Goal: Communication & Community: Answer question/provide support

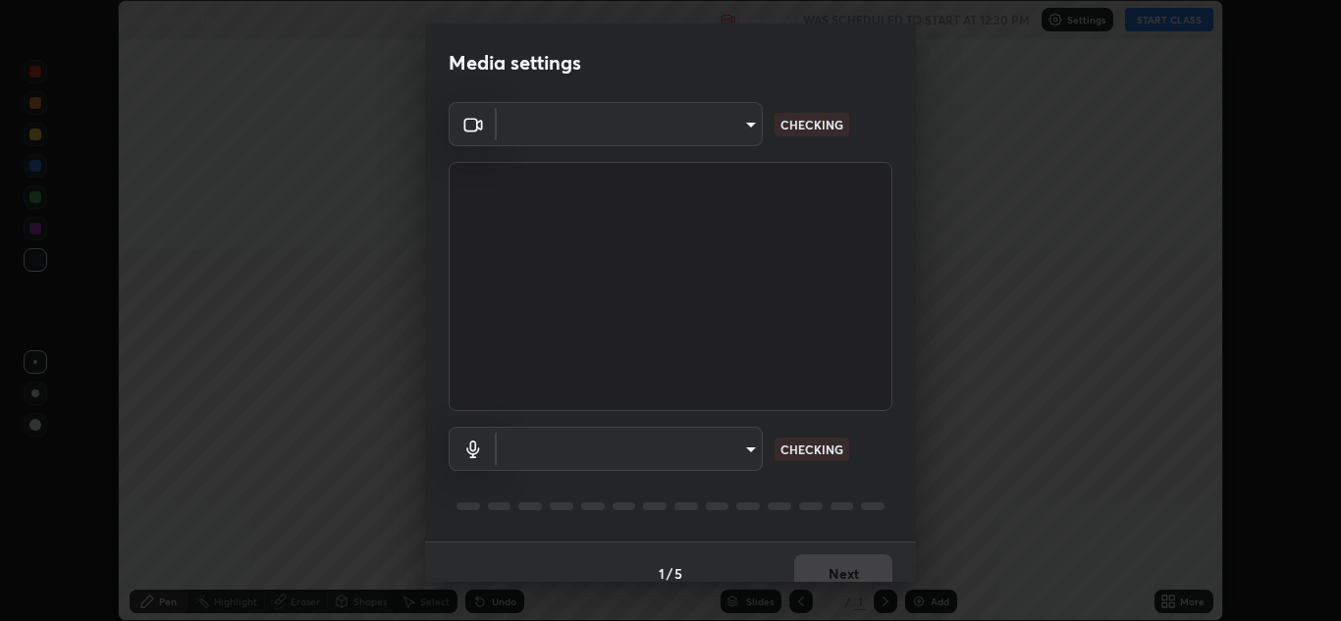
scroll to position [621, 1341]
click at [738, 453] on body "Erase all Kinematics - 18 Recording WAS SCHEDULED TO START AT 12:30 PM Settings…" at bounding box center [670, 310] width 1341 height 621
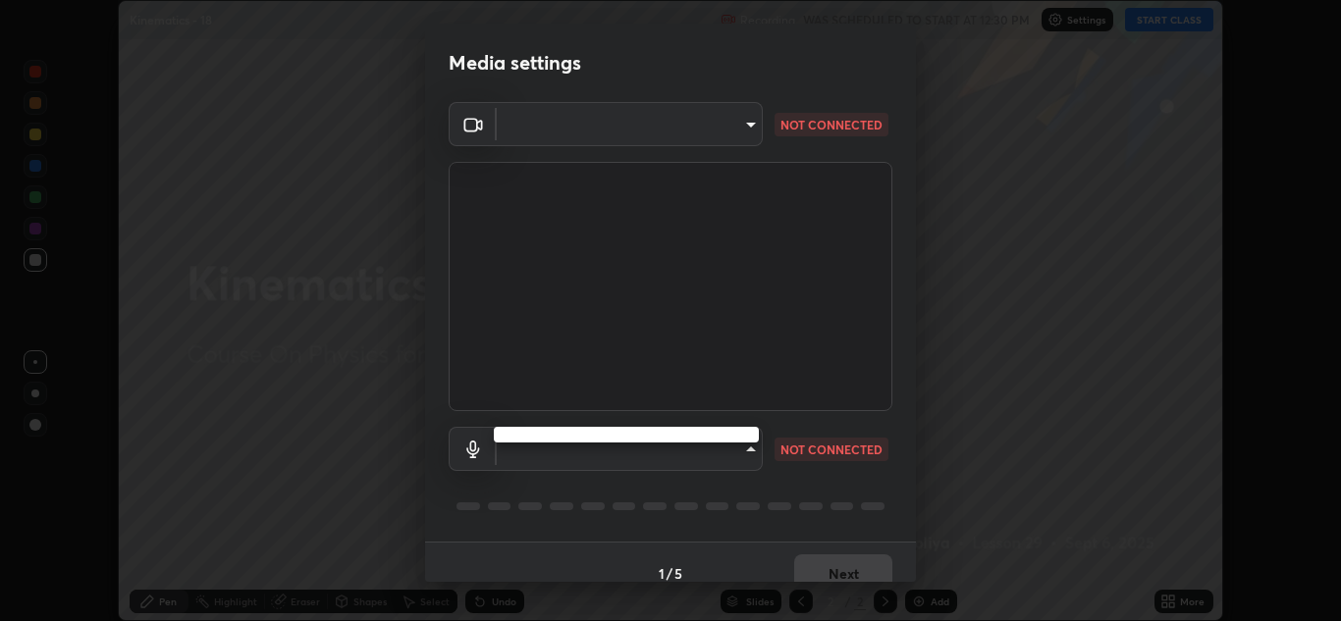
type input "b632b45ffd38abdd59198549972216b0b56846c9a96ca02d214ec0deae62491c"
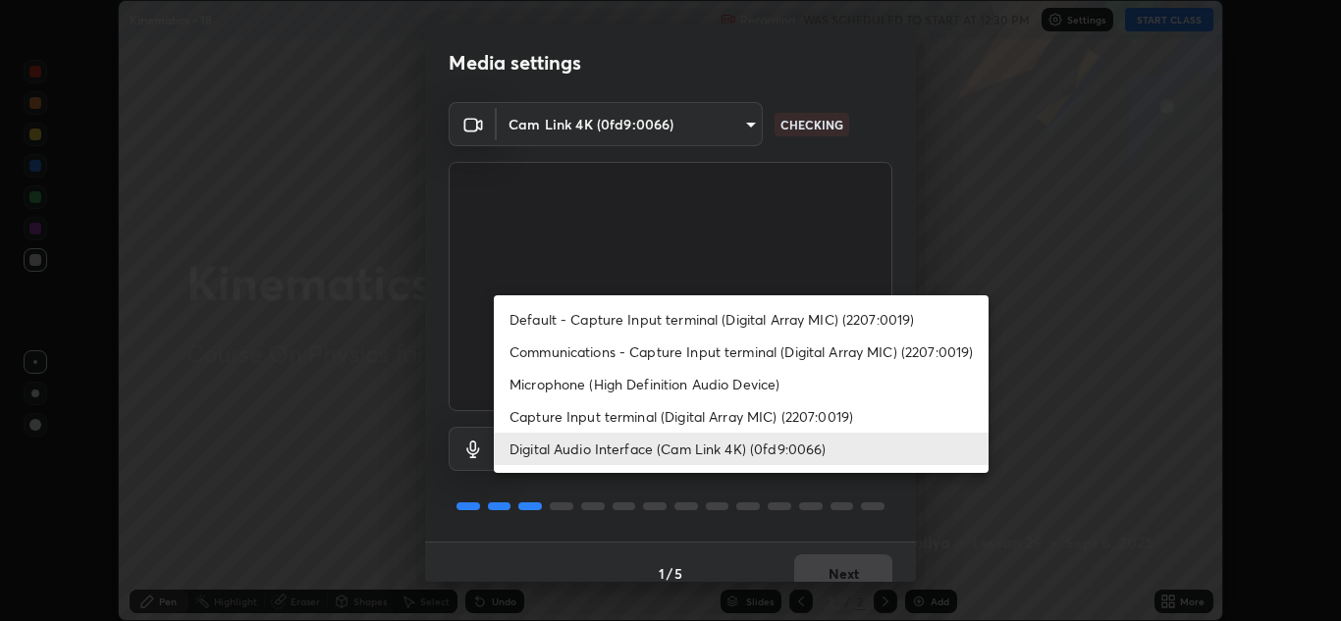
click at [712, 419] on li "Capture Input terminal (Digital Array MIC) (2207:0019)" at bounding box center [741, 416] width 495 height 32
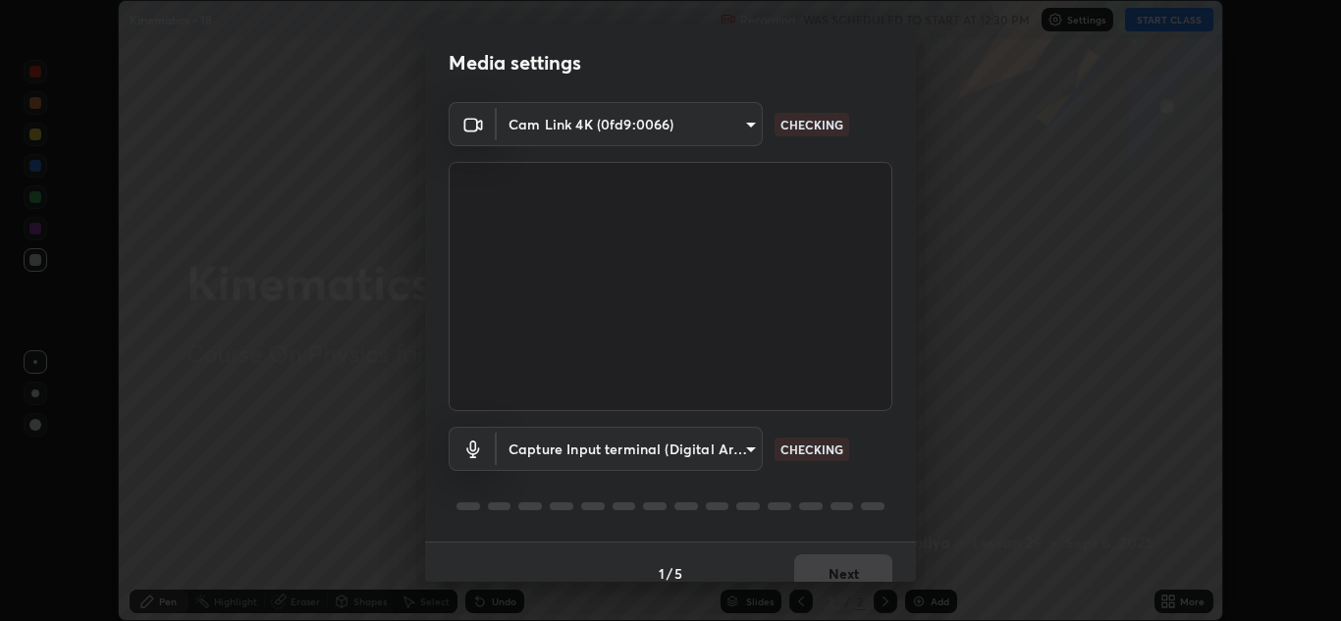
click at [724, 448] on body "Erase all Kinematics - 18 Recording WAS SCHEDULED TO START AT 12:30 PM Settings…" at bounding box center [670, 310] width 1341 height 621
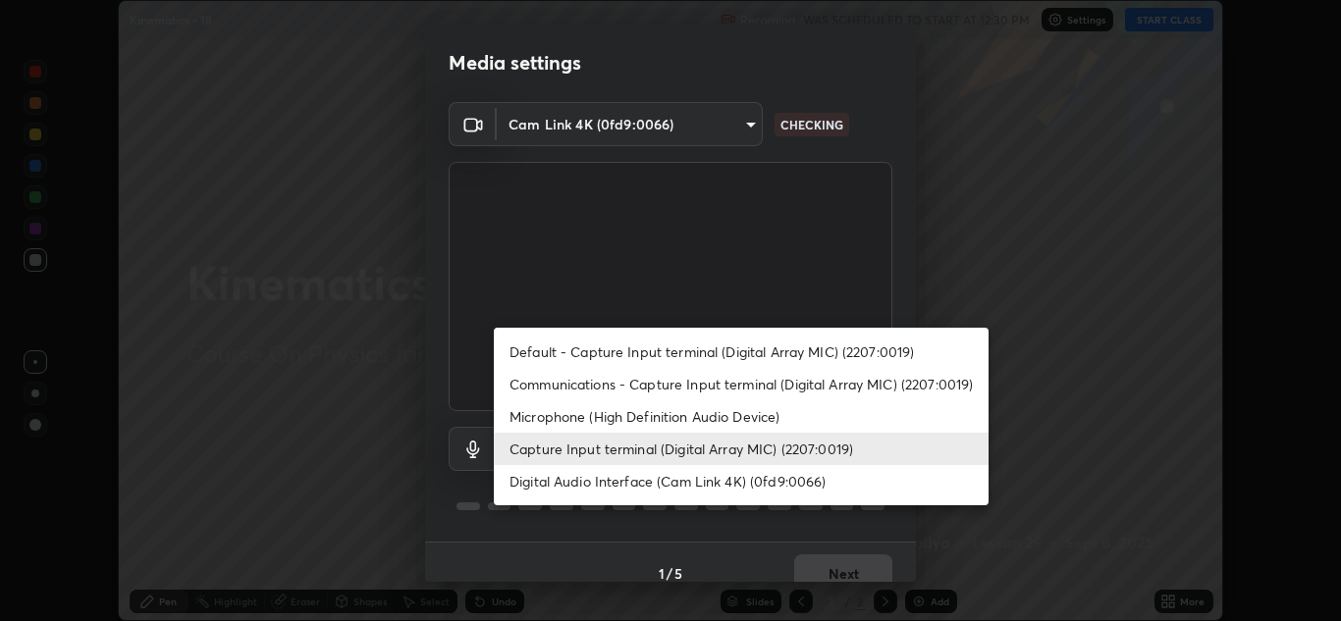
click at [704, 481] on li "Digital Audio Interface (Cam Link 4K) (0fd9:0066)" at bounding box center [741, 481] width 495 height 32
type input "8eef23949d3bcf5a8e29e5a8eec0467d103540f54069910b01a1a3b6507dceb2"
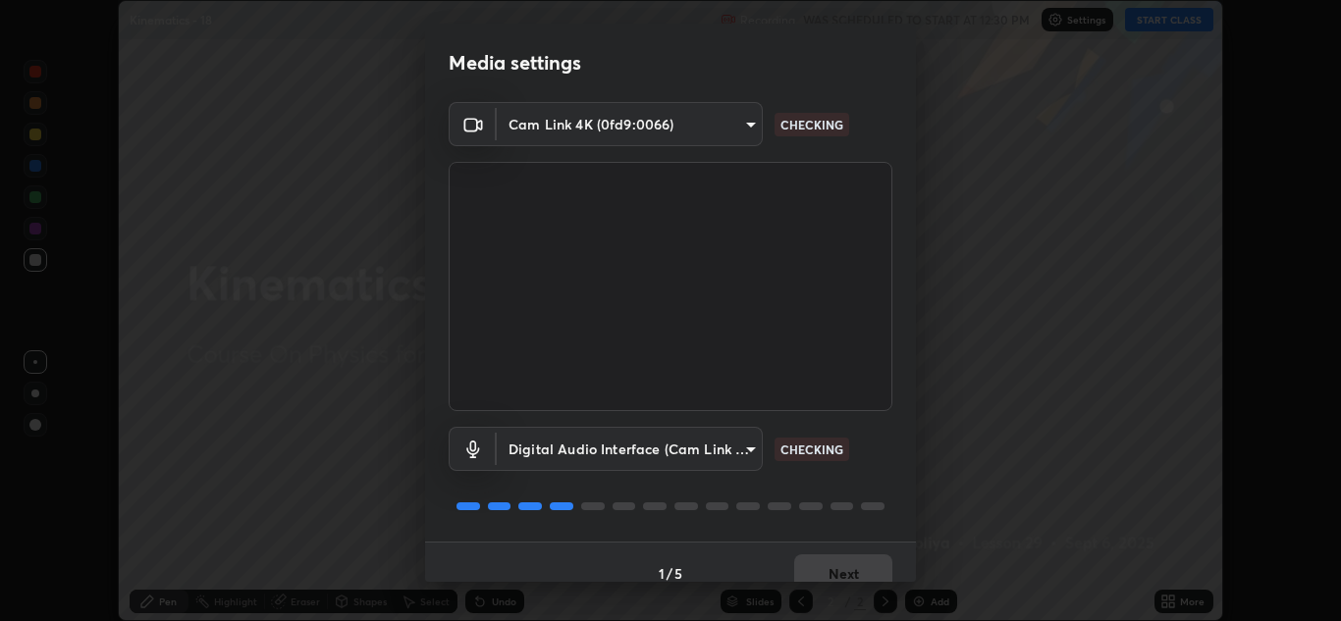
scroll to position [23, 0]
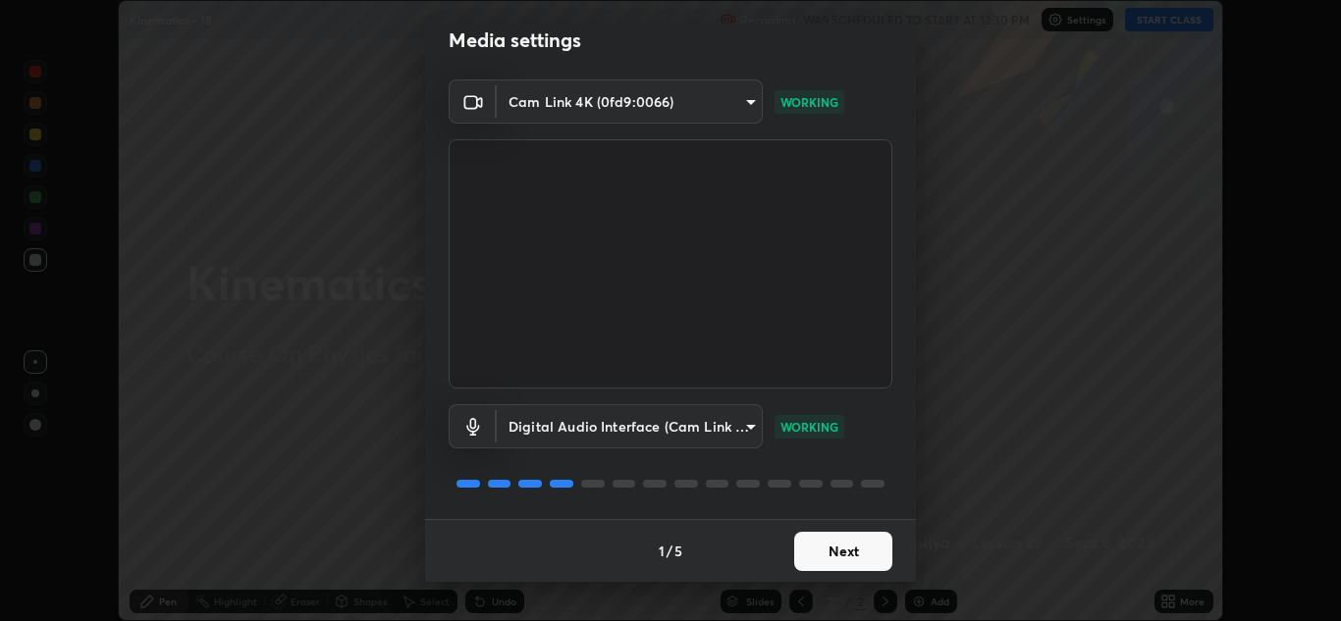
click at [862, 555] on button "Next" at bounding box center [843, 551] width 98 height 39
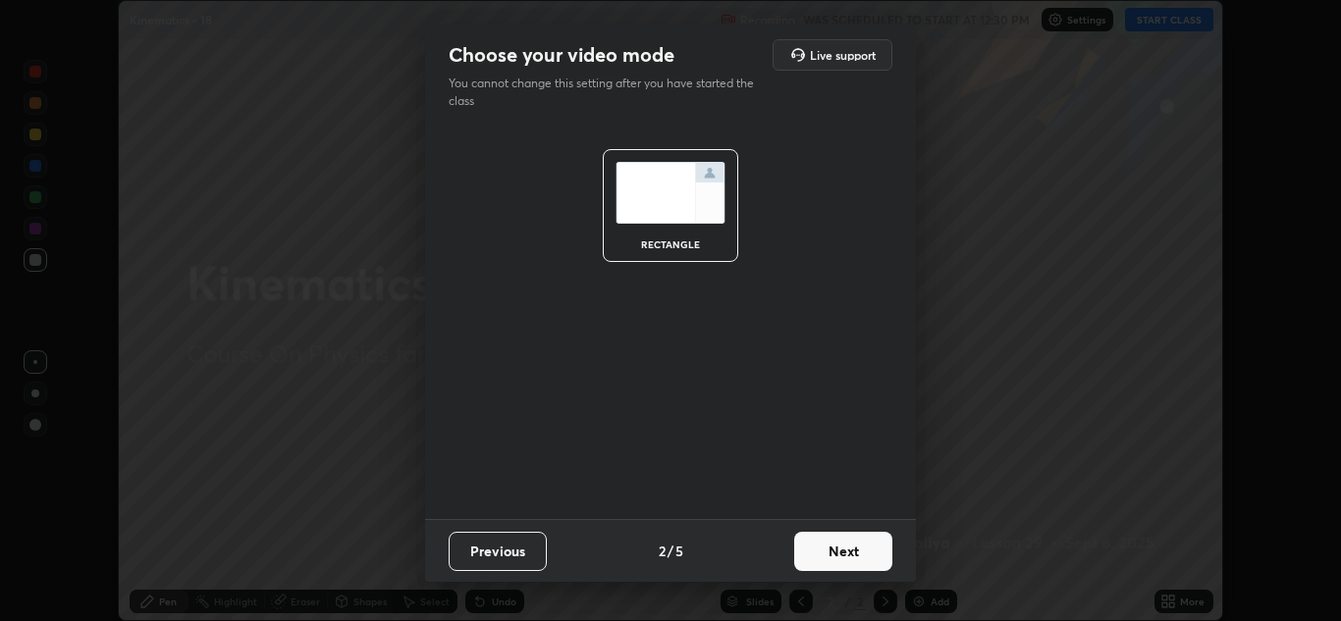
click at [869, 553] on button "Next" at bounding box center [843, 551] width 98 height 39
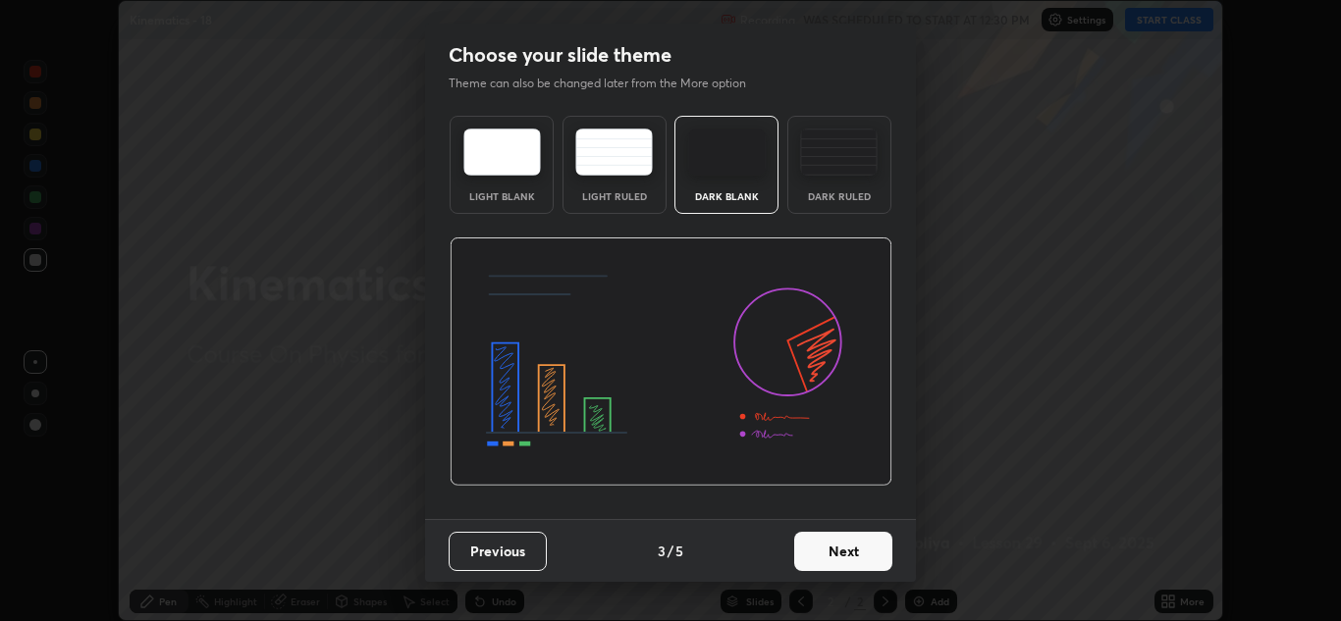
click at [878, 551] on button "Next" at bounding box center [843, 551] width 98 height 39
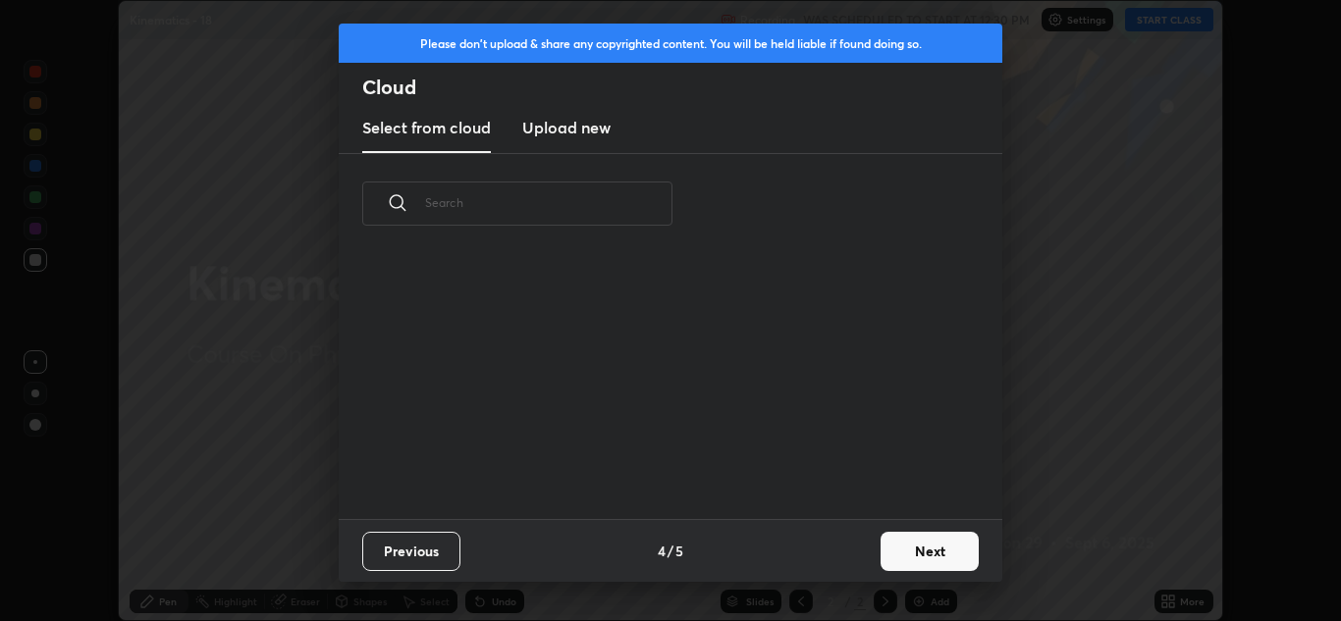
click at [902, 549] on button "Next" at bounding box center [929, 551] width 98 height 39
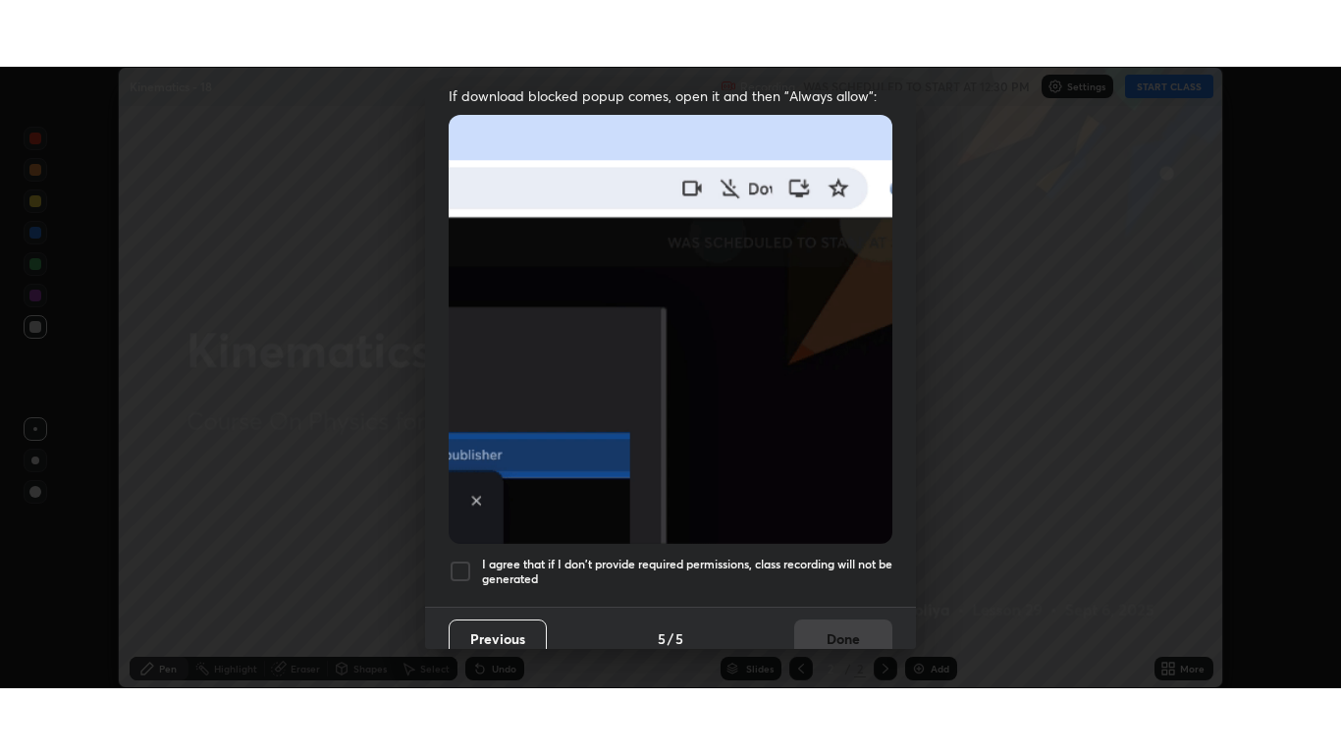
scroll to position [424, 0]
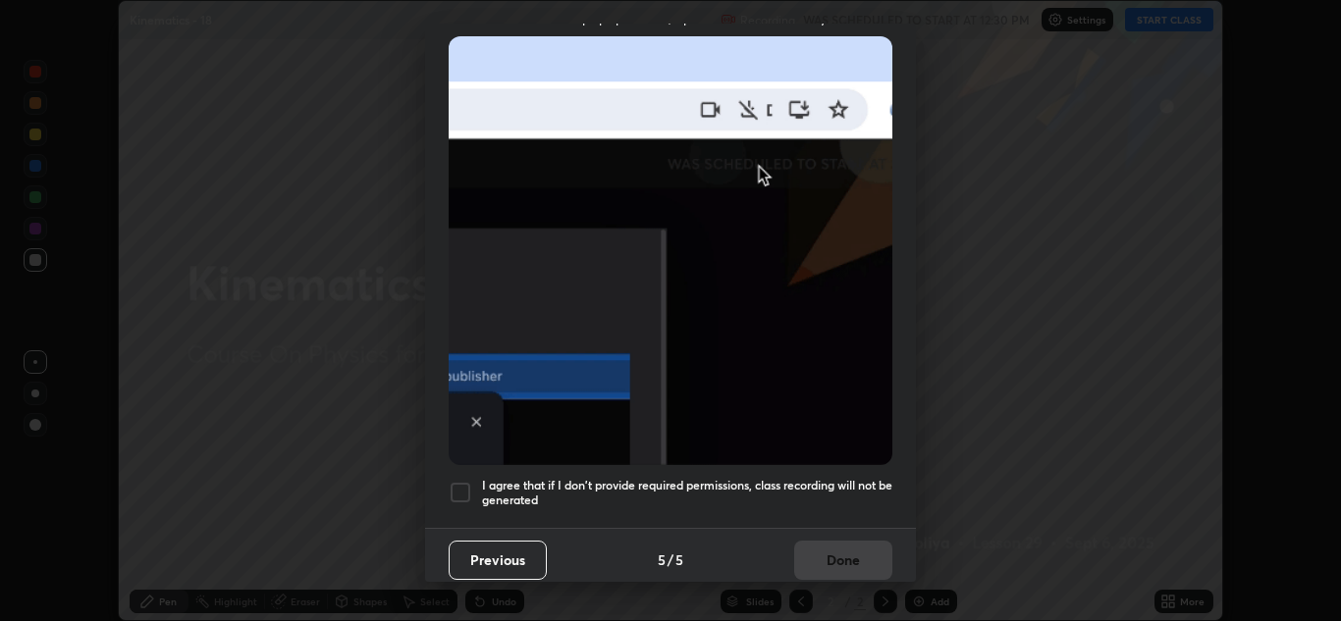
click at [806, 478] on h5 "I agree that if I don't provide required permissions, class recording will not …" at bounding box center [687, 493] width 410 height 30
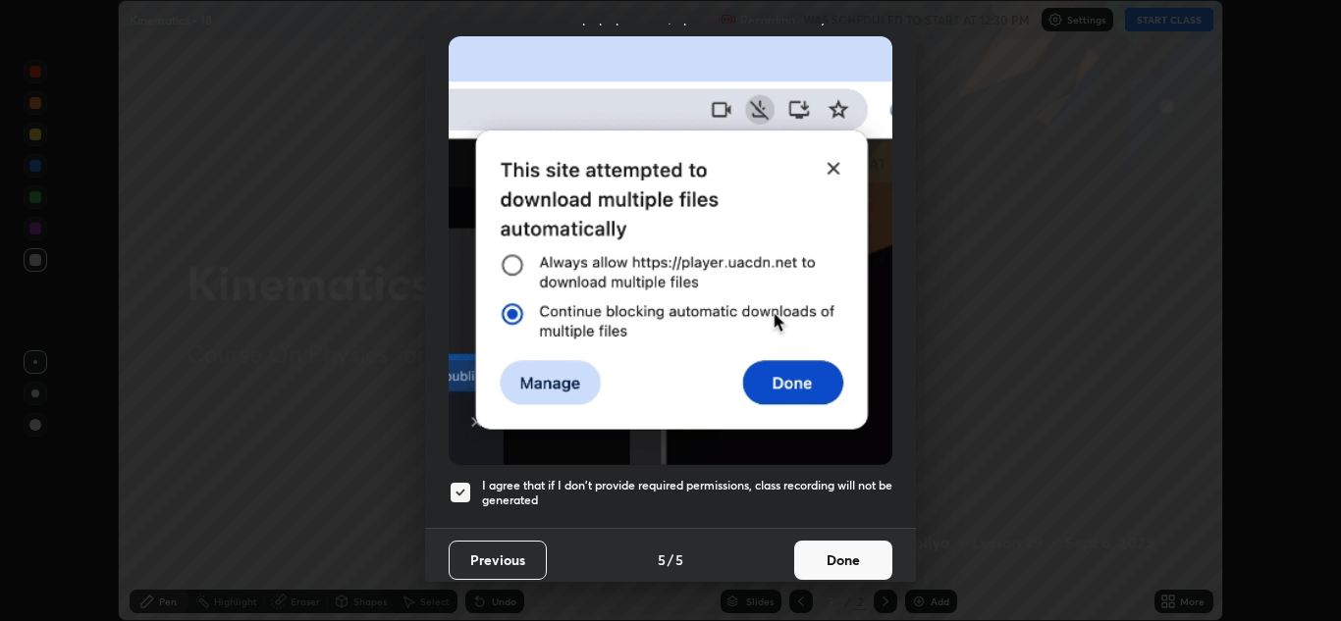
click at [847, 554] on button "Done" at bounding box center [843, 560] width 98 height 39
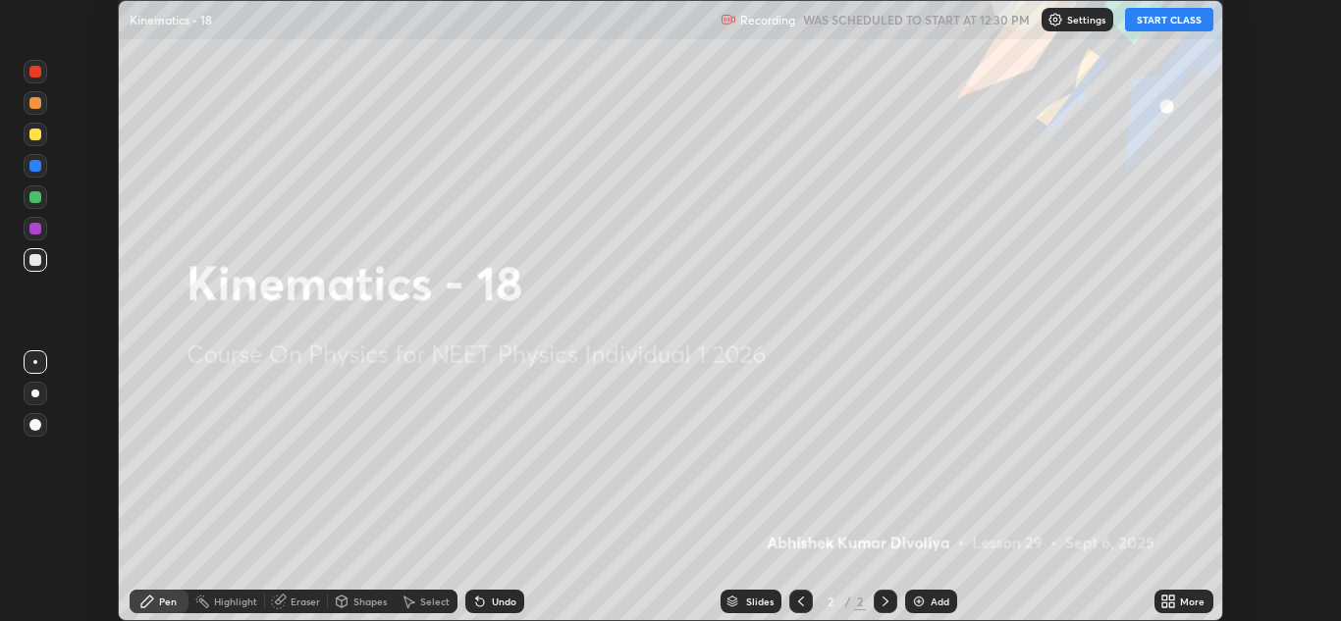
click at [1174, 603] on icon at bounding box center [1171, 605] width 5 height 5
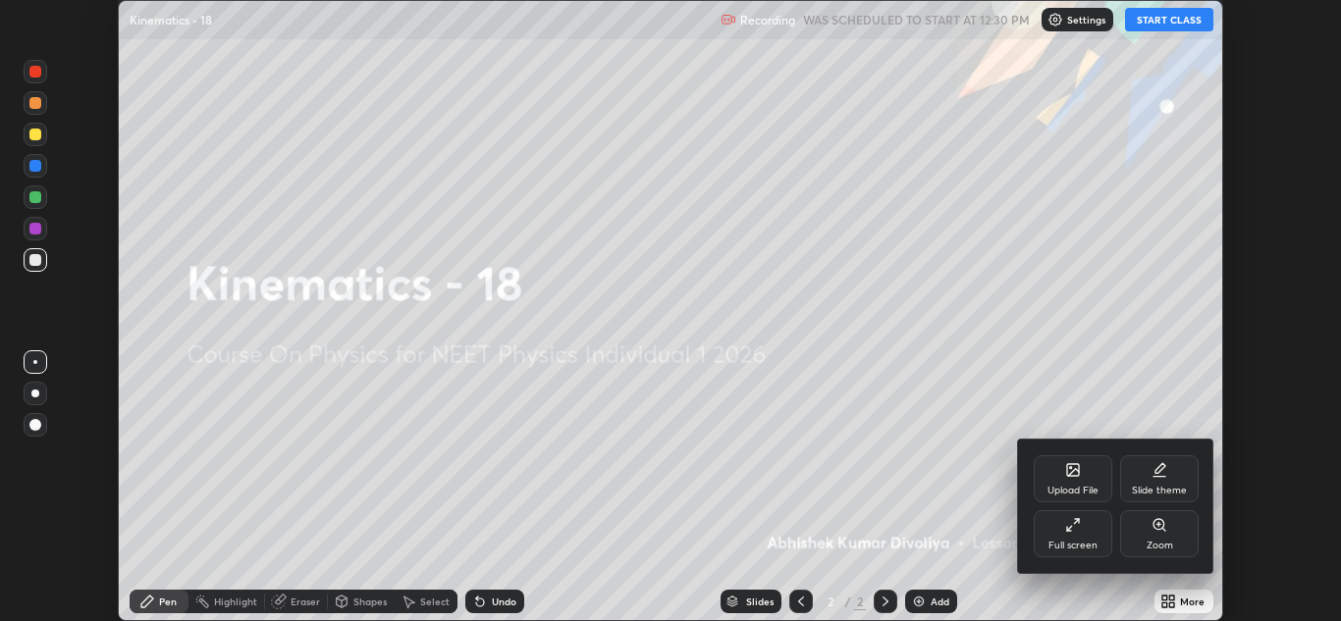
click at [1081, 541] on div "Full screen" at bounding box center [1072, 546] width 49 height 10
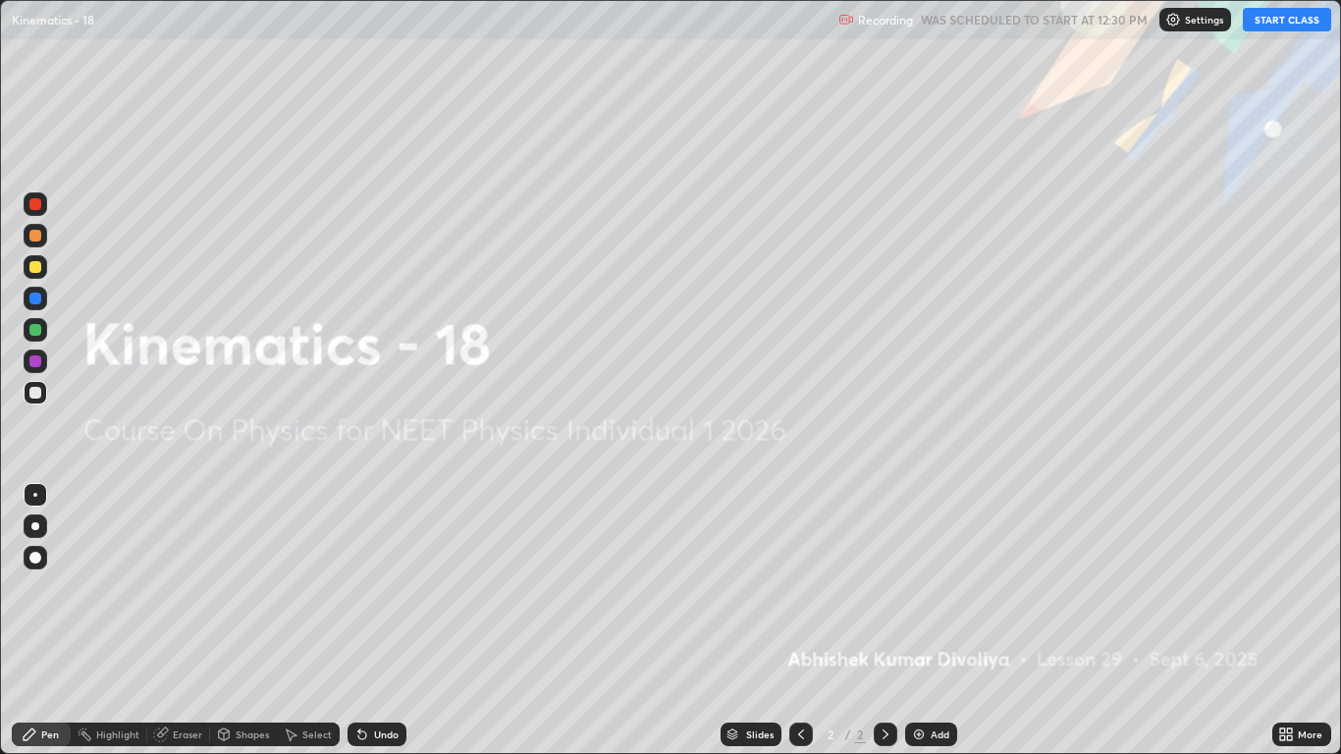
scroll to position [754, 1341]
click at [1294, 21] on button "START CLASS" at bounding box center [1286, 20] width 88 height 24
click at [37, 553] on div at bounding box center [35, 558] width 12 height 12
click at [35, 274] on div at bounding box center [36, 267] width 24 height 24
click at [922, 620] on img at bounding box center [919, 734] width 16 height 16
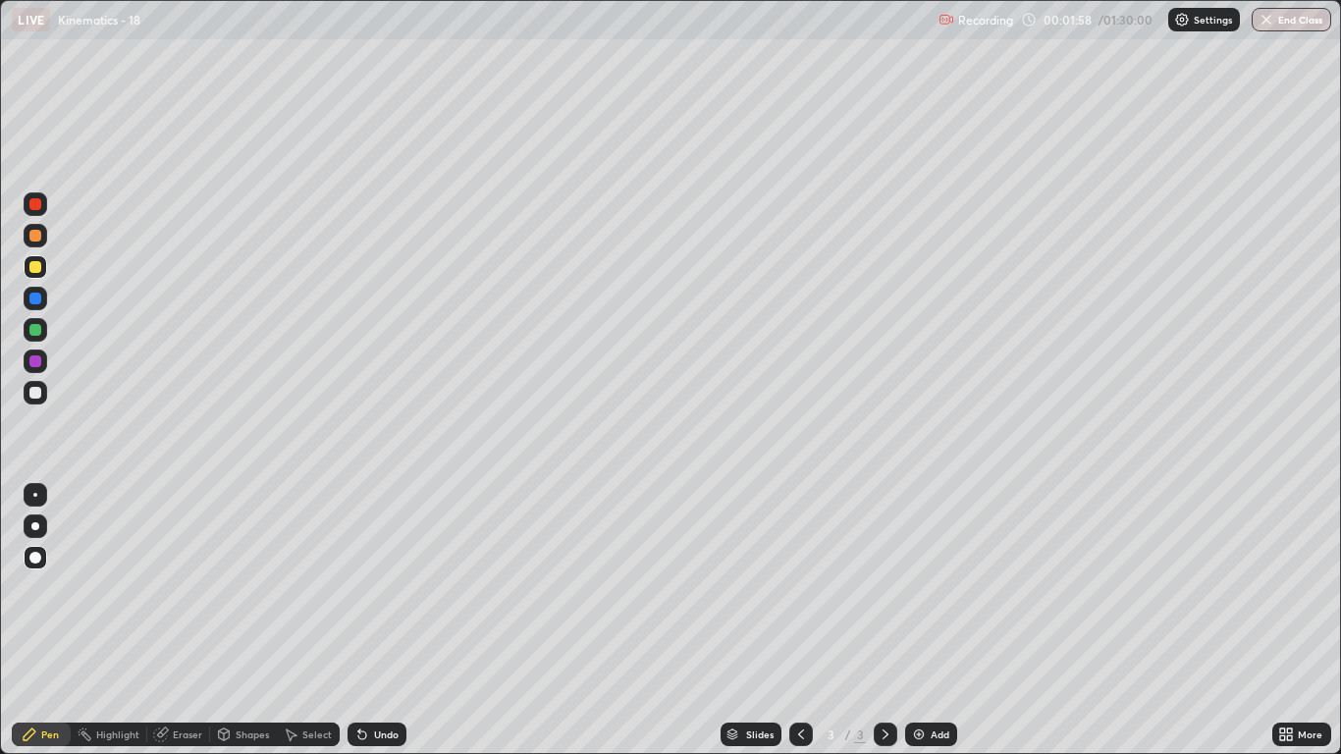
click at [246, 620] on div "Shapes" at bounding box center [252, 734] width 33 height 10
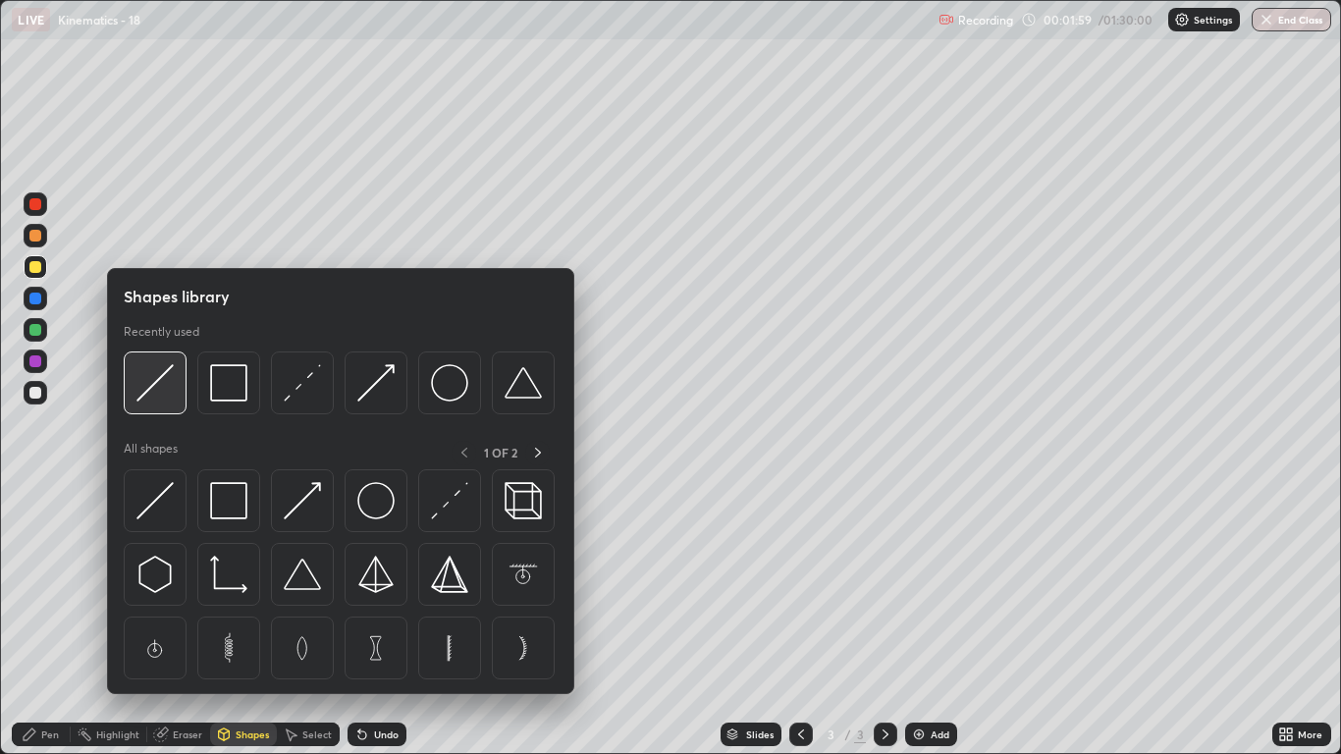
click at [171, 382] on img at bounding box center [154, 382] width 37 height 37
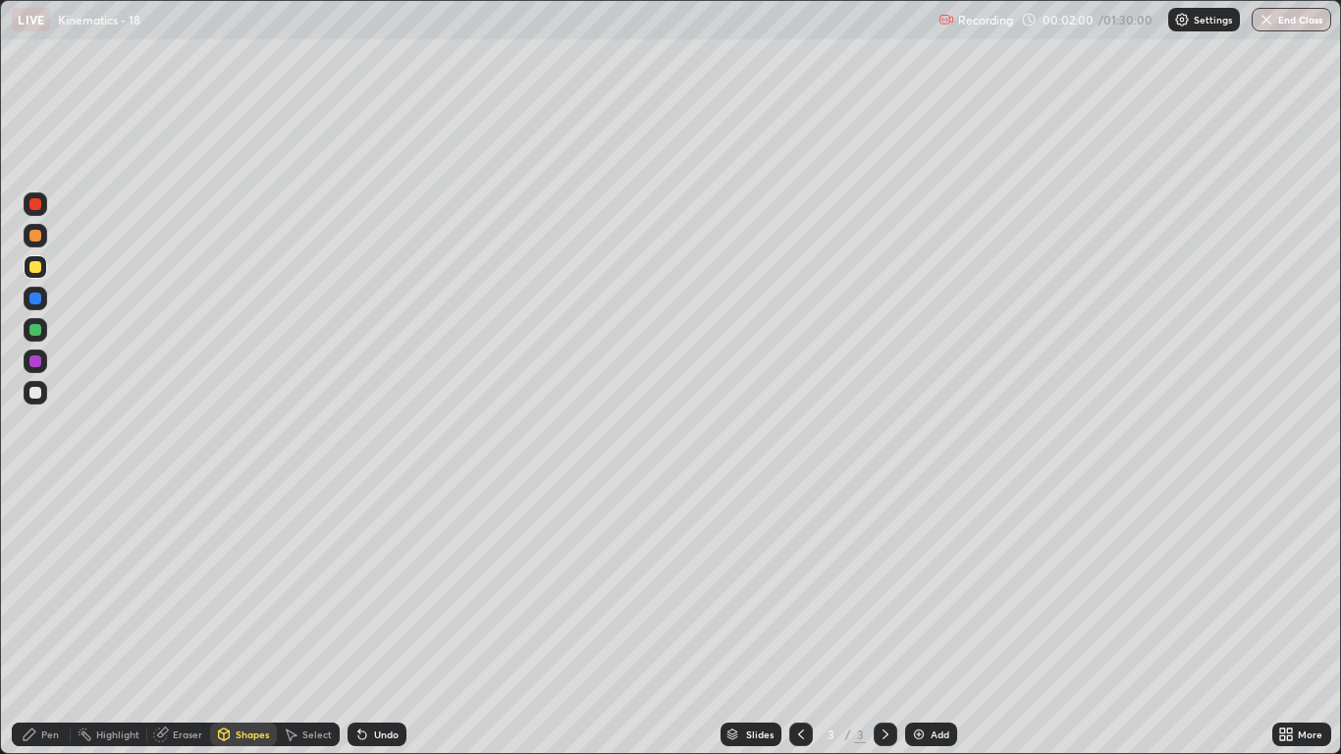
click at [37, 237] on div at bounding box center [35, 236] width 12 height 12
click at [240, 620] on div "Shapes" at bounding box center [243, 734] width 67 height 24
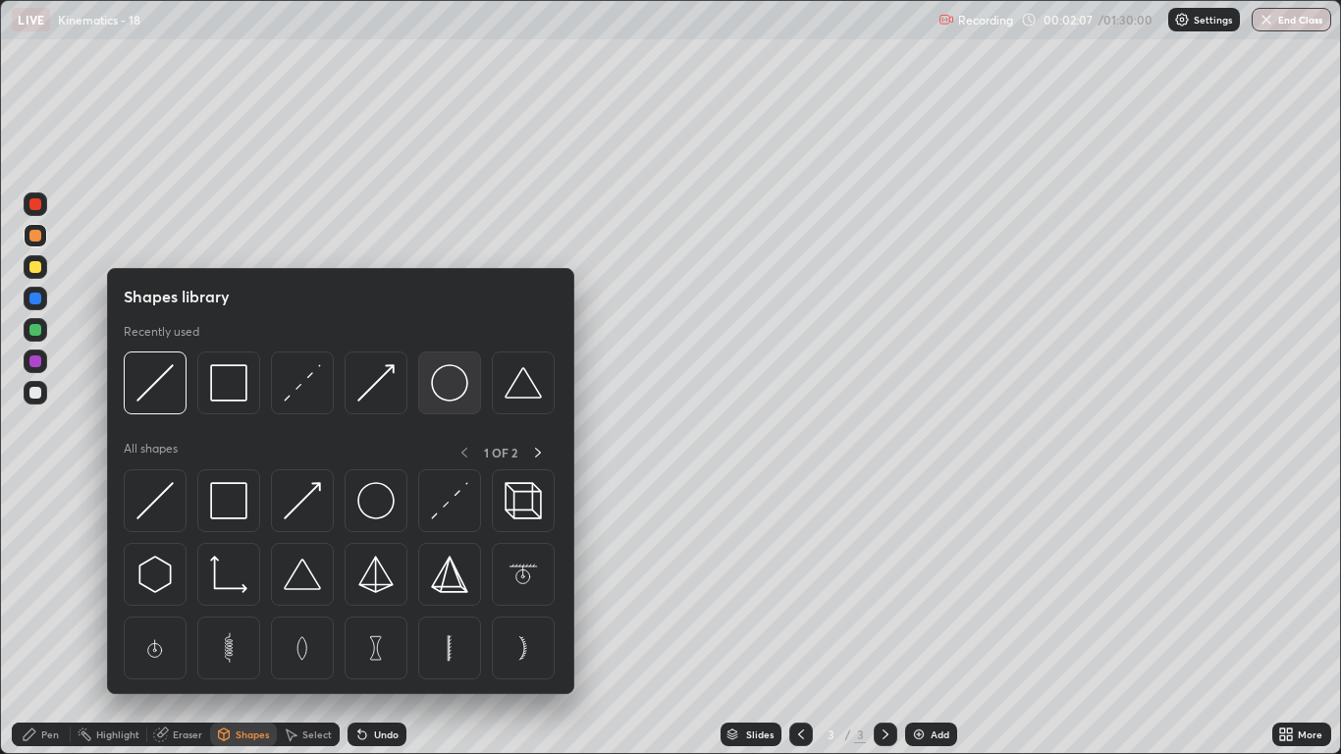
click at [452, 385] on img at bounding box center [449, 382] width 37 height 37
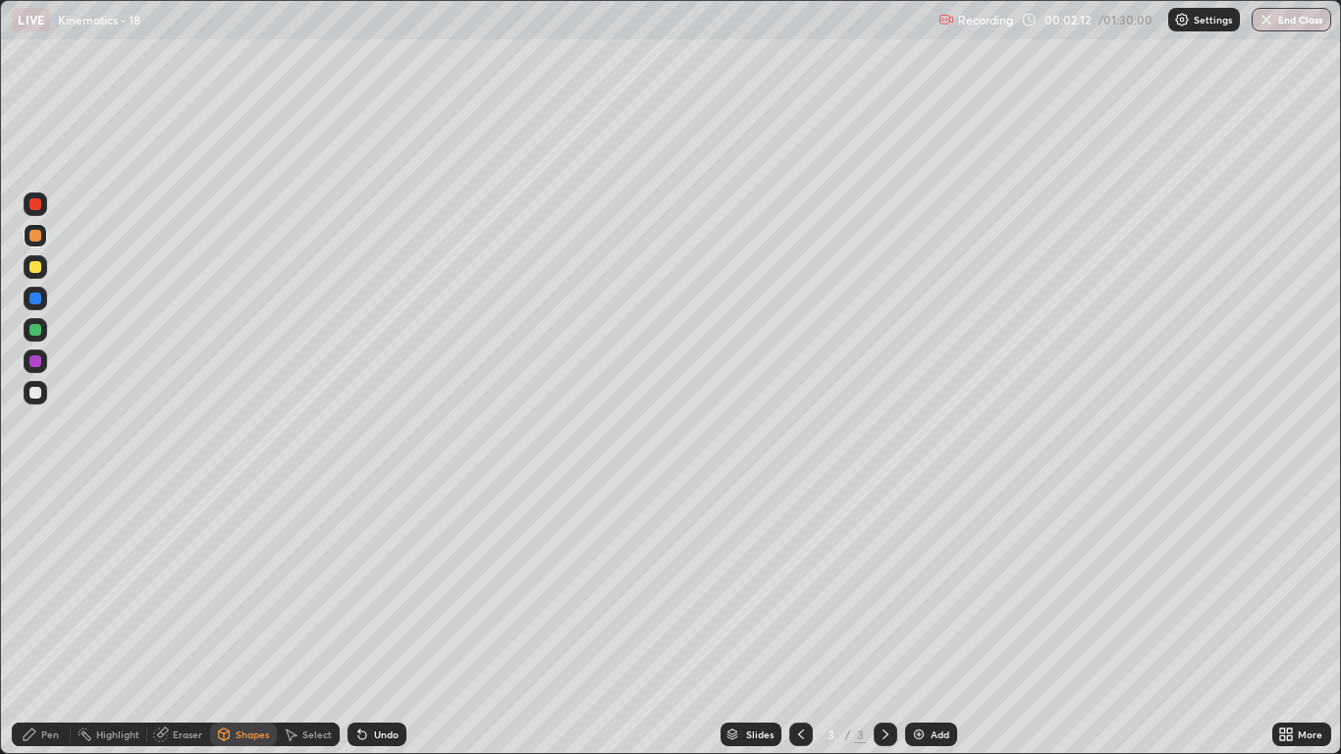
click at [44, 620] on div "Pen" at bounding box center [41, 734] width 59 height 24
click at [244, 620] on div "Shapes" at bounding box center [252, 734] width 33 height 10
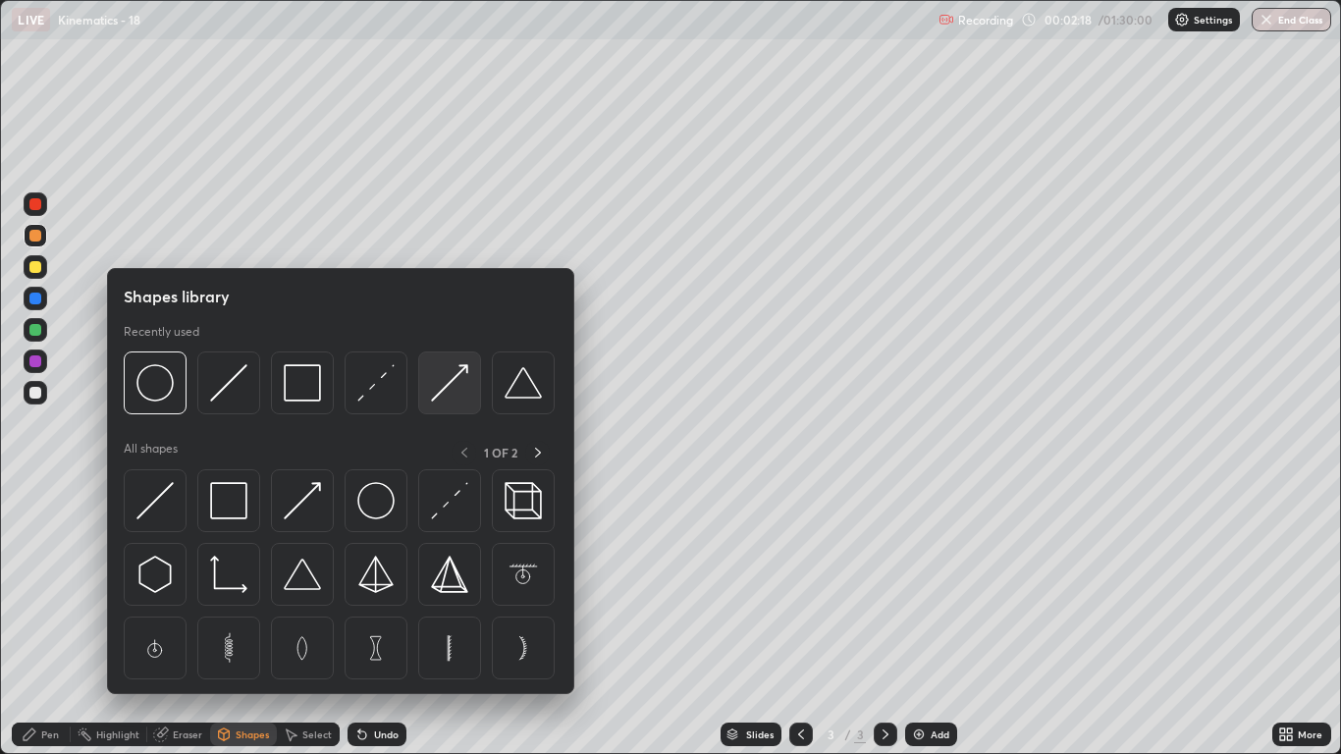
click at [445, 389] on img at bounding box center [449, 382] width 37 height 37
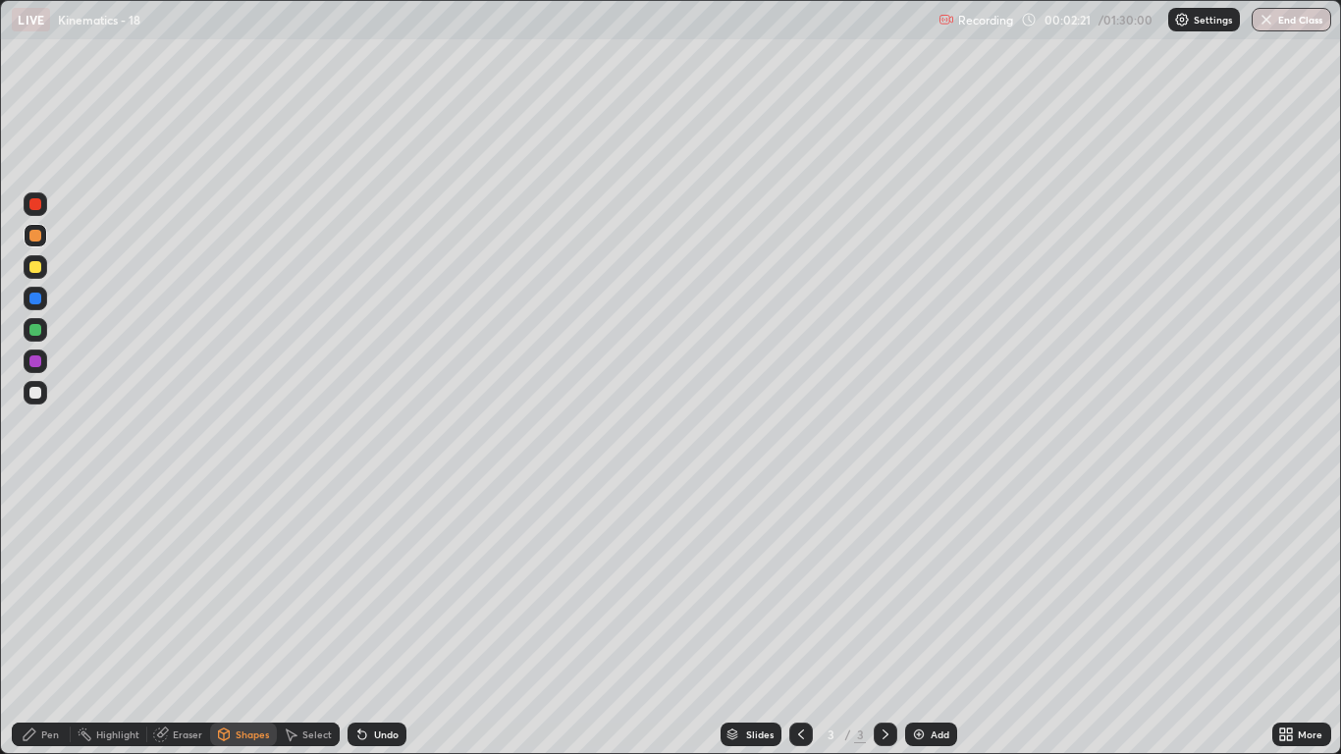
click at [55, 620] on div "Pen" at bounding box center [50, 734] width 18 height 10
click at [36, 332] on div at bounding box center [35, 330] width 12 height 12
click at [36, 393] on div at bounding box center [35, 393] width 12 height 12
click at [378, 620] on div "Undo" at bounding box center [386, 734] width 25 height 10
click at [251, 620] on div "Shapes" at bounding box center [252, 734] width 33 height 10
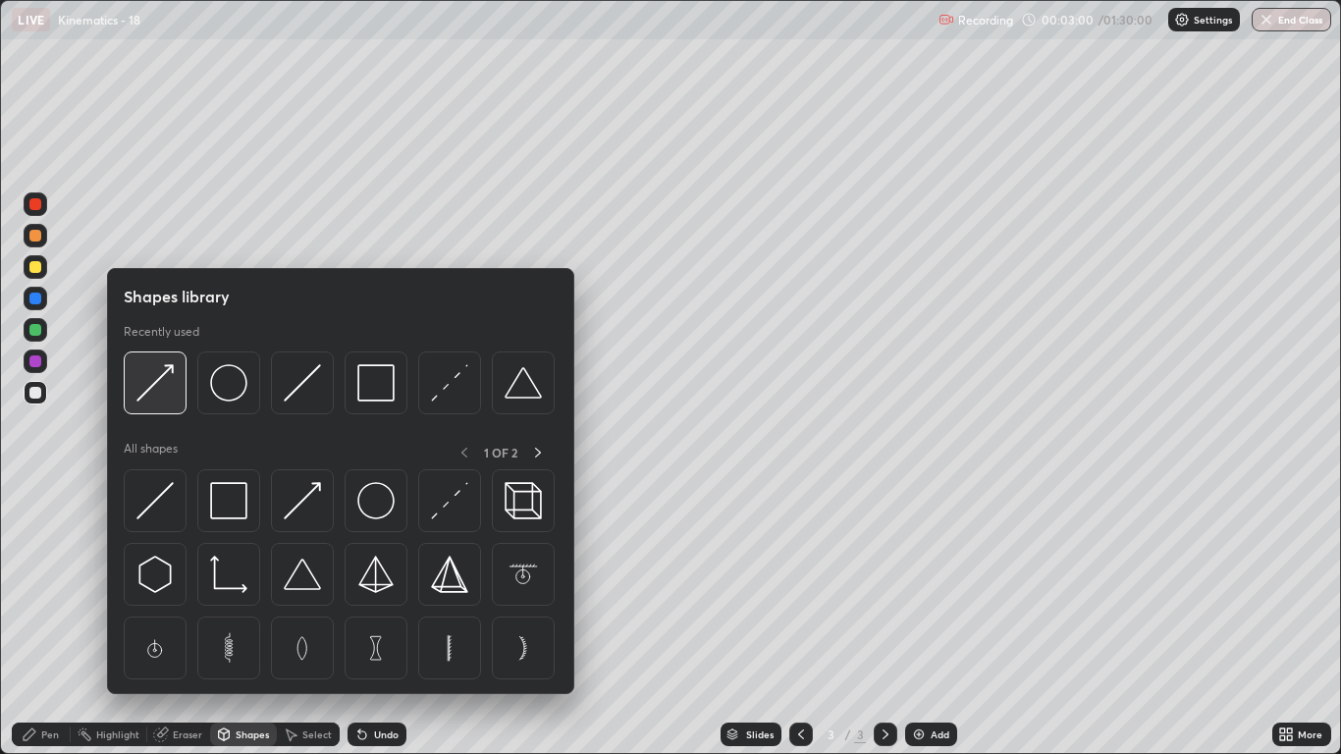
click at [169, 395] on img at bounding box center [154, 382] width 37 height 37
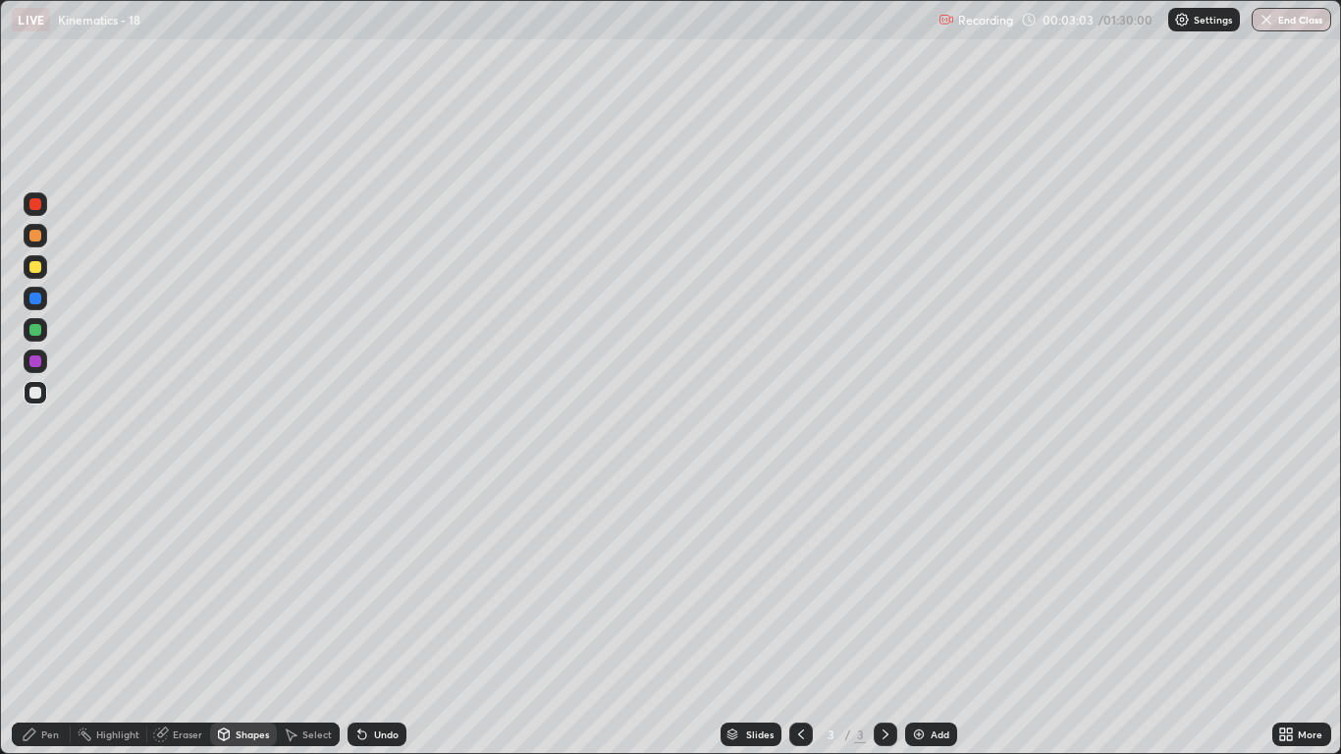
click at [49, 620] on div "Pen" at bounding box center [50, 734] width 18 height 10
click at [38, 209] on div at bounding box center [35, 204] width 12 height 12
click at [33, 395] on div at bounding box center [35, 393] width 12 height 12
click at [387, 620] on div "Undo" at bounding box center [386, 734] width 25 height 10
click at [35, 270] on div at bounding box center [35, 267] width 12 height 12
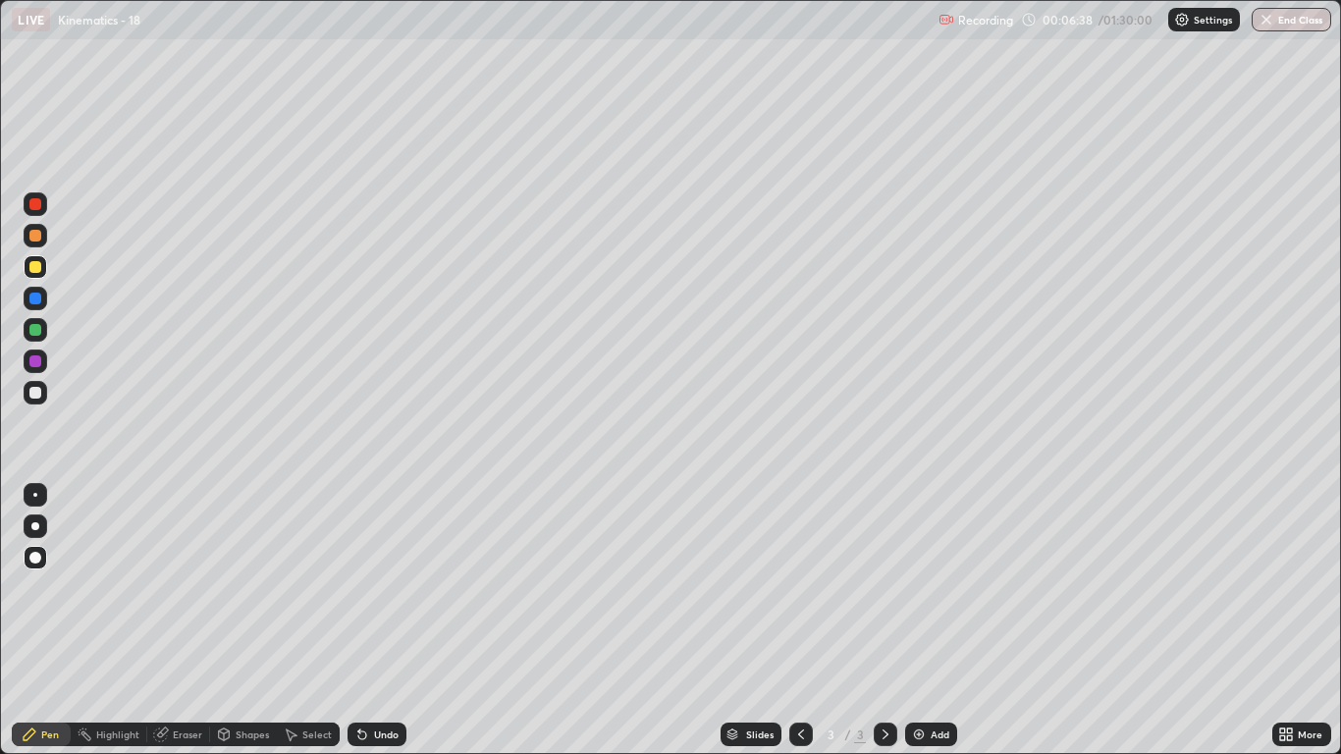
click at [35, 399] on div at bounding box center [36, 393] width 24 height 24
click at [924, 620] on img at bounding box center [919, 734] width 16 height 16
click at [35, 268] on div at bounding box center [35, 267] width 12 height 12
click at [43, 395] on div at bounding box center [36, 393] width 24 height 24
click at [35, 338] on div at bounding box center [36, 330] width 24 height 24
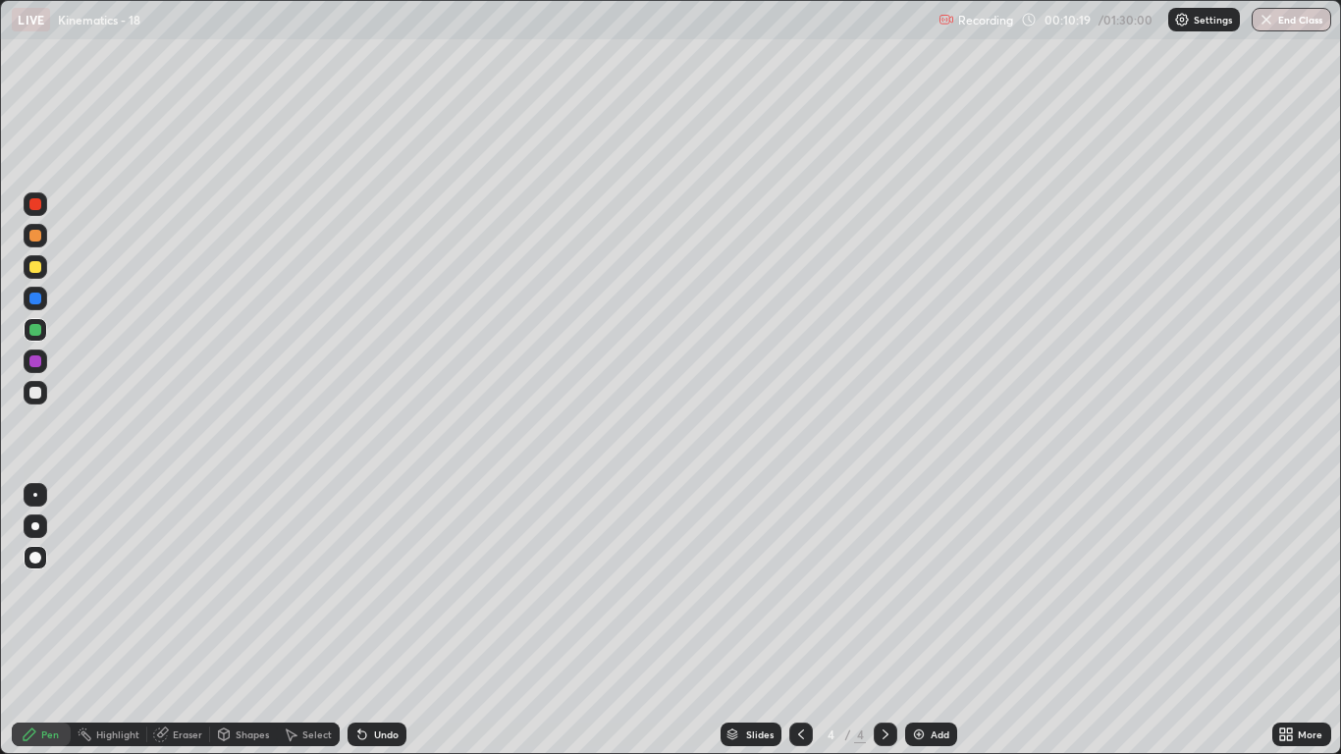
click at [247, 620] on div "Shapes" at bounding box center [243, 734] width 67 height 24
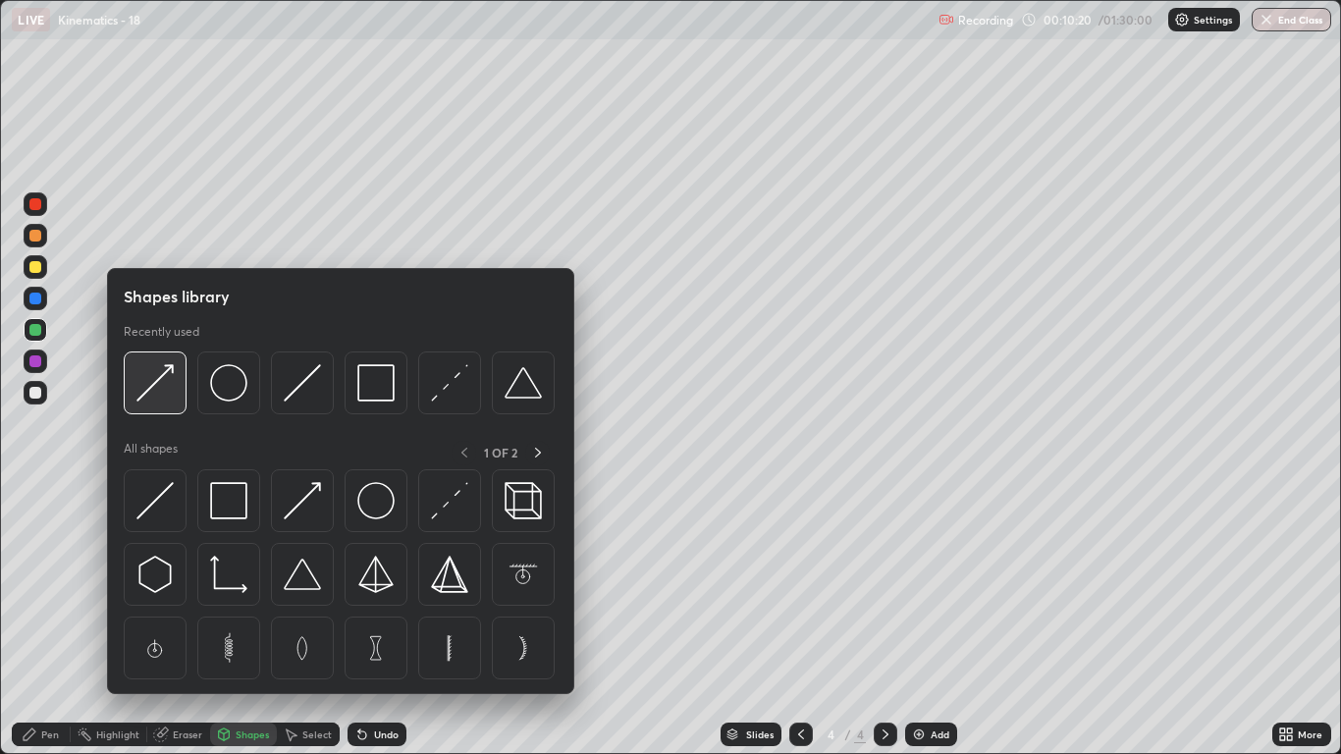
click at [161, 404] on div at bounding box center [155, 382] width 63 height 63
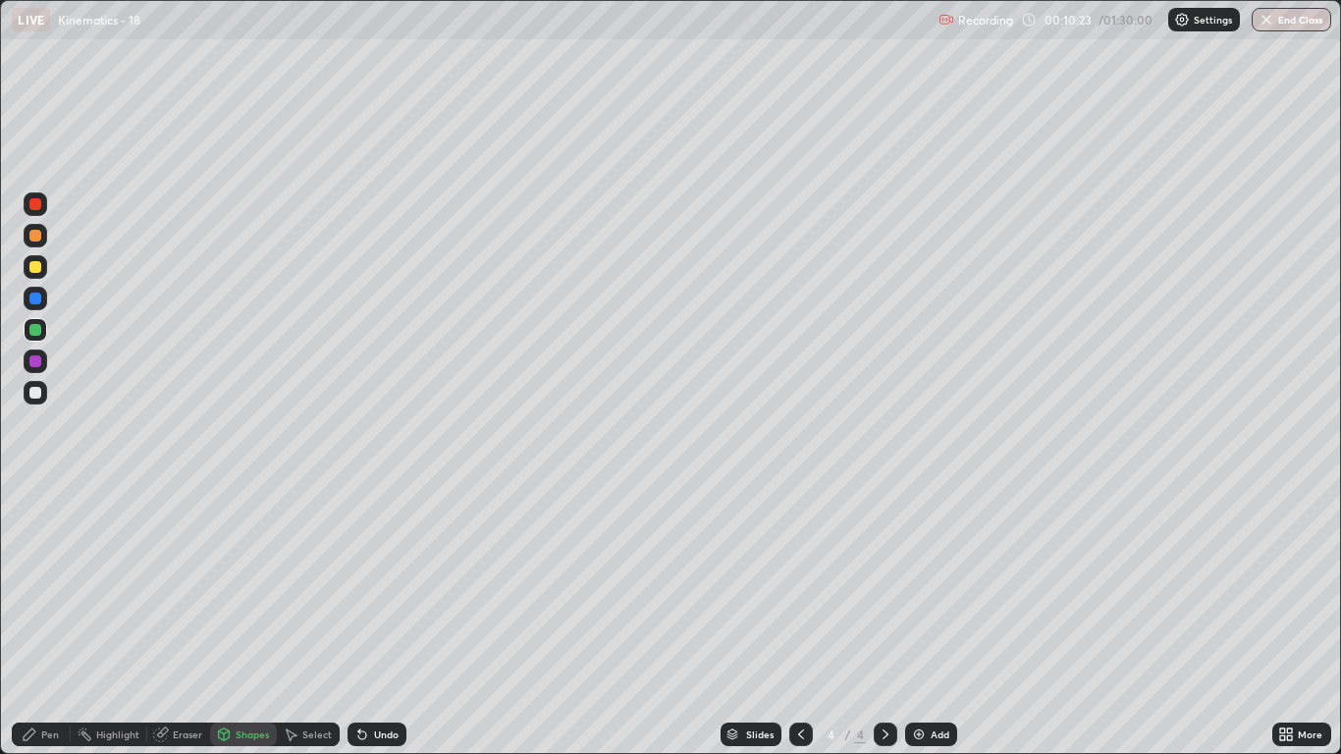
click at [53, 620] on div "Pen" at bounding box center [50, 734] width 18 height 10
click at [35, 237] on div at bounding box center [35, 236] width 12 height 12
click at [32, 394] on div at bounding box center [35, 393] width 12 height 12
click at [43, 337] on div at bounding box center [36, 330] width 24 height 24
click at [258, 620] on div "Shapes" at bounding box center [252, 734] width 33 height 10
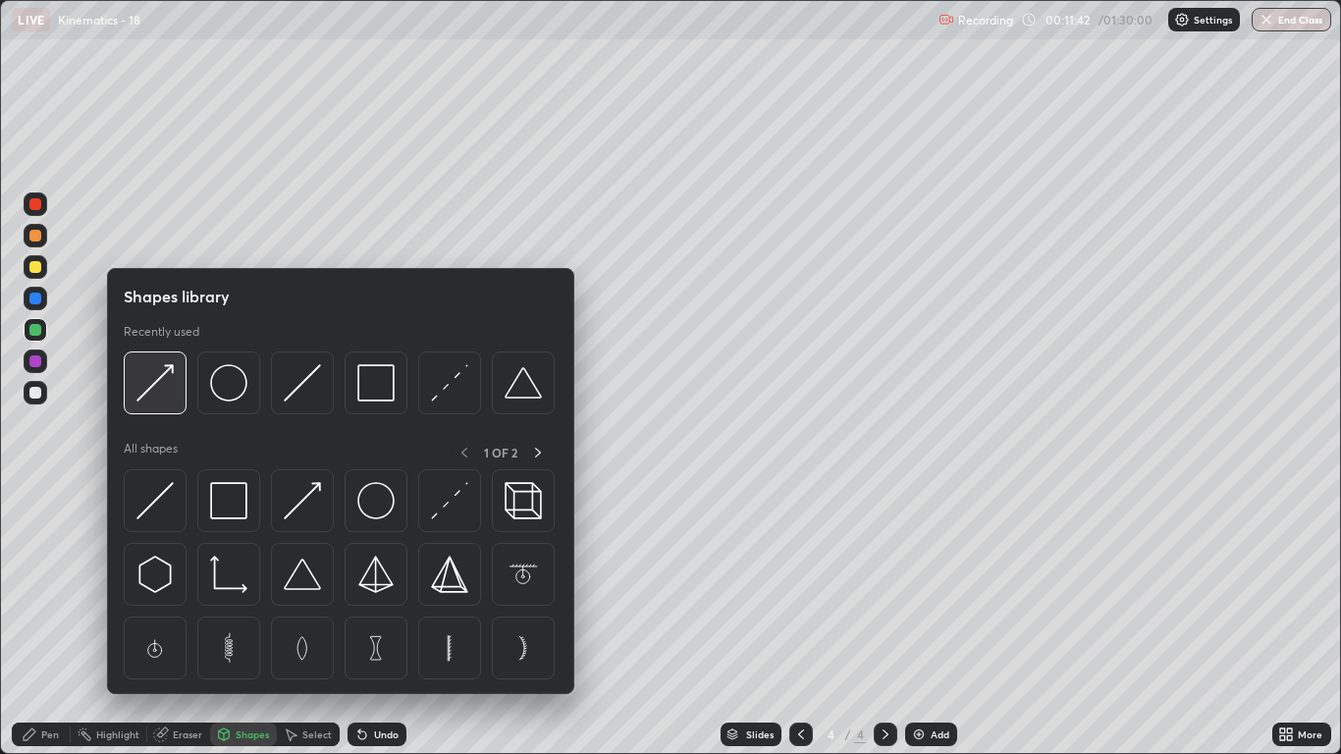
click at [159, 393] on img at bounding box center [154, 382] width 37 height 37
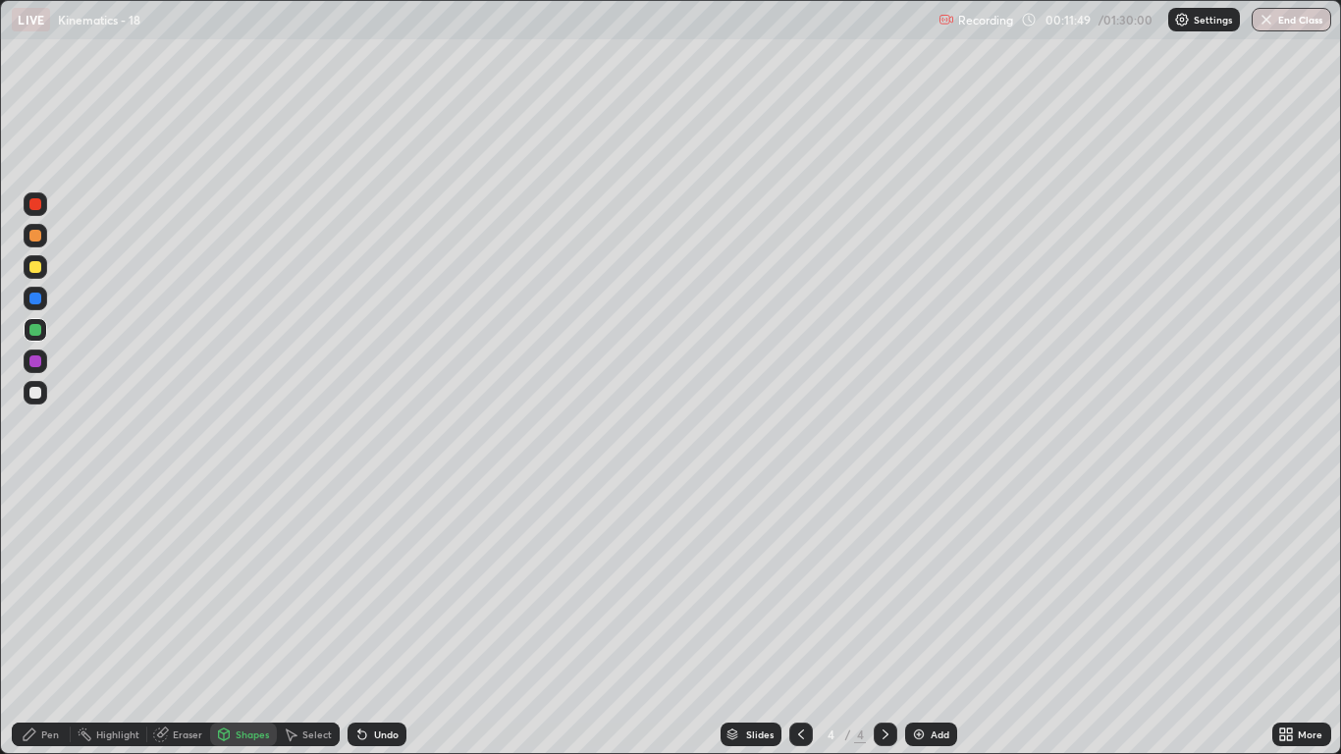
click at [39, 620] on div "Pen" at bounding box center [41, 734] width 59 height 24
click at [35, 237] on div at bounding box center [35, 236] width 12 height 12
click at [36, 393] on div at bounding box center [35, 393] width 12 height 12
click at [238, 620] on div "Shapes" at bounding box center [252, 734] width 33 height 10
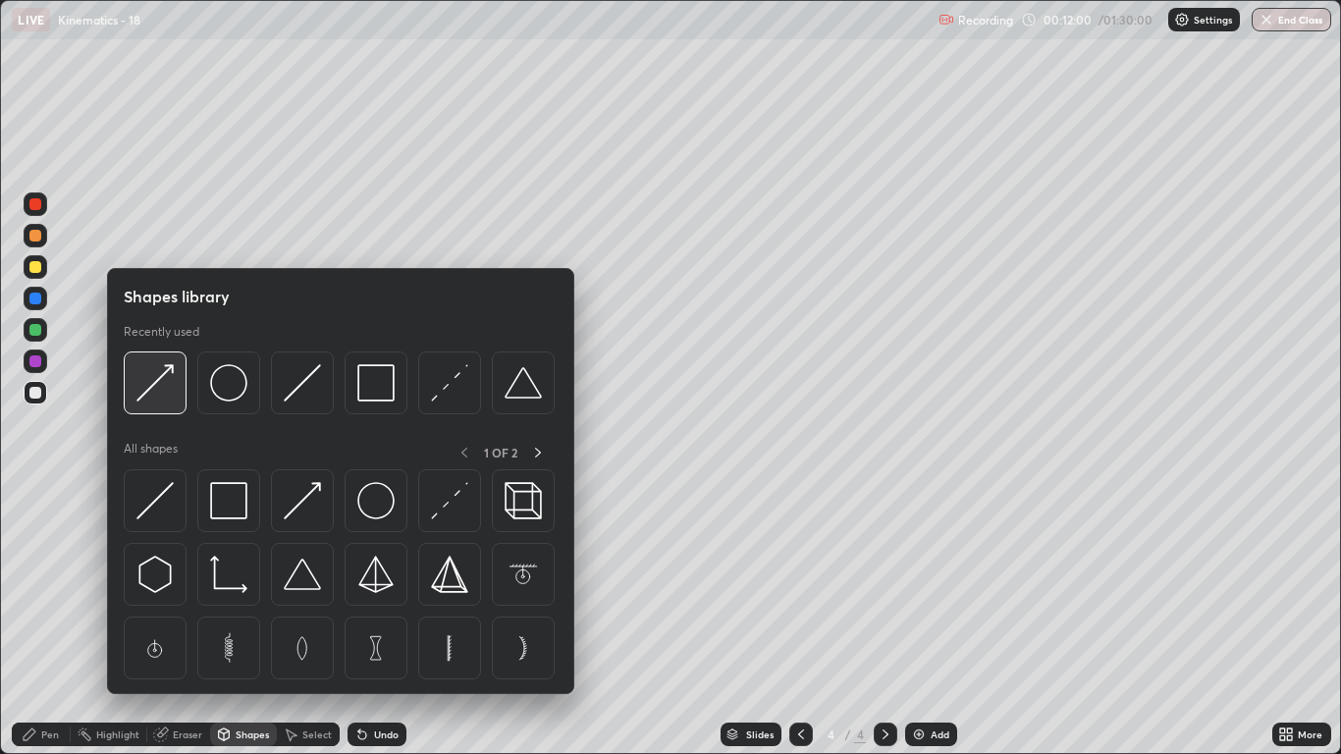
click at [158, 400] on img at bounding box center [154, 382] width 37 height 37
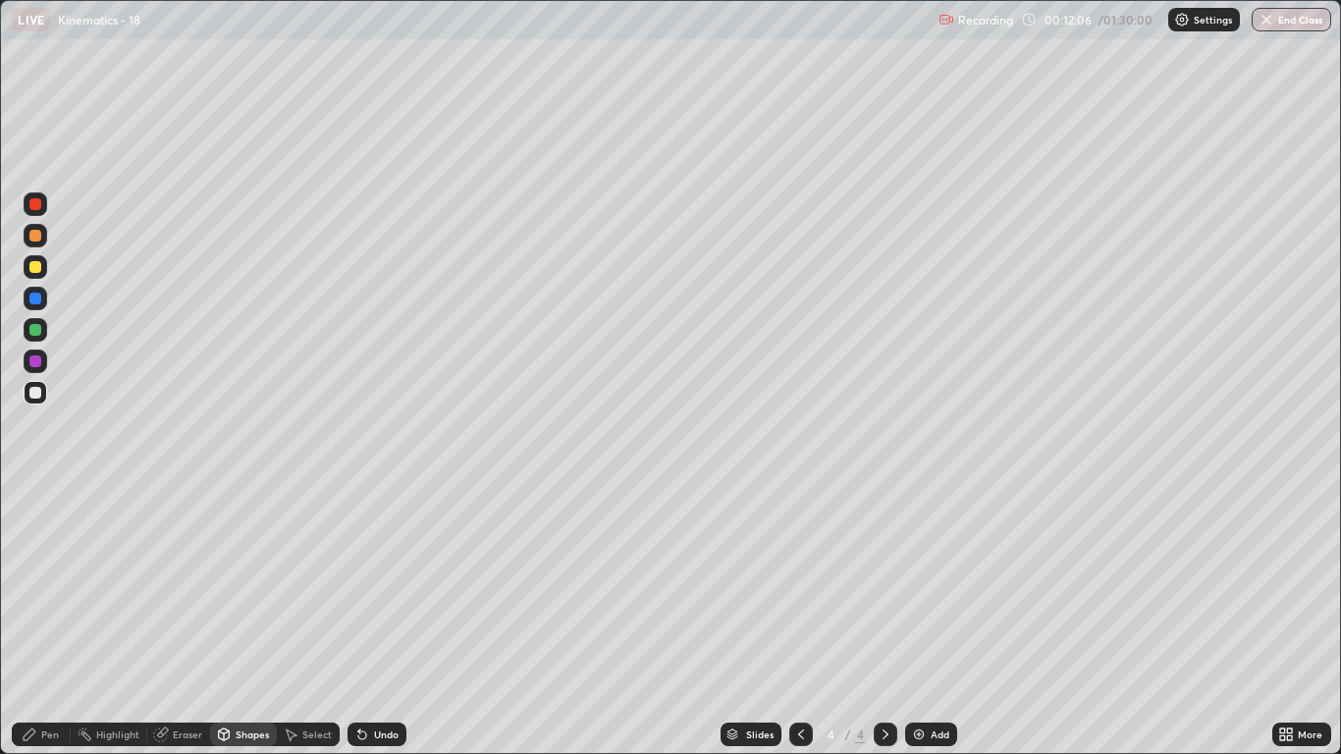
click at [53, 620] on div "Pen" at bounding box center [50, 734] width 18 height 10
click at [257, 620] on div "Shapes" at bounding box center [243, 734] width 67 height 24
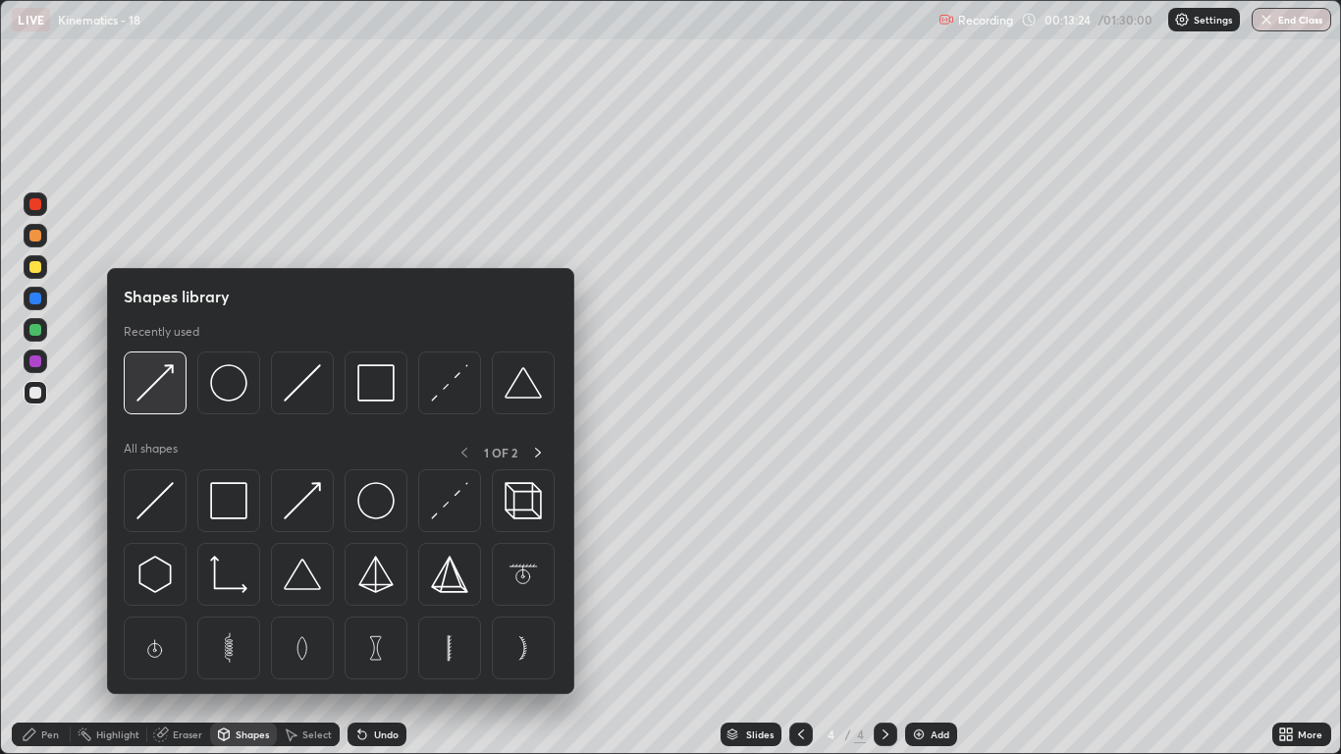
click at [171, 392] on img at bounding box center [154, 382] width 37 height 37
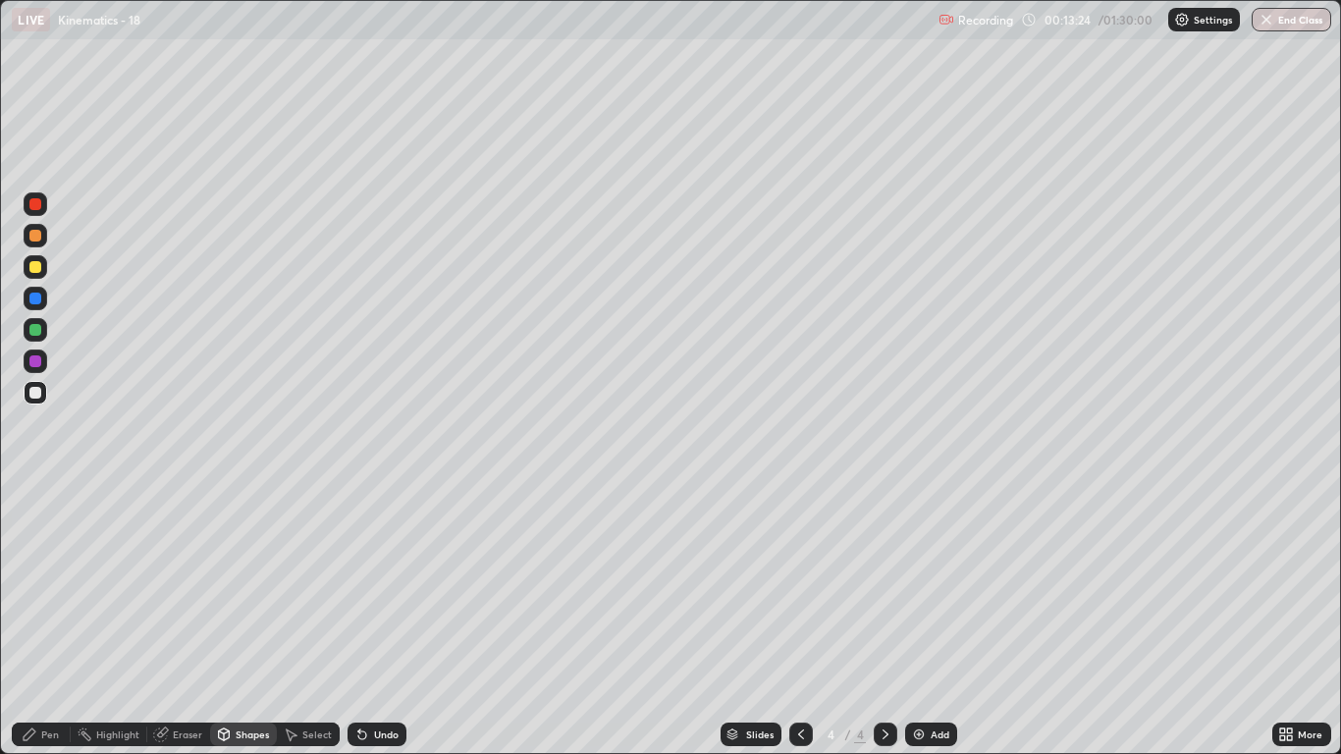
click at [34, 239] on div at bounding box center [35, 236] width 12 height 12
click at [33, 271] on div at bounding box center [35, 267] width 12 height 12
click at [51, 620] on div "Pen" at bounding box center [50, 734] width 18 height 10
click at [37, 205] on div at bounding box center [35, 204] width 12 height 12
click at [42, 296] on div at bounding box center [36, 299] width 24 height 24
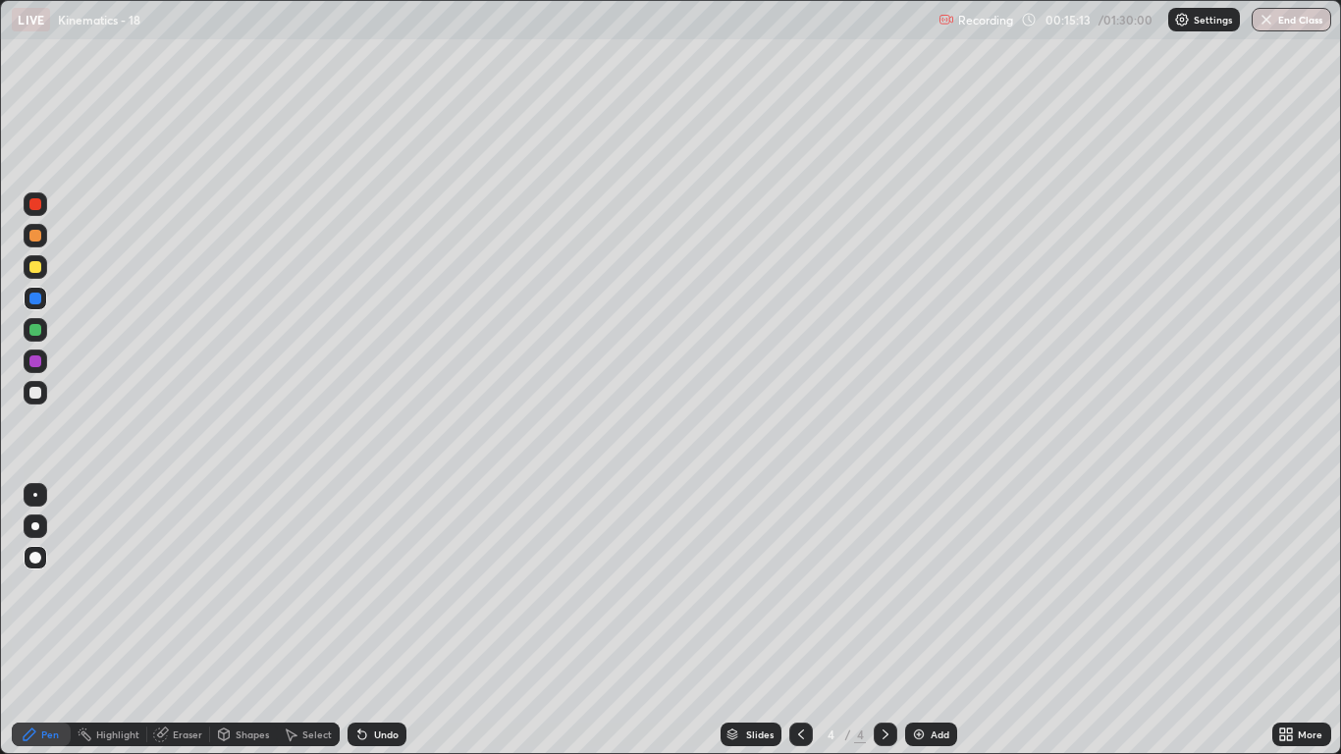
click at [38, 238] on div at bounding box center [35, 236] width 12 height 12
click at [920, 620] on img at bounding box center [919, 734] width 16 height 16
click at [241, 620] on div "Shapes" at bounding box center [252, 734] width 33 height 10
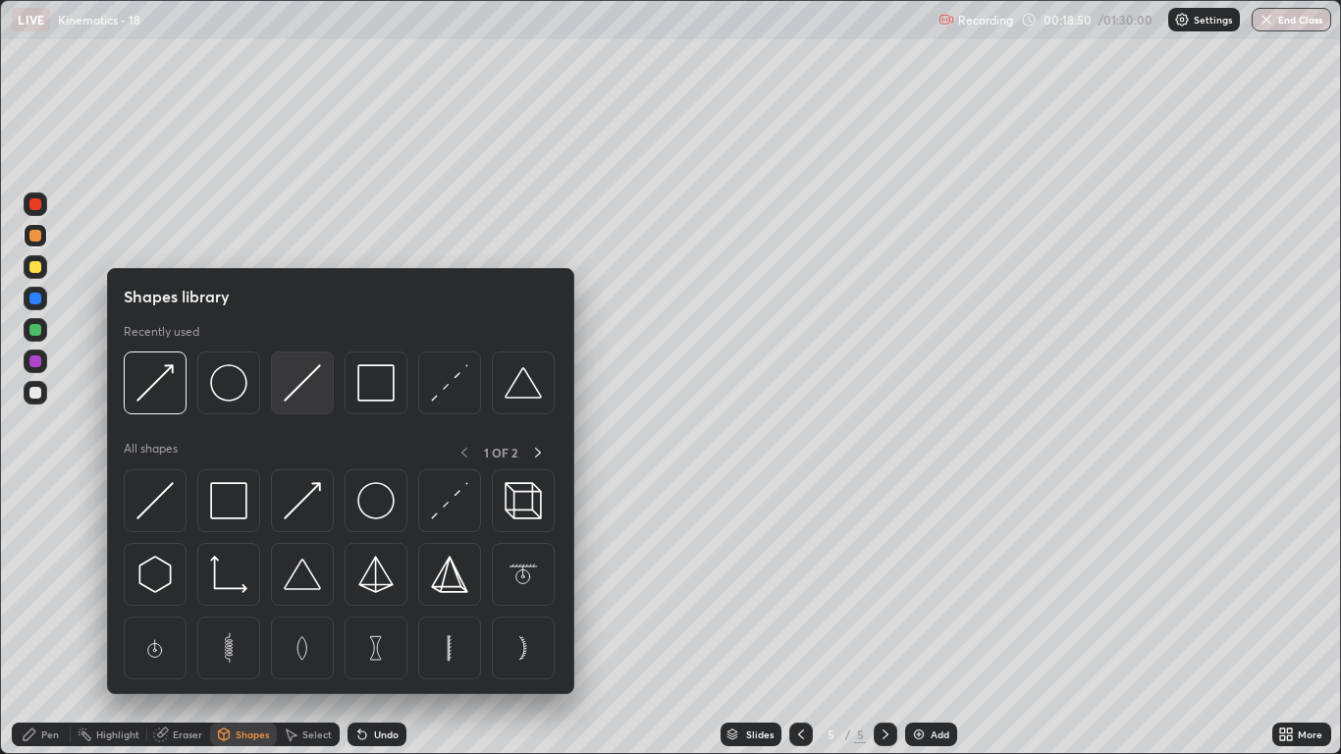
click at [315, 386] on img at bounding box center [302, 382] width 37 height 37
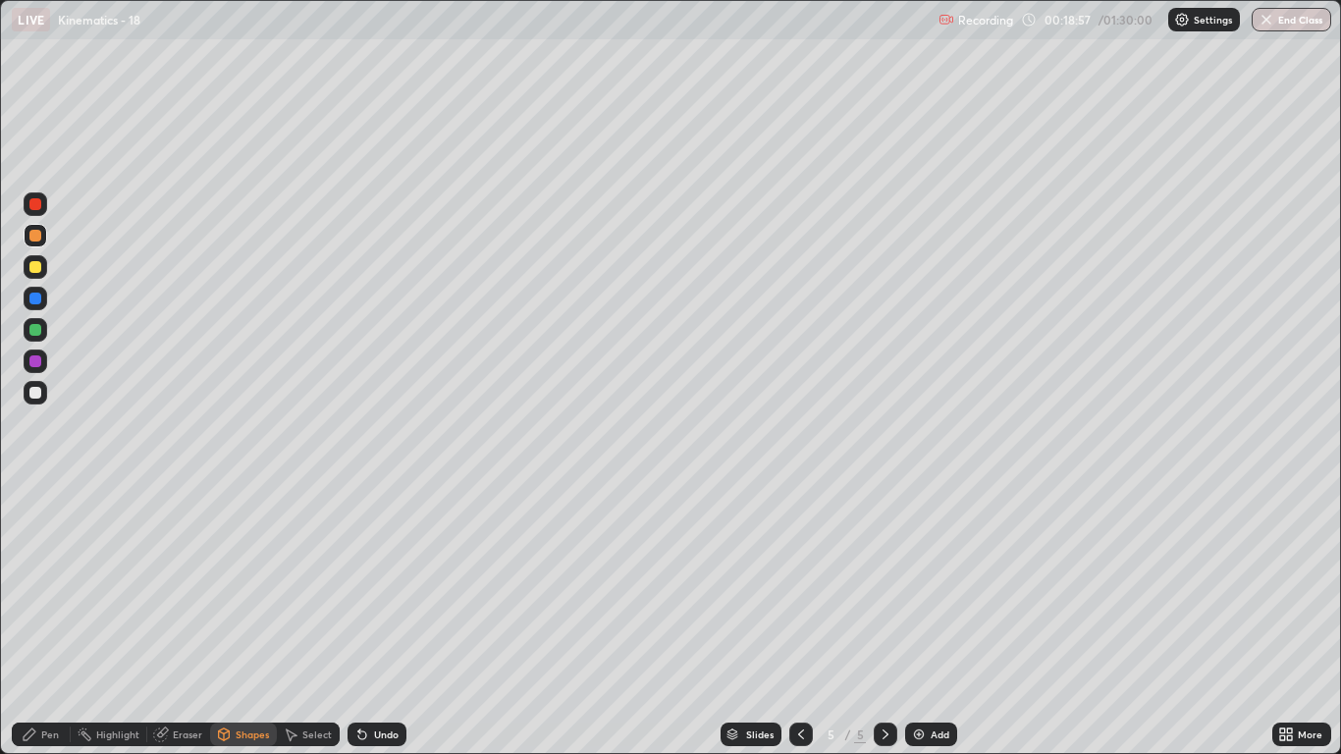
click at [44, 393] on div at bounding box center [36, 393] width 24 height 24
click at [48, 620] on div "Pen" at bounding box center [50, 734] width 18 height 10
click at [36, 332] on div at bounding box center [35, 330] width 12 height 12
click at [253, 620] on div "Shapes" at bounding box center [252, 734] width 33 height 10
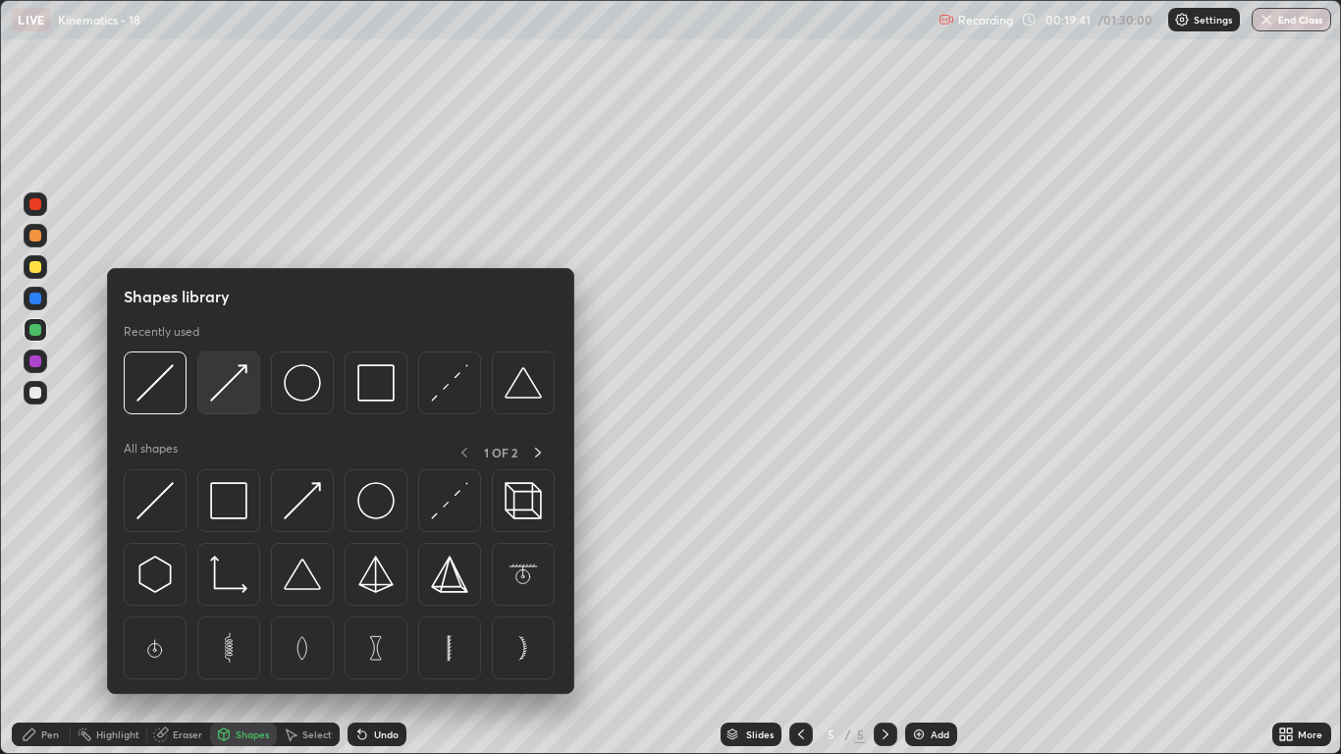
click at [229, 390] on img at bounding box center [228, 382] width 37 height 37
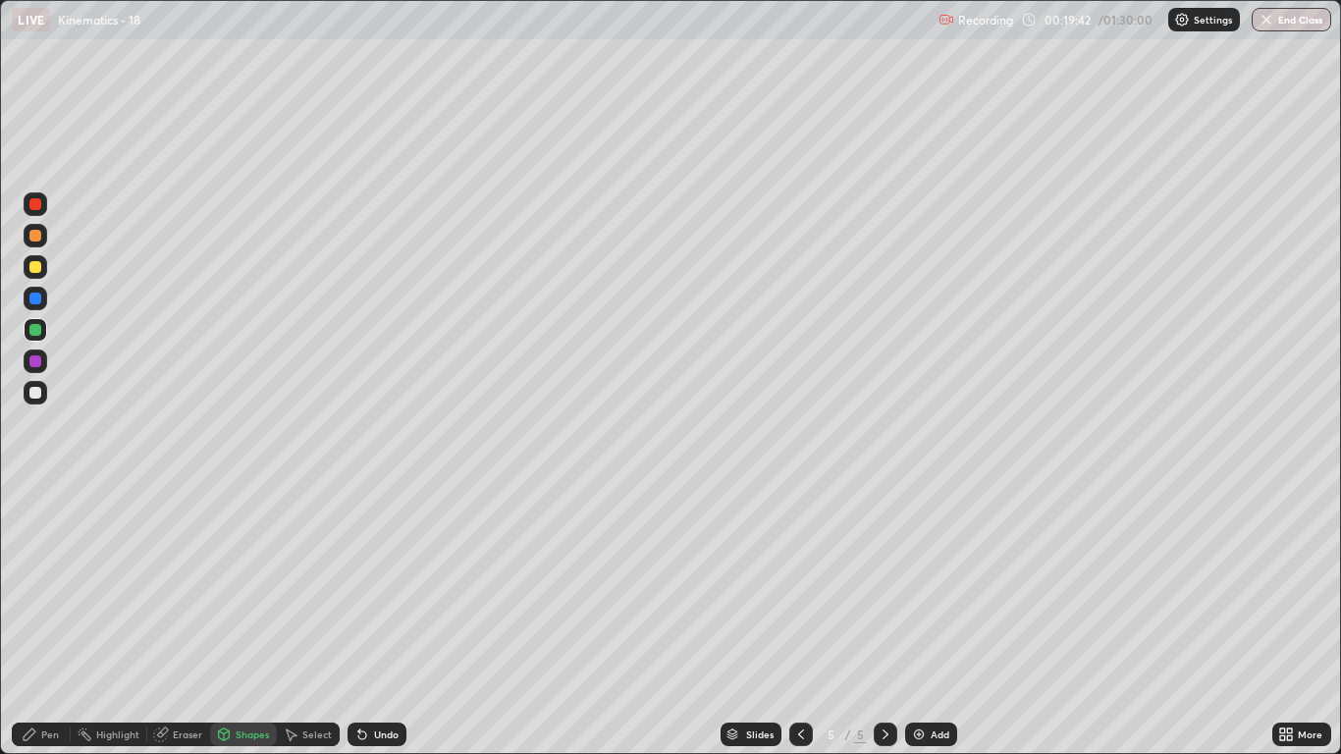
click at [251, 620] on div "Shapes" at bounding box center [252, 734] width 33 height 10
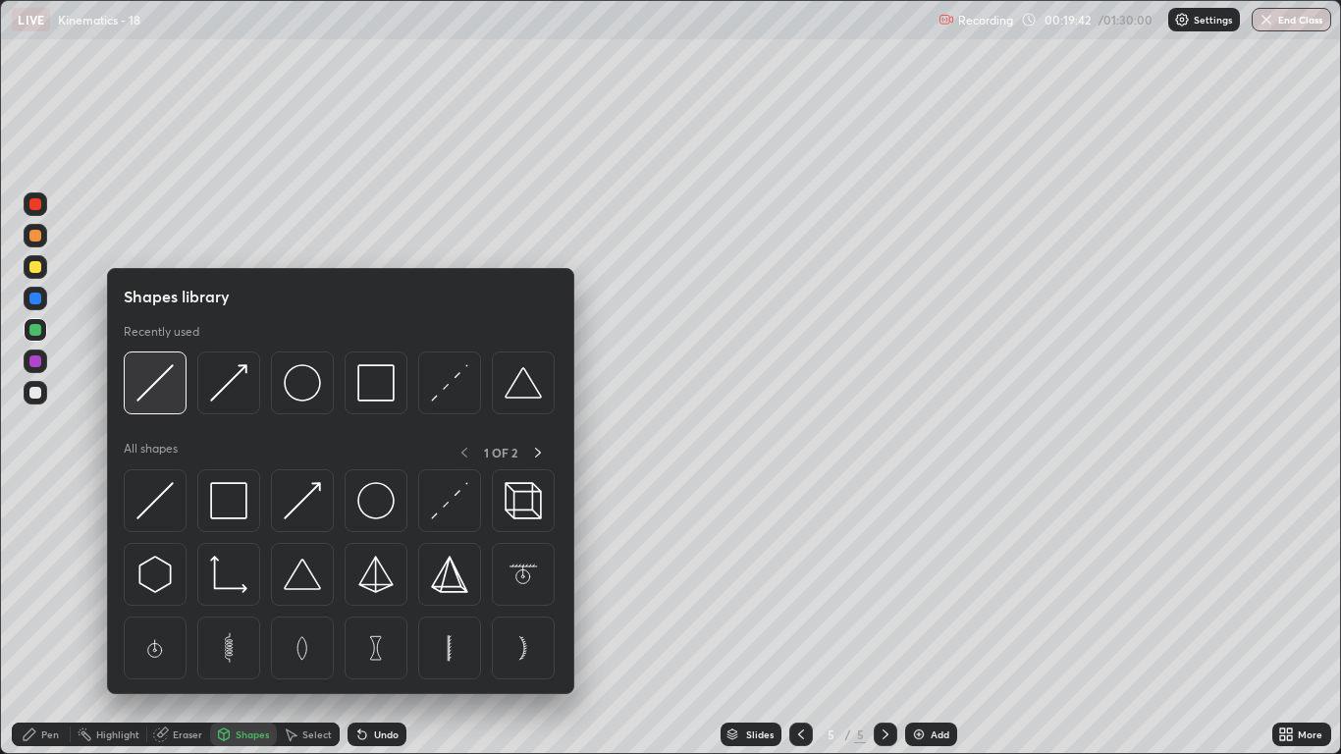
click at [169, 396] on img at bounding box center [154, 382] width 37 height 37
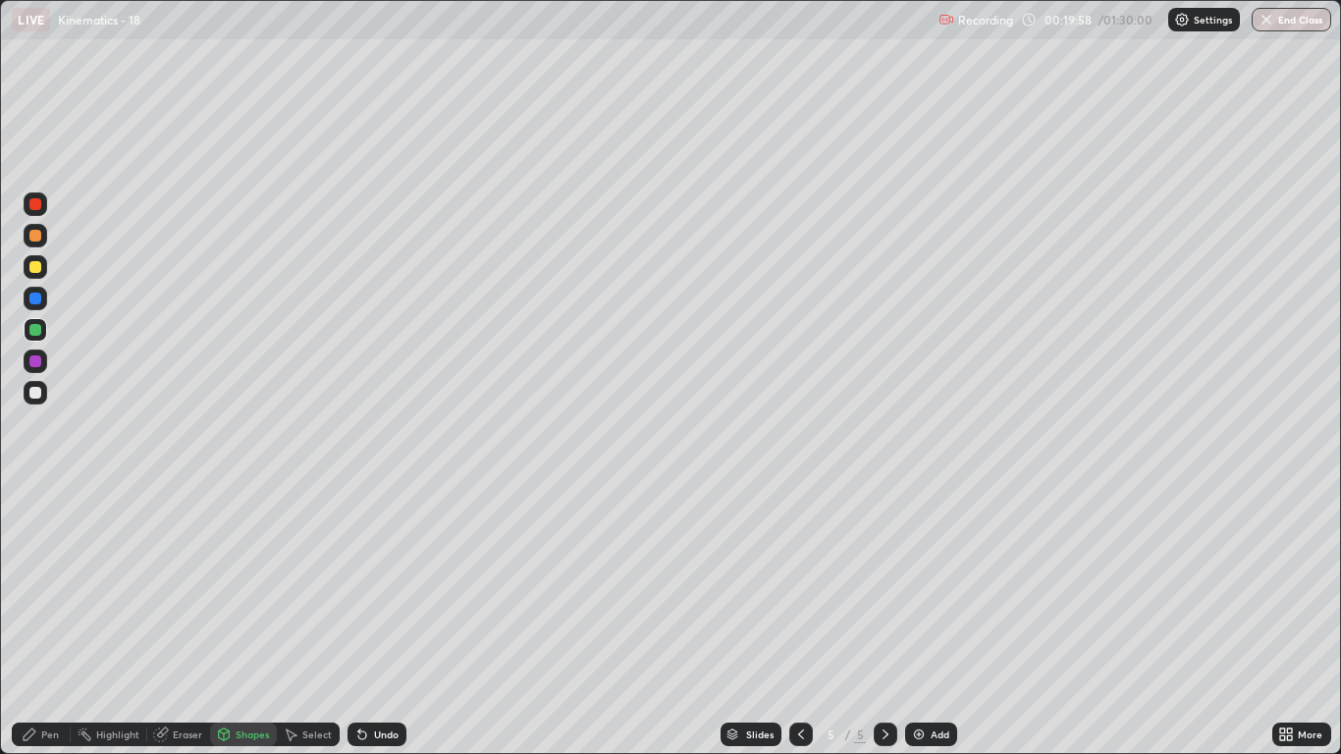
click at [241, 620] on div "Shapes" at bounding box center [252, 734] width 33 height 10
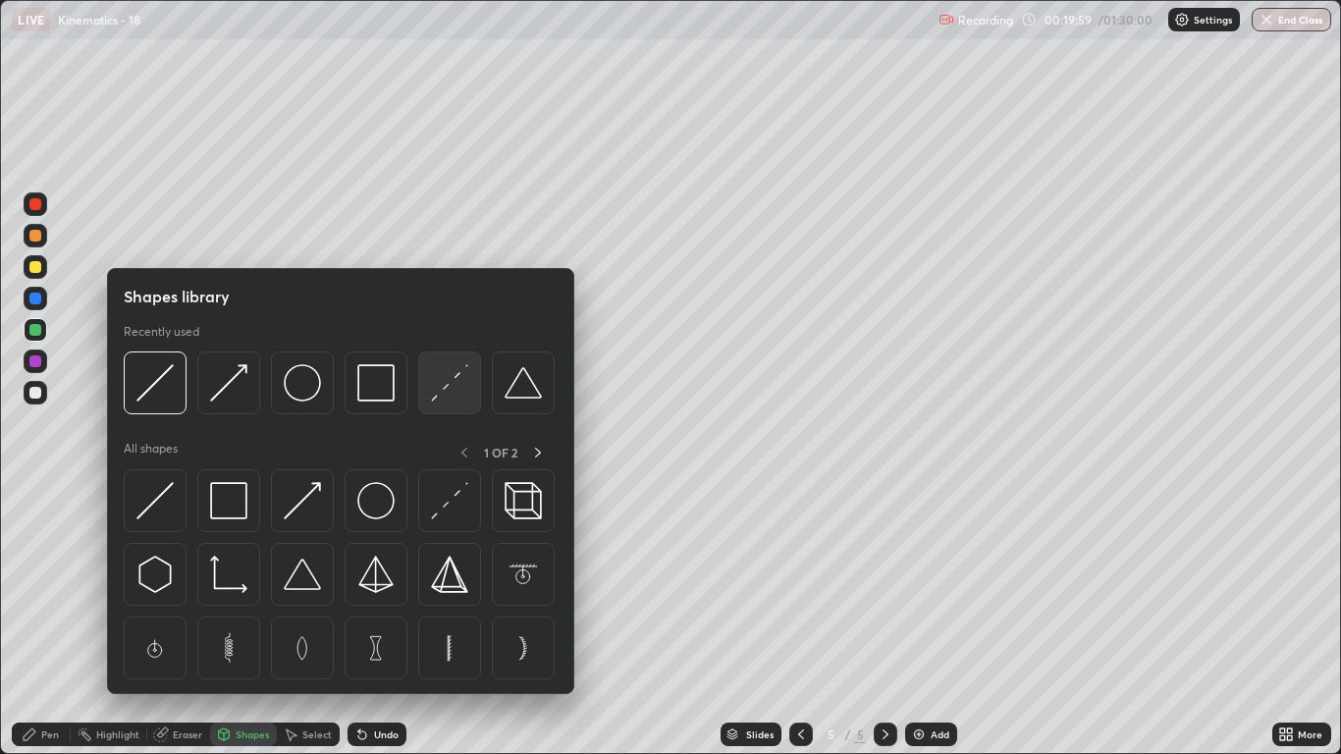
click at [430, 393] on div at bounding box center [449, 382] width 63 height 63
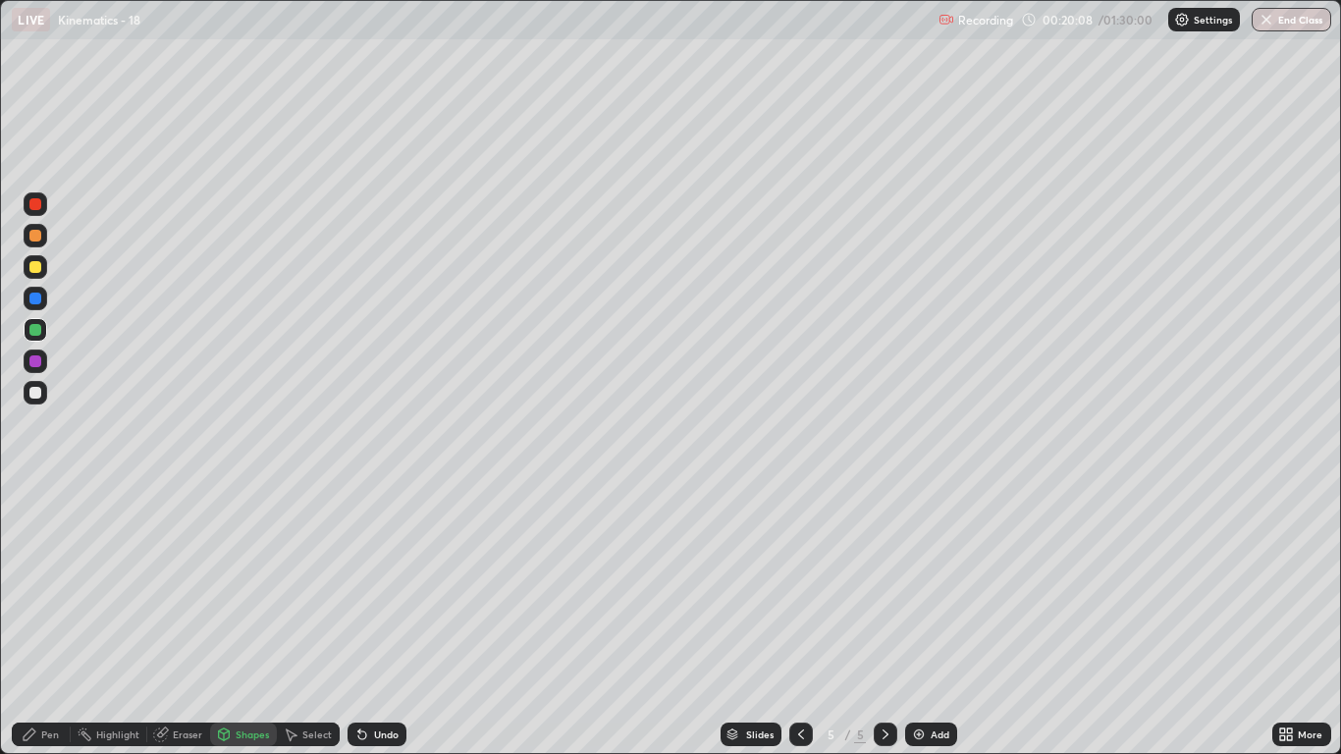
click at [56, 620] on div "Pen" at bounding box center [50, 734] width 18 height 10
click at [40, 363] on div at bounding box center [35, 361] width 12 height 12
click at [35, 396] on div at bounding box center [35, 393] width 12 height 12
click at [33, 300] on div at bounding box center [35, 298] width 12 height 12
click at [255, 620] on div "Shapes" at bounding box center [252, 734] width 33 height 10
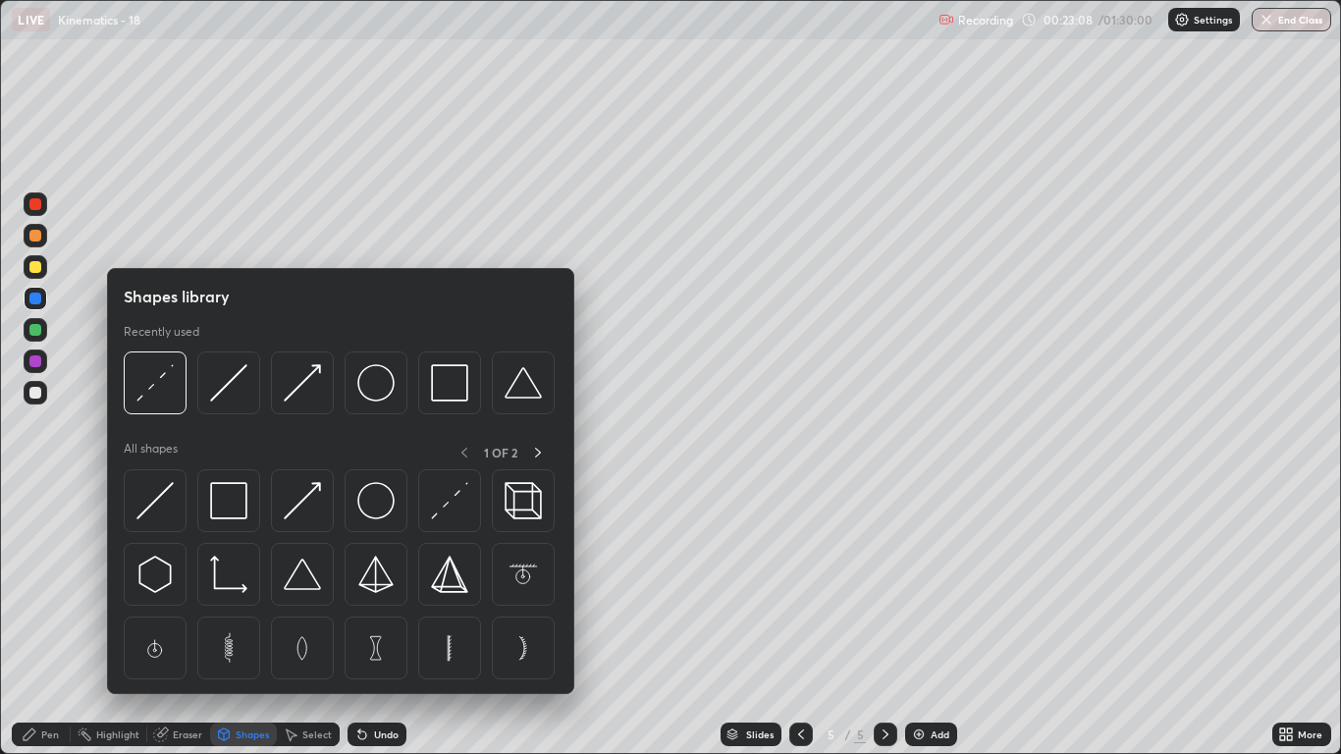
click at [300, 394] on img at bounding box center [302, 382] width 37 height 37
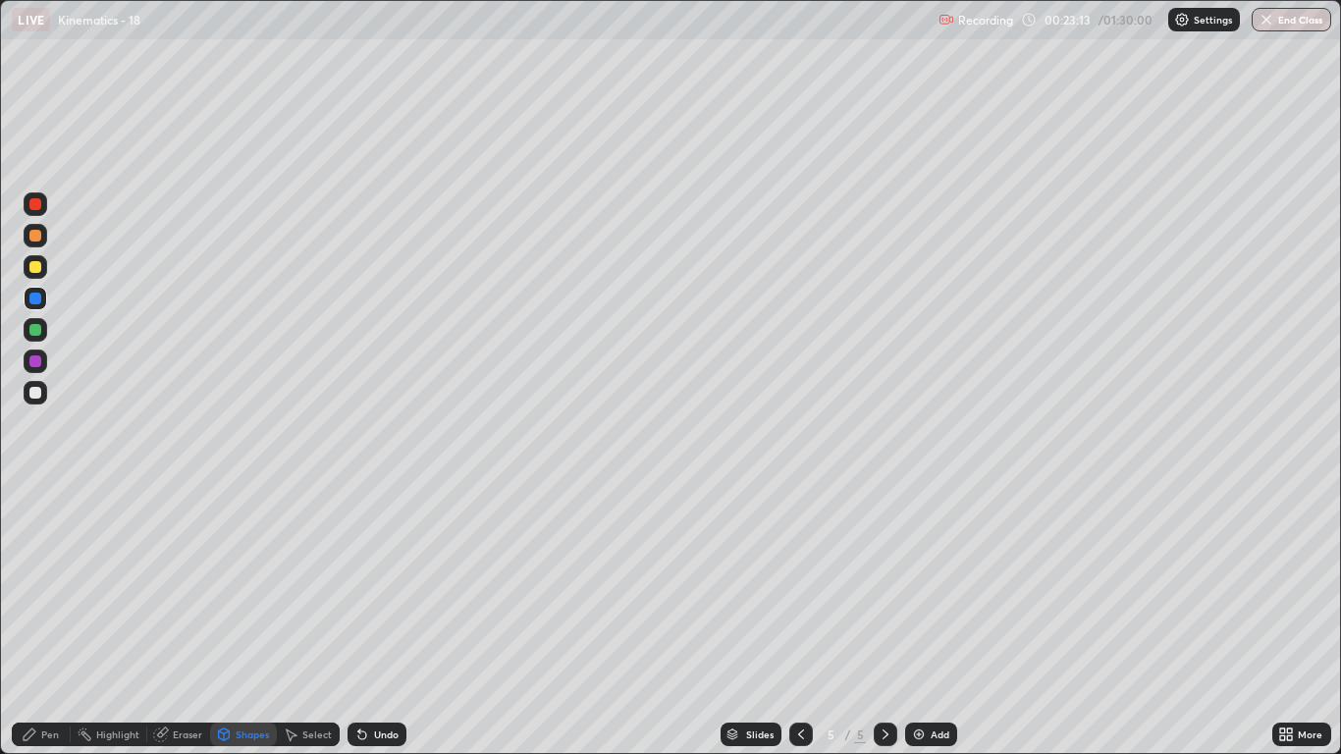
click at [51, 620] on div "Pen" at bounding box center [50, 734] width 18 height 10
click at [35, 270] on div at bounding box center [35, 267] width 12 height 12
click at [255, 620] on div "Shapes" at bounding box center [252, 734] width 33 height 10
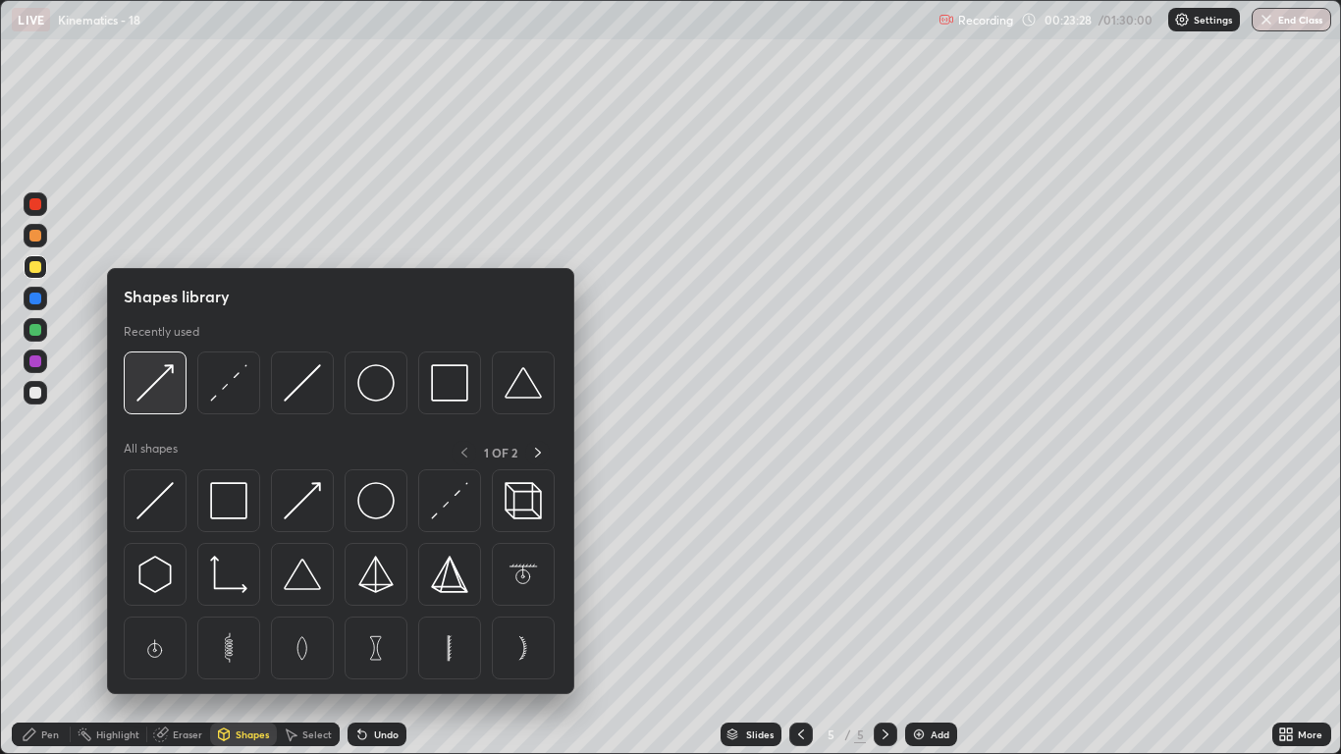
click at [162, 387] on img at bounding box center [154, 382] width 37 height 37
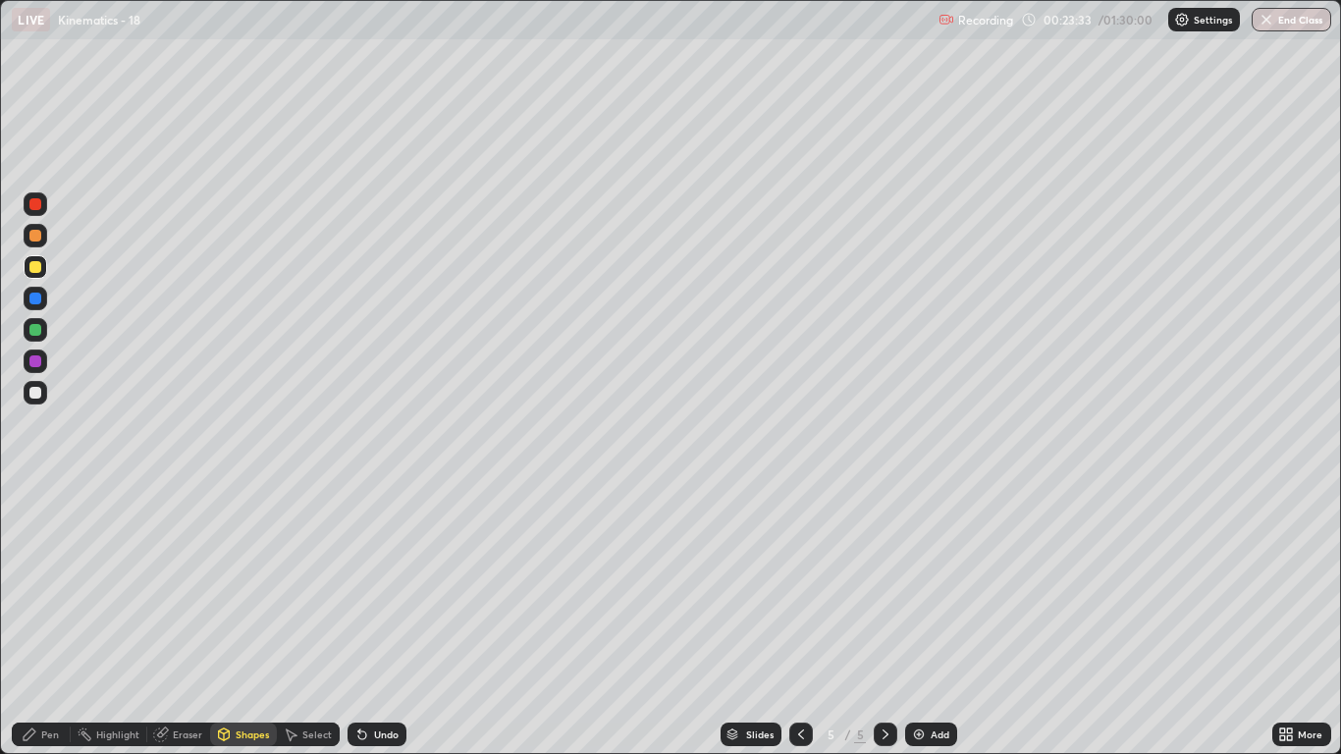
click at [49, 620] on div "Pen" at bounding box center [50, 734] width 18 height 10
click at [34, 386] on div at bounding box center [36, 393] width 24 height 24
click at [46, 326] on div at bounding box center [36, 330] width 24 height 24
click at [35, 395] on div at bounding box center [35, 393] width 12 height 12
click at [927, 620] on div "Add" at bounding box center [931, 734] width 52 height 24
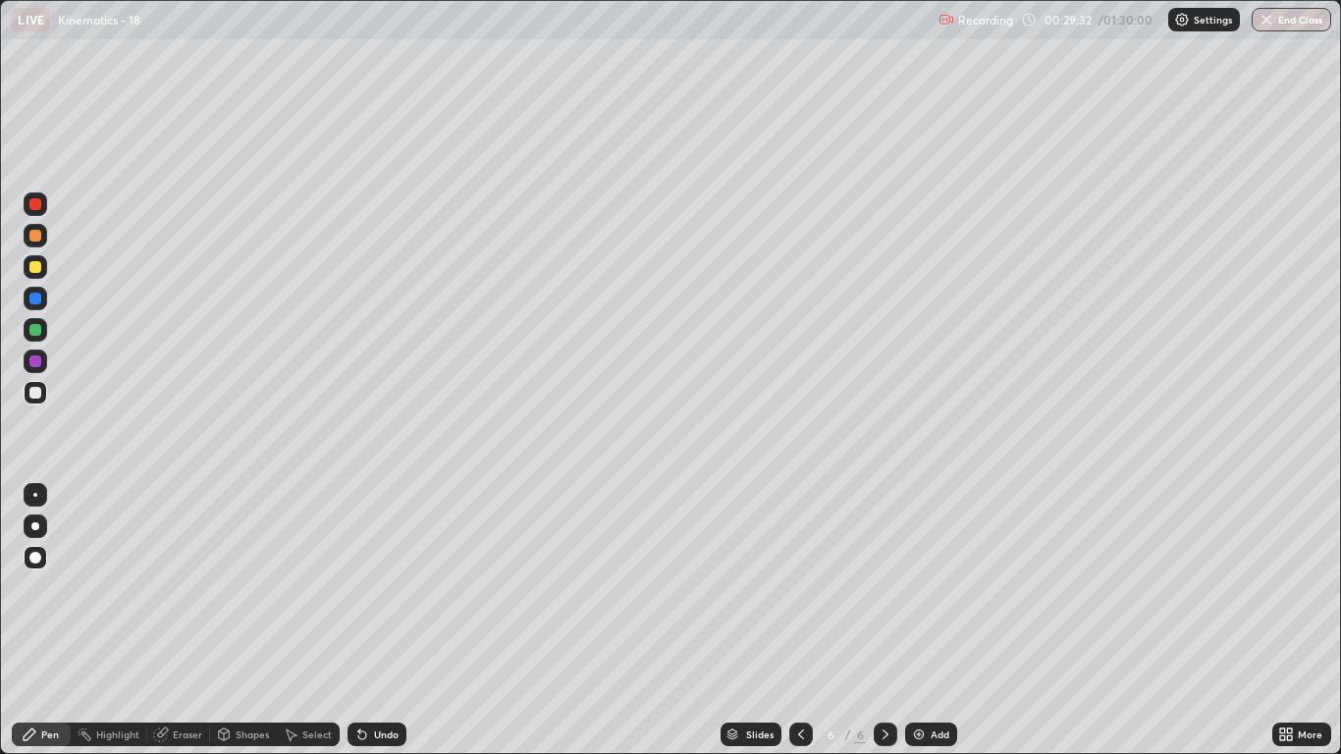
click at [45, 266] on div at bounding box center [36, 267] width 24 height 24
click at [34, 392] on div at bounding box center [35, 393] width 12 height 12
click at [37, 239] on div at bounding box center [35, 236] width 12 height 12
click at [36, 274] on div at bounding box center [36, 267] width 24 height 24
click at [38, 237] on div at bounding box center [35, 236] width 12 height 12
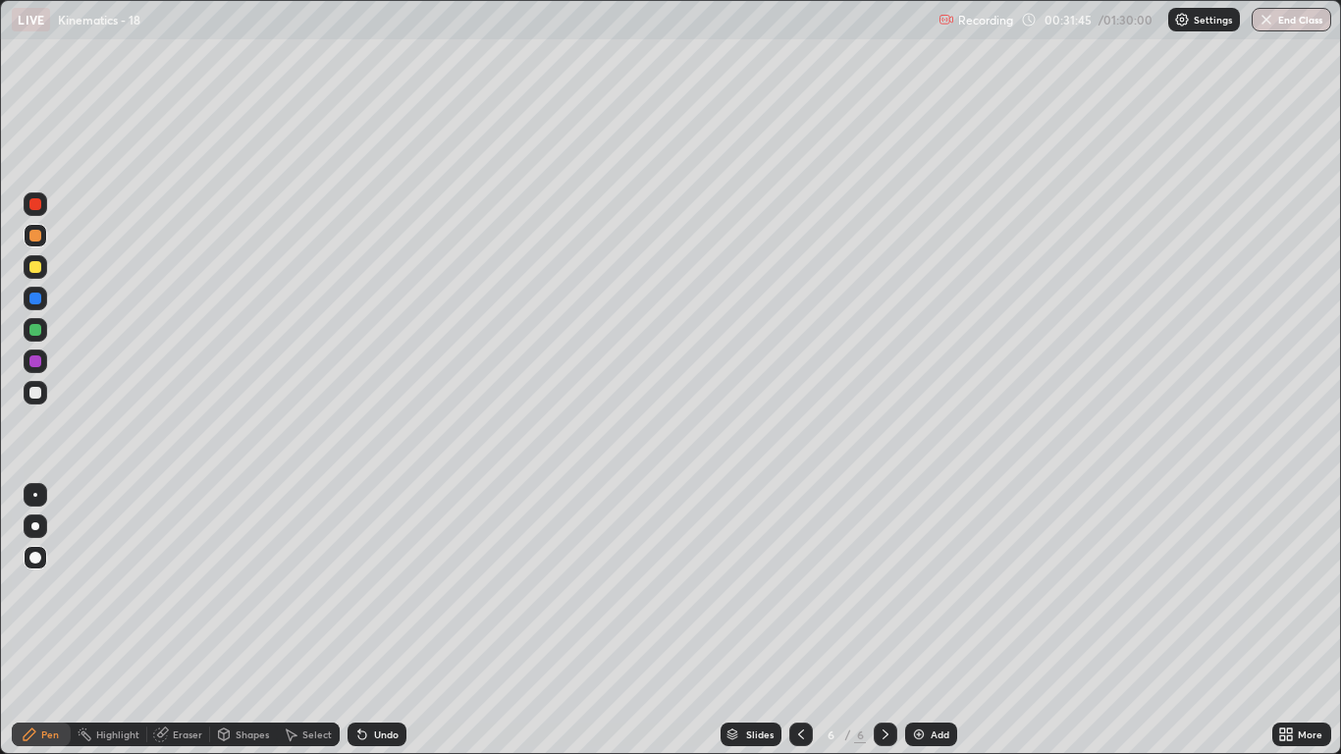
click at [35, 395] on div at bounding box center [35, 393] width 12 height 12
click at [33, 332] on div at bounding box center [35, 330] width 12 height 12
click at [39, 300] on div at bounding box center [35, 298] width 12 height 12
click at [917, 620] on img at bounding box center [919, 734] width 16 height 16
click at [39, 269] on div at bounding box center [35, 267] width 12 height 12
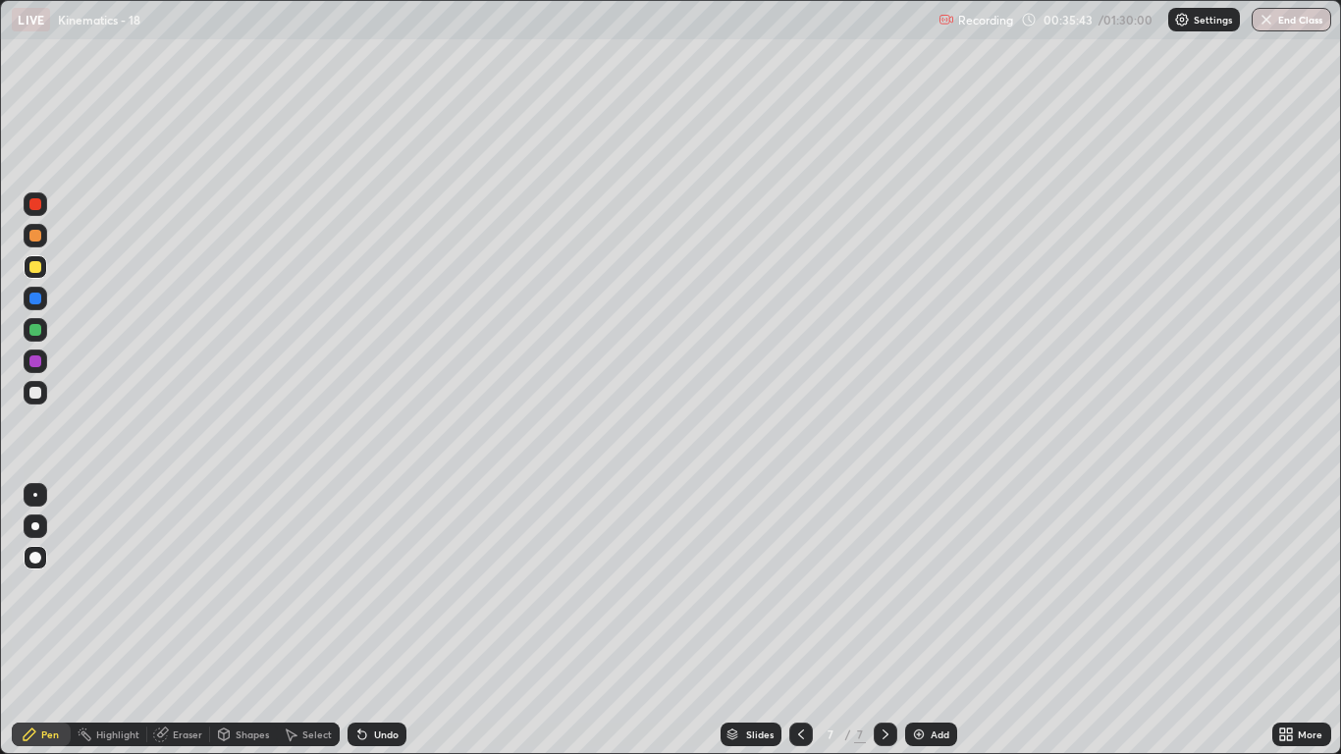
click at [245, 620] on div "Shapes" at bounding box center [252, 734] width 33 height 10
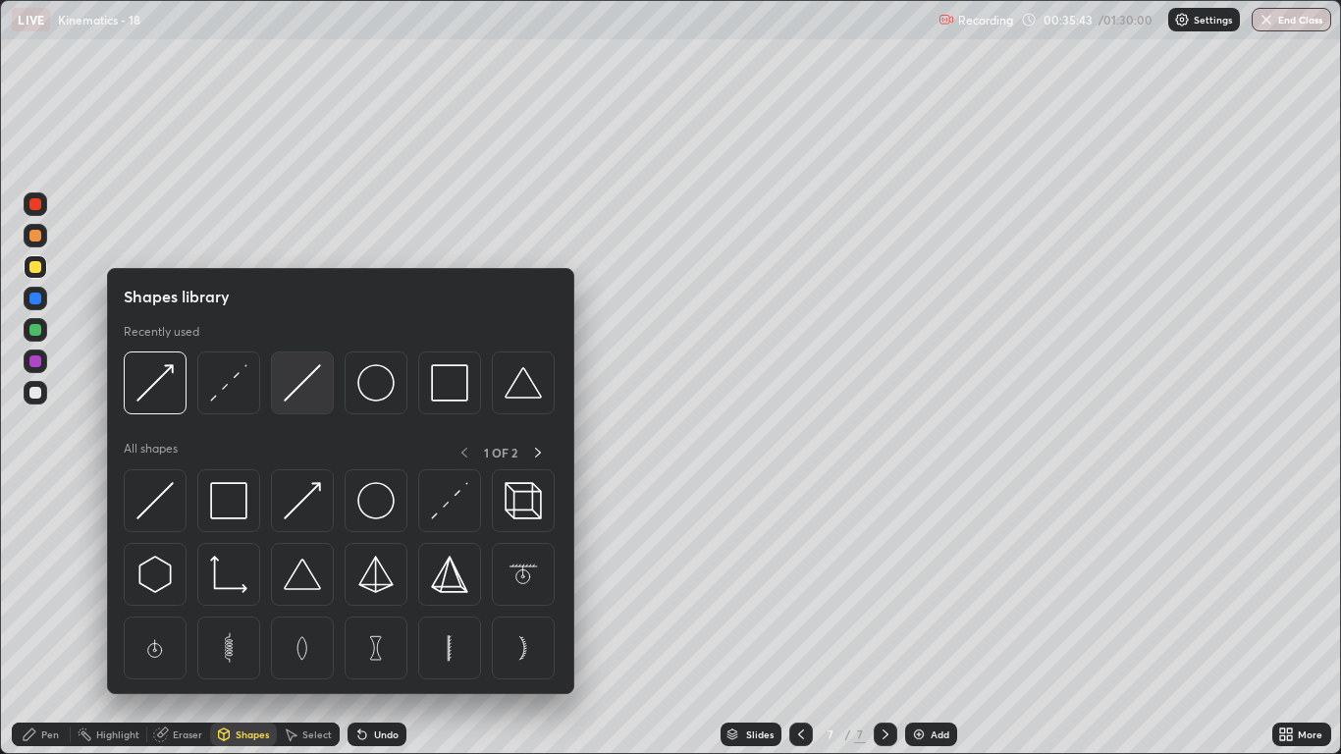
click at [308, 395] on img at bounding box center [302, 382] width 37 height 37
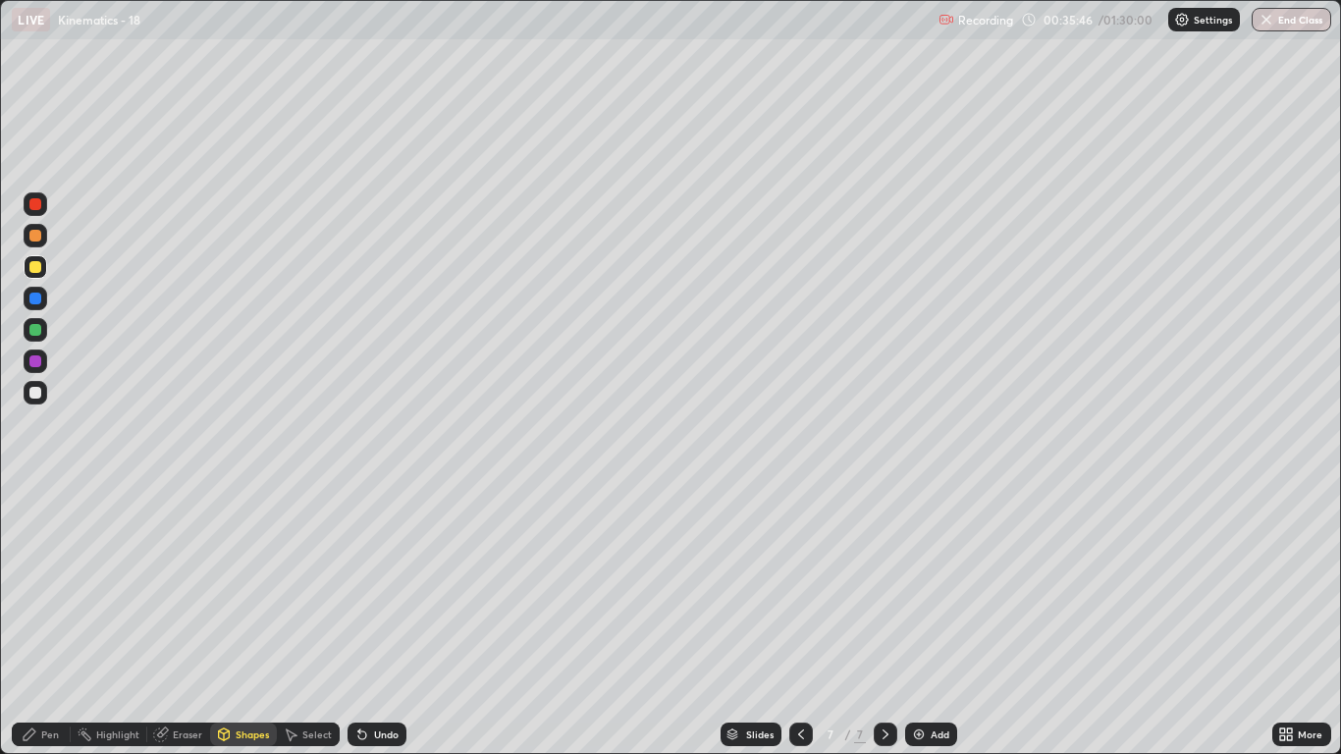
click at [47, 620] on div "Pen" at bounding box center [41, 734] width 59 height 24
click at [246, 620] on div "Shapes" at bounding box center [252, 734] width 33 height 10
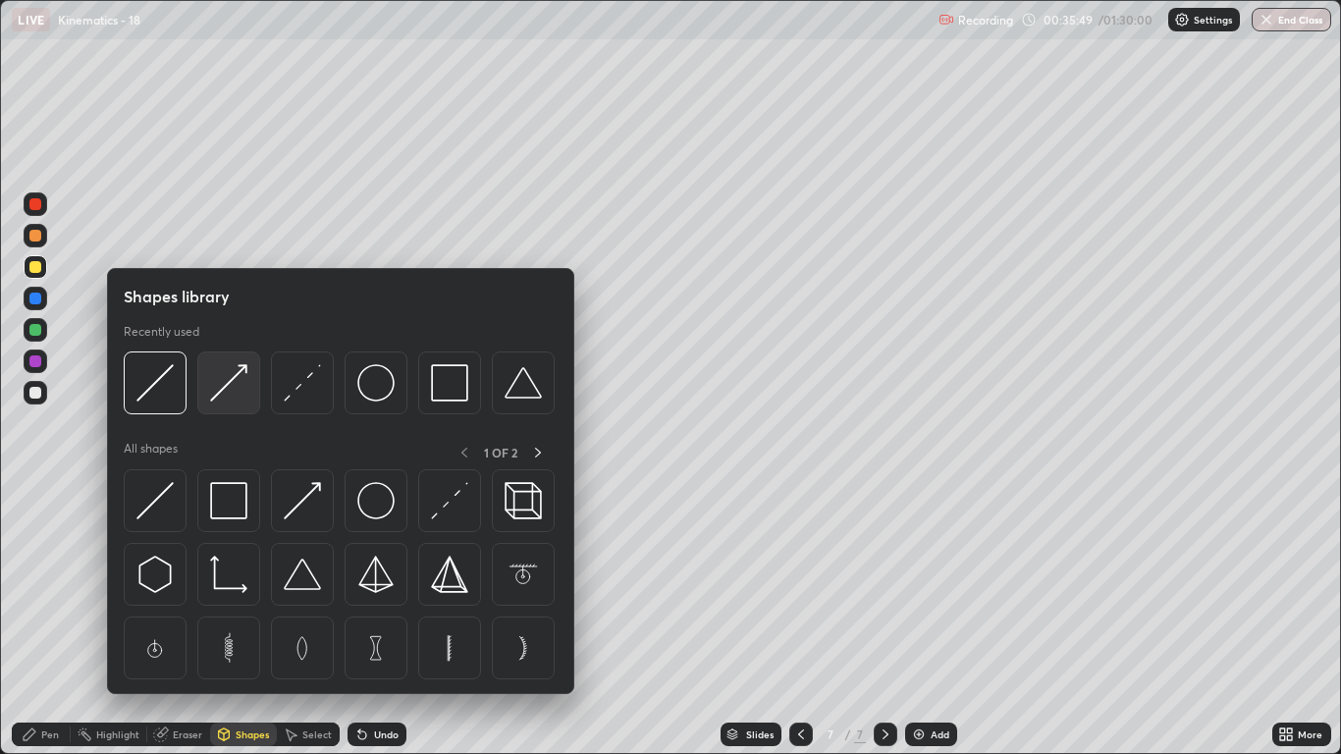
click at [235, 395] on img at bounding box center [228, 382] width 37 height 37
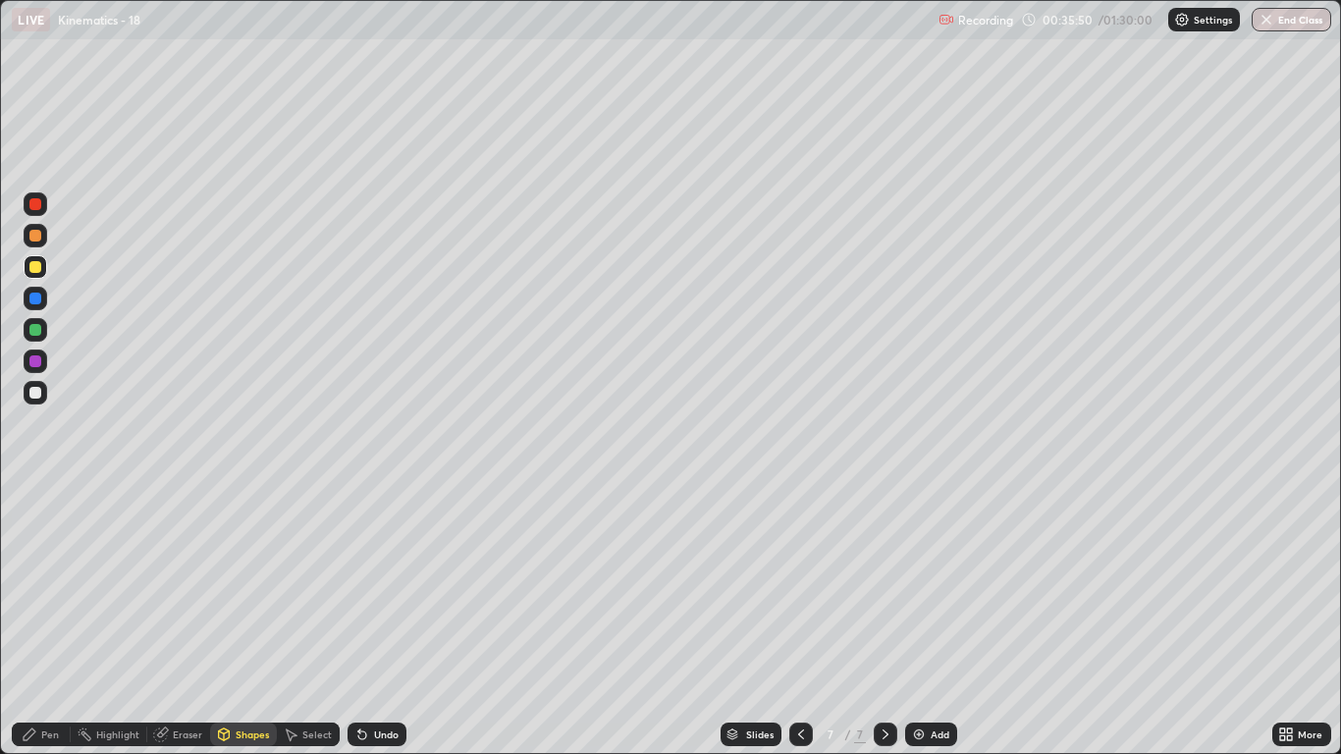
click at [35, 394] on div at bounding box center [35, 393] width 12 height 12
click at [49, 620] on div "Pen" at bounding box center [50, 734] width 18 height 10
click at [35, 330] on div at bounding box center [35, 330] width 12 height 12
click at [253, 620] on div "Shapes" at bounding box center [252, 734] width 33 height 10
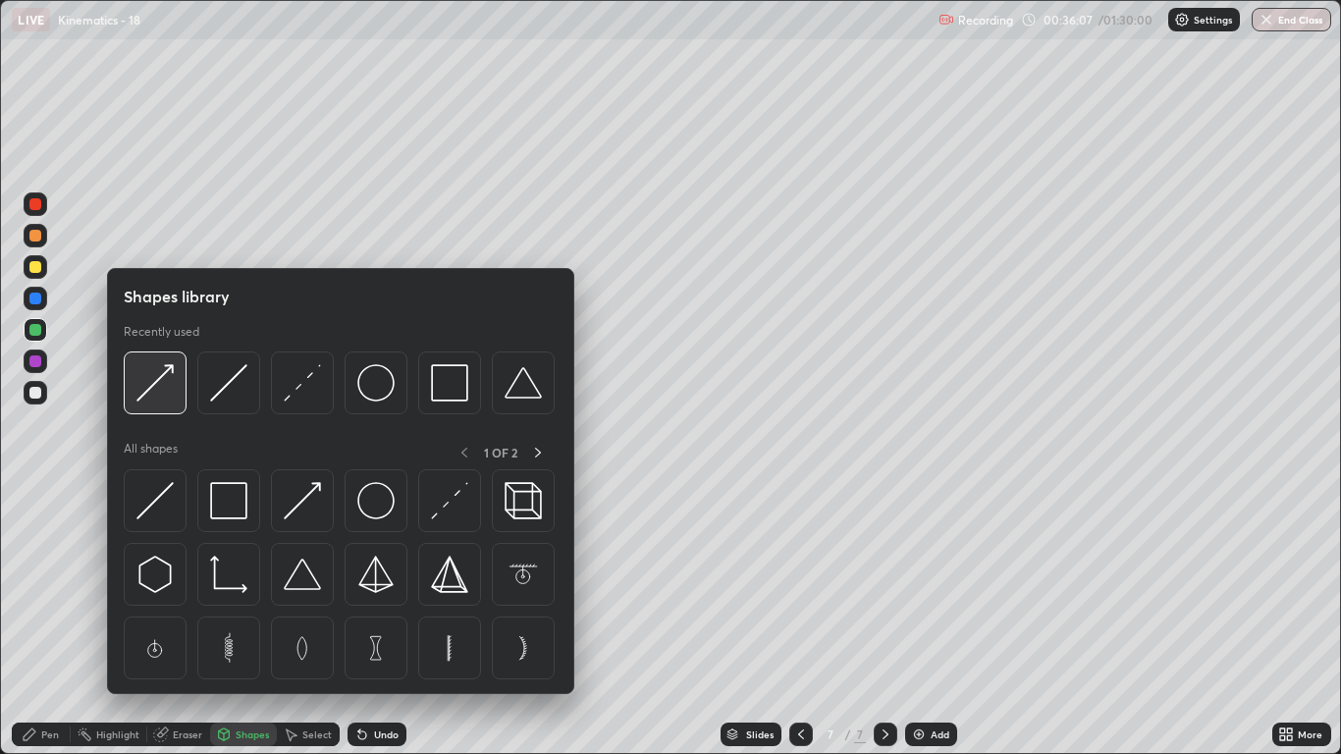
click at [163, 403] on div at bounding box center [155, 382] width 63 height 63
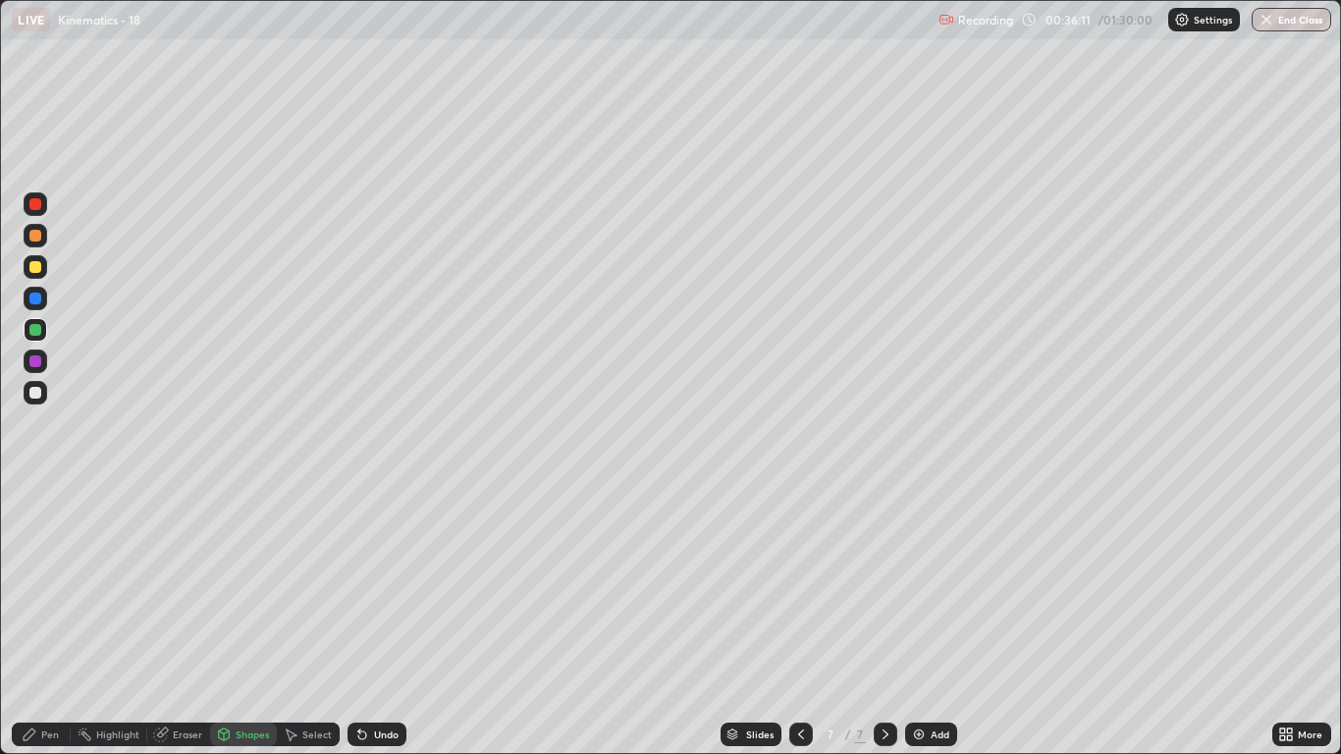
click at [47, 620] on div "Pen" at bounding box center [41, 734] width 59 height 24
click at [249, 620] on div "Shapes" at bounding box center [252, 734] width 33 height 10
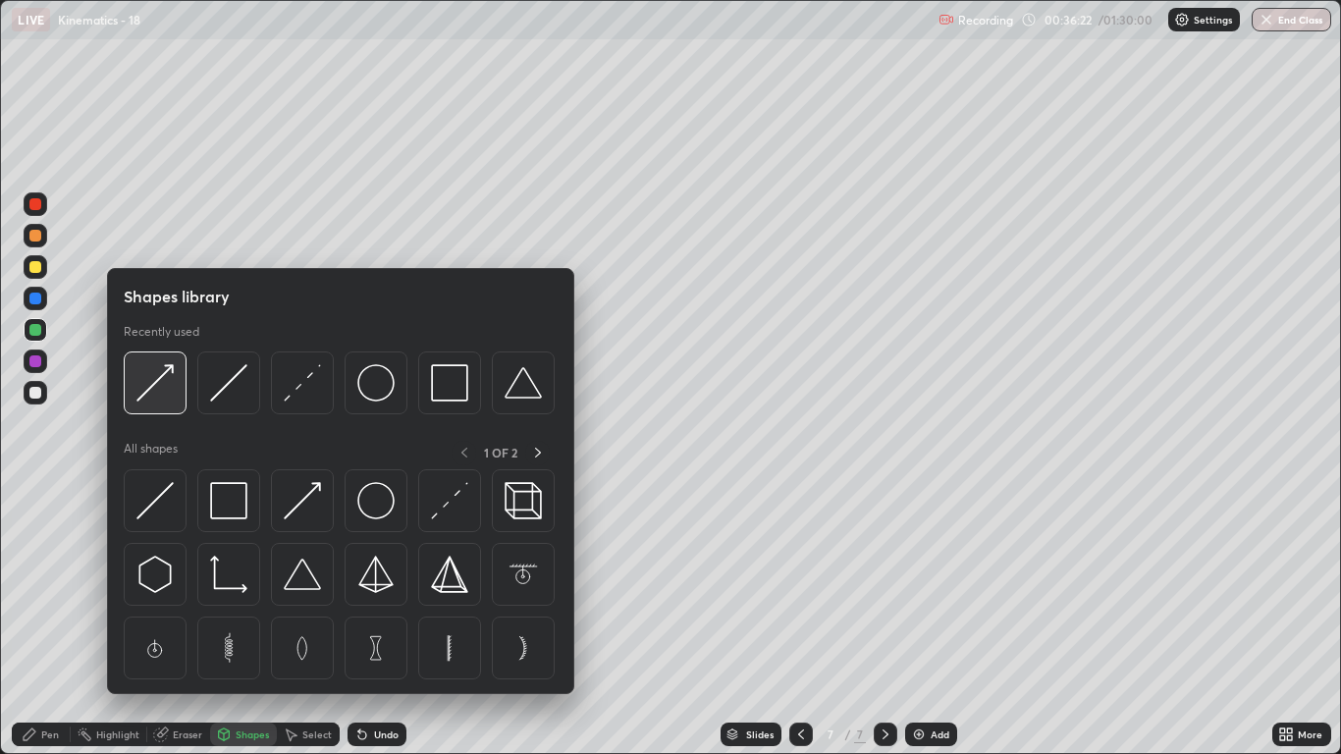
click at [156, 405] on div at bounding box center [155, 382] width 63 height 63
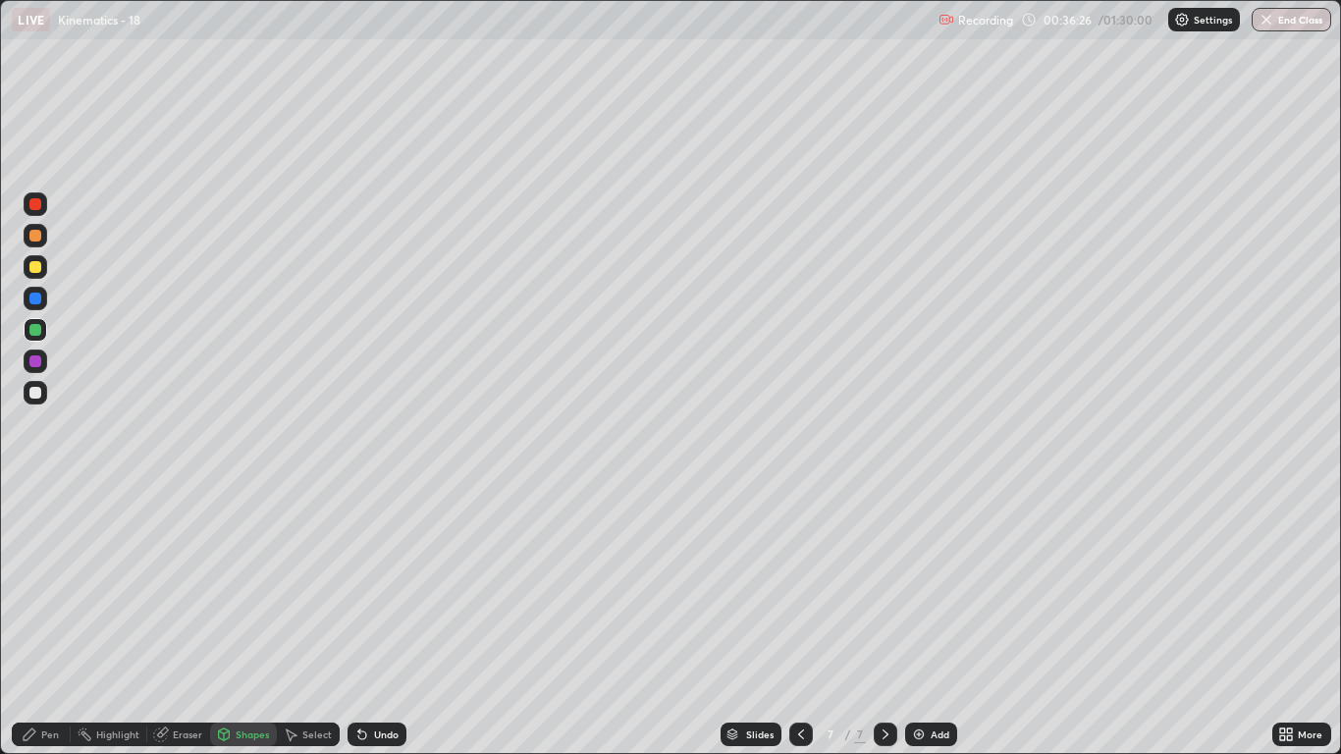
click at [54, 620] on div "Pen" at bounding box center [50, 734] width 18 height 10
click at [38, 206] on div at bounding box center [35, 204] width 12 height 12
click at [243, 620] on div "Shapes" at bounding box center [252, 734] width 33 height 10
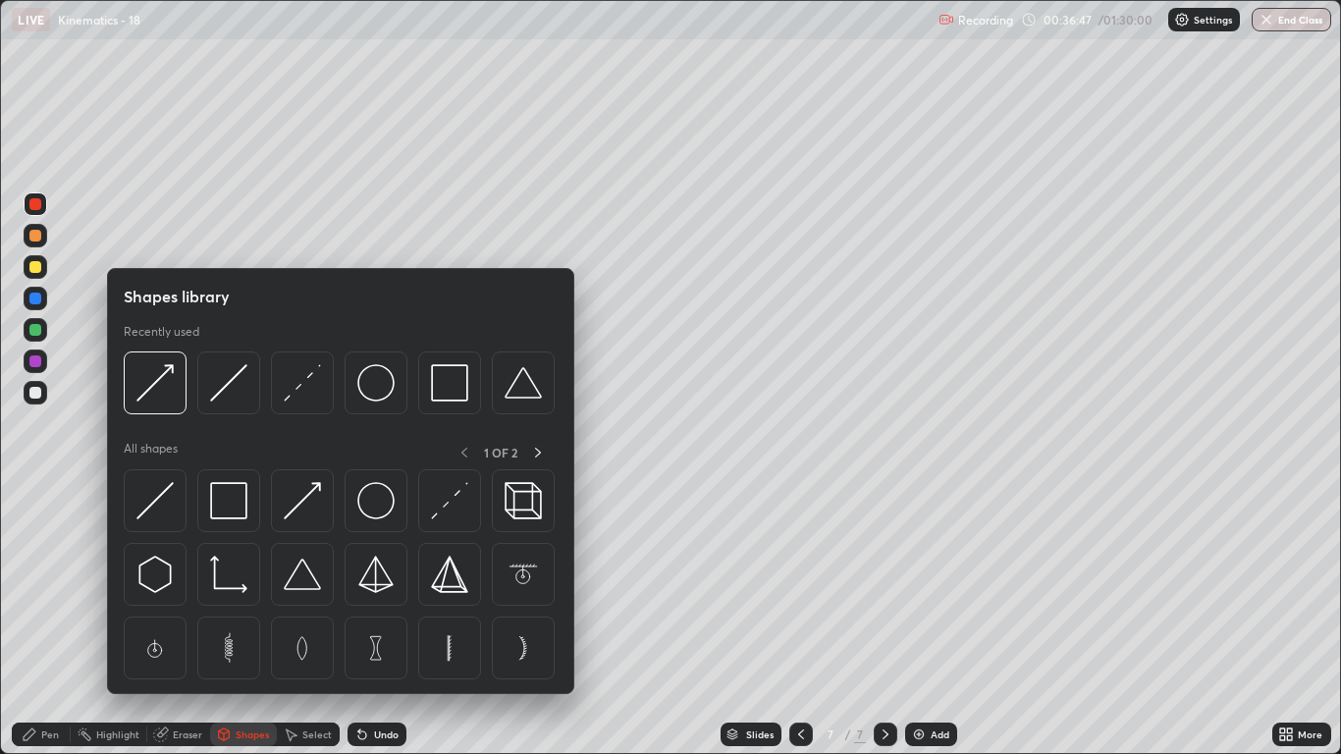
click at [42, 620] on div "Pen" at bounding box center [41, 734] width 59 height 24
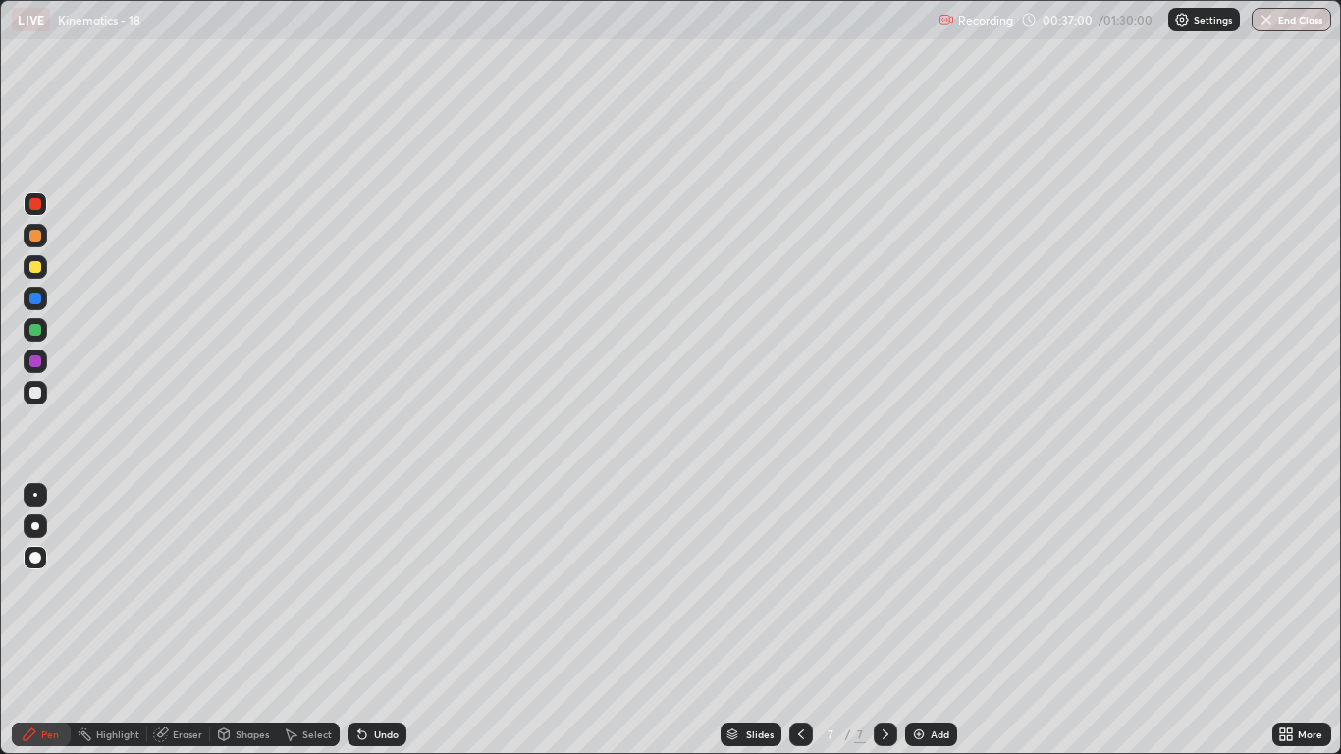
click at [33, 395] on div at bounding box center [35, 393] width 12 height 12
click at [245, 620] on div "Shapes" at bounding box center [252, 734] width 33 height 10
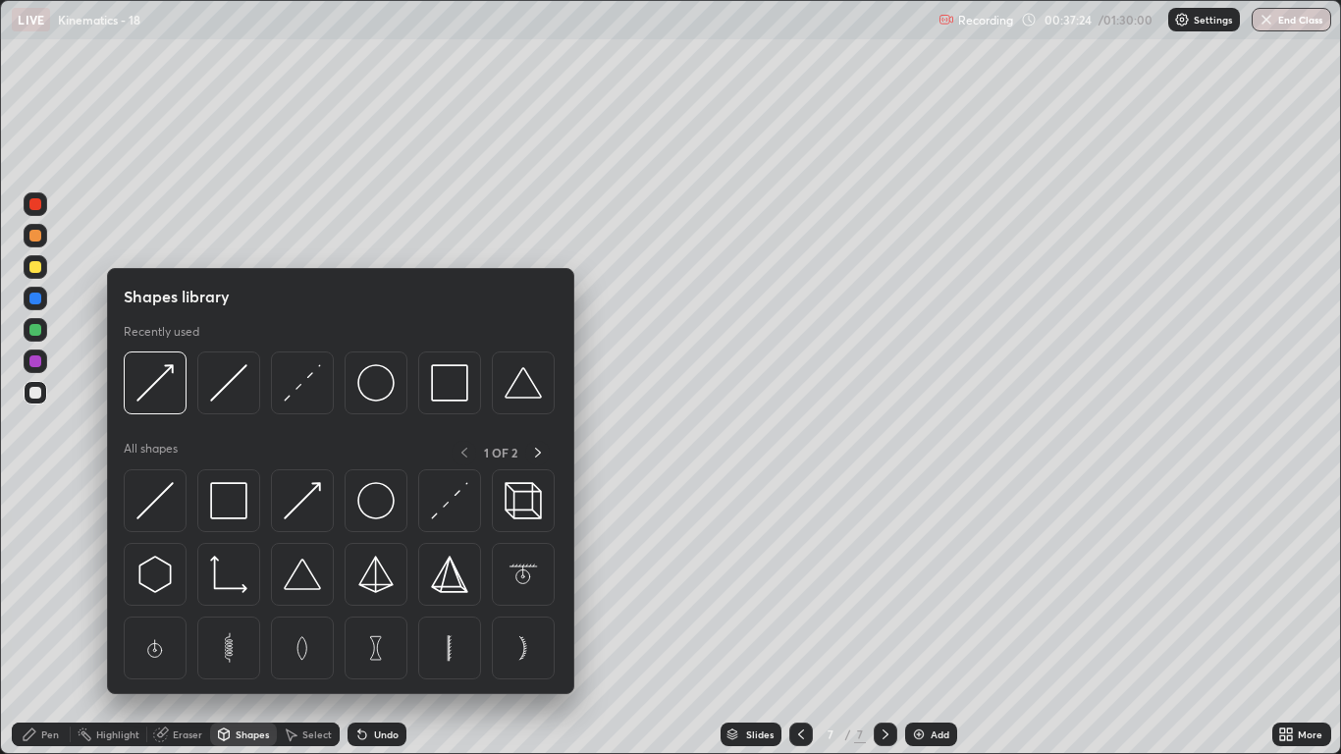
click at [213, 410] on div at bounding box center [228, 382] width 63 height 63
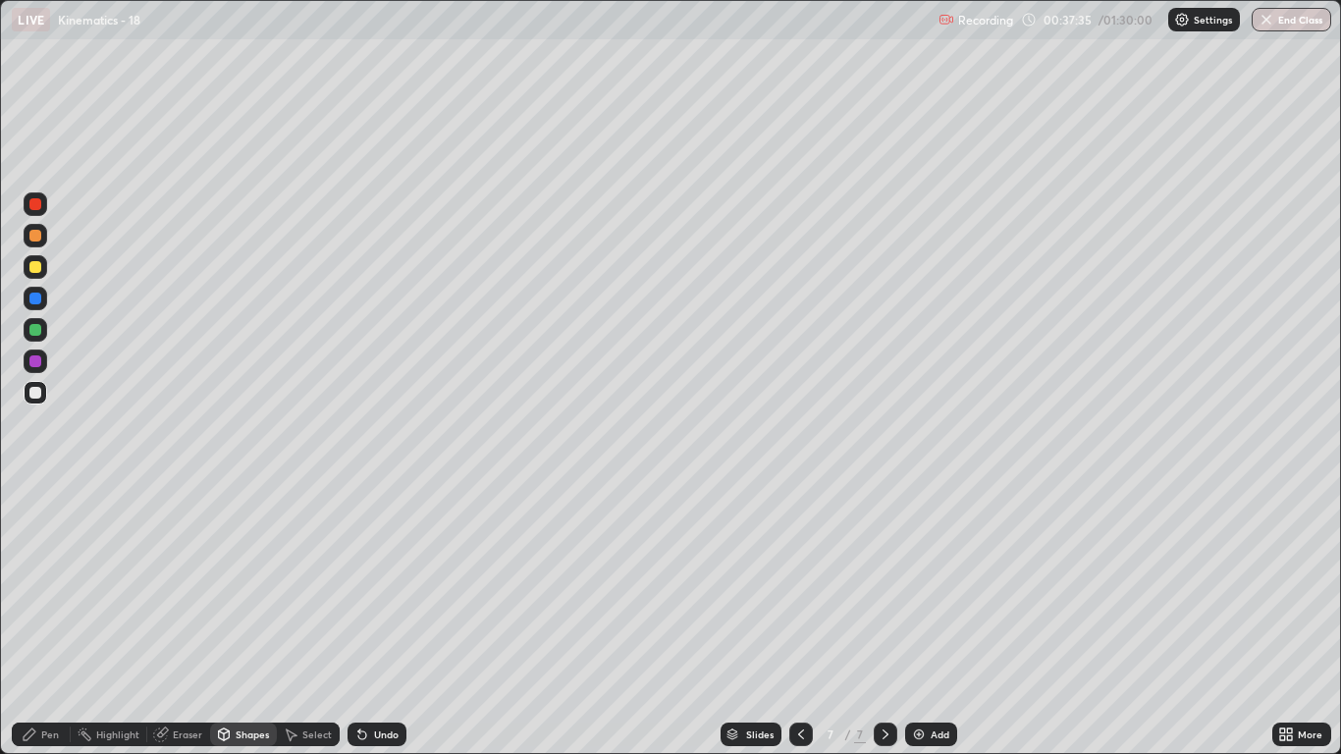
click at [34, 261] on div at bounding box center [35, 267] width 12 height 12
click at [58, 620] on div "Pen" at bounding box center [50, 734] width 18 height 10
click at [258, 620] on div "Shapes" at bounding box center [252, 734] width 33 height 10
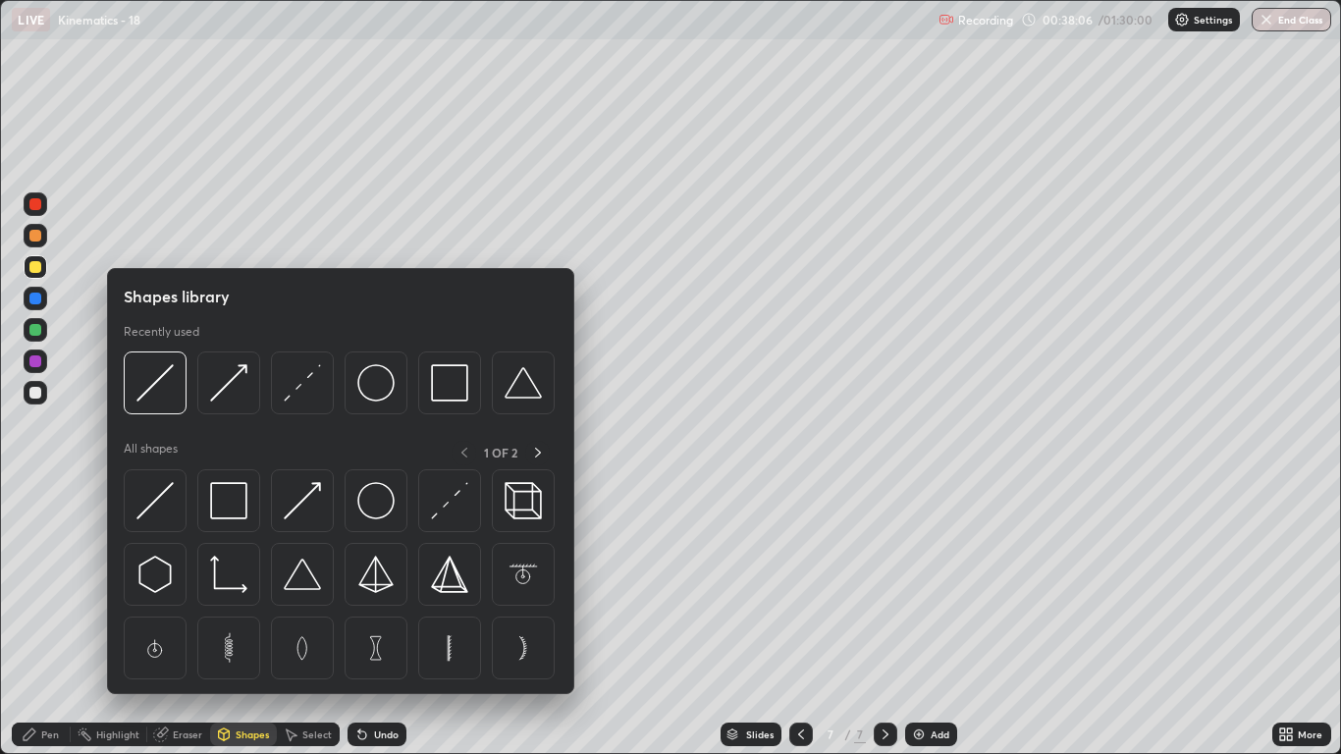
click at [170, 401] on div at bounding box center [155, 382] width 63 height 63
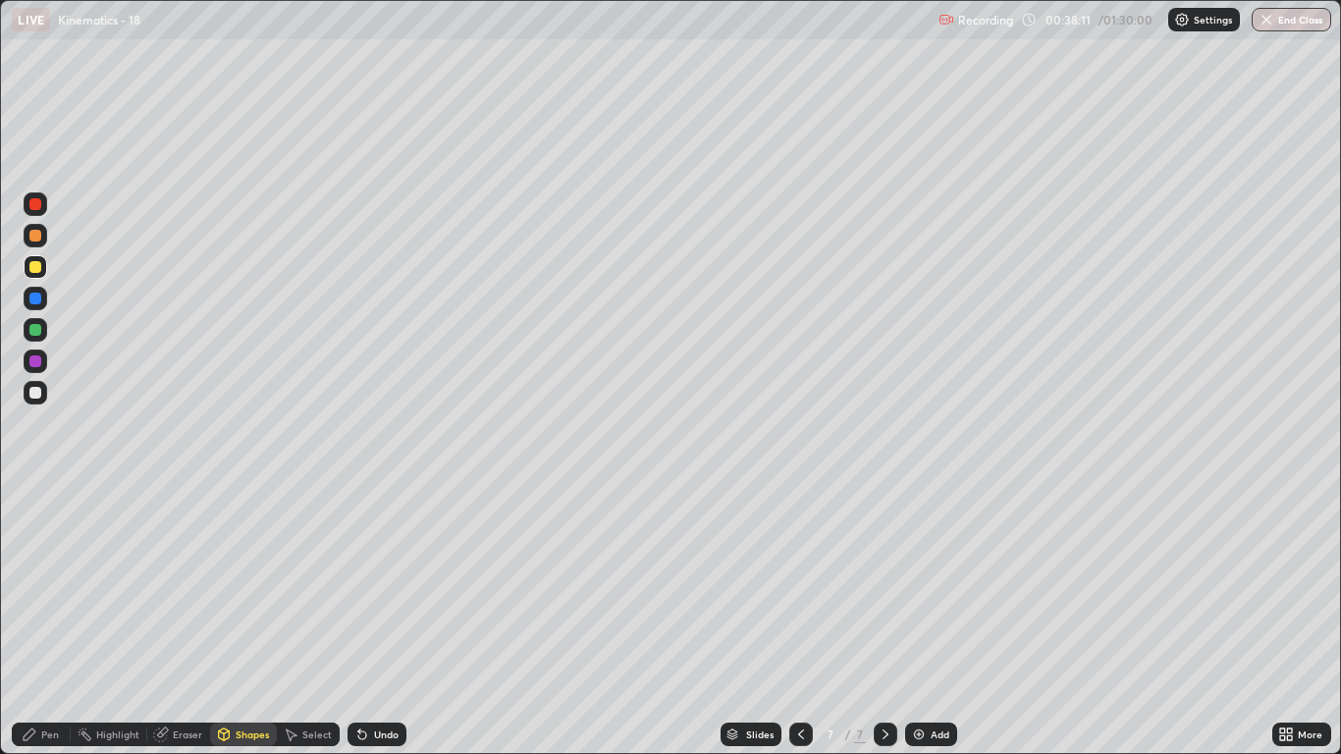
click at [54, 620] on div "Pen" at bounding box center [50, 734] width 18 height 10
click at [246, 620] on div "Shapes" at bounding box center [252, 734] width 33 height 10
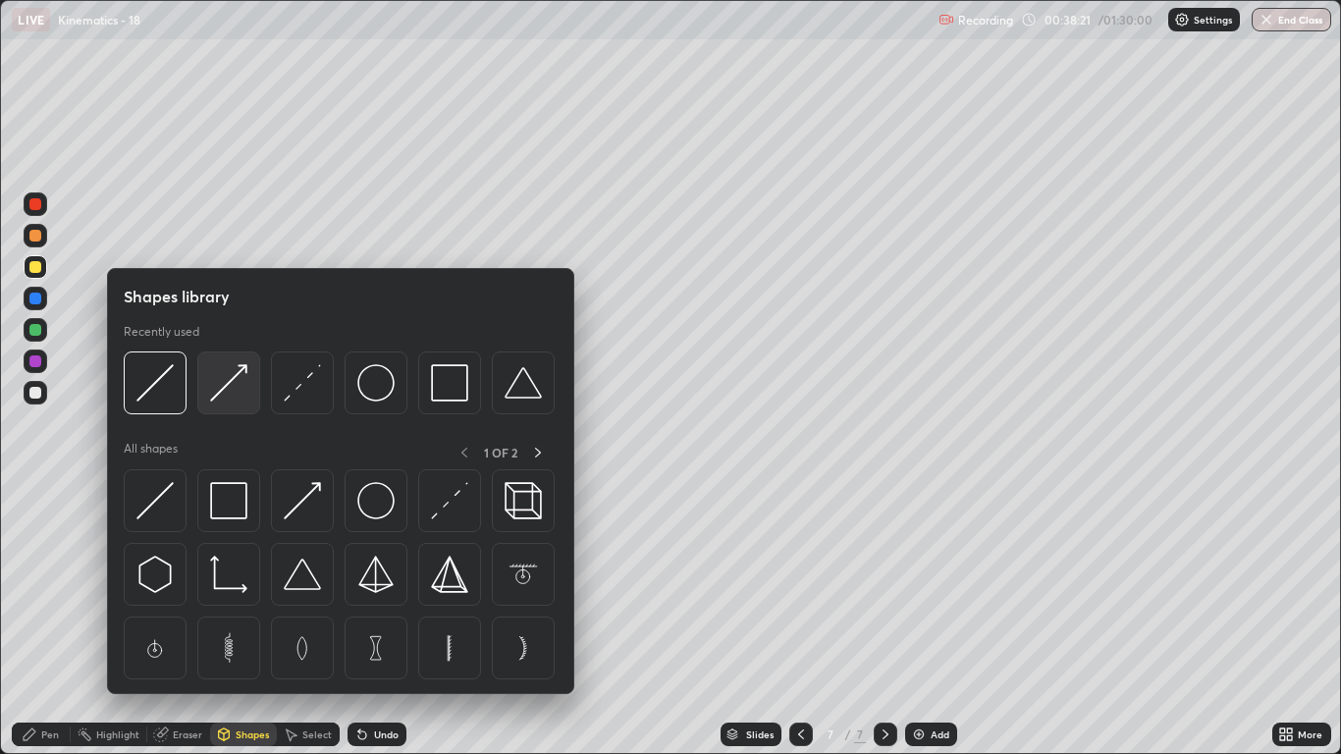
click at [232, 385] on img at bounding box center [228, 382] width 37 height 37
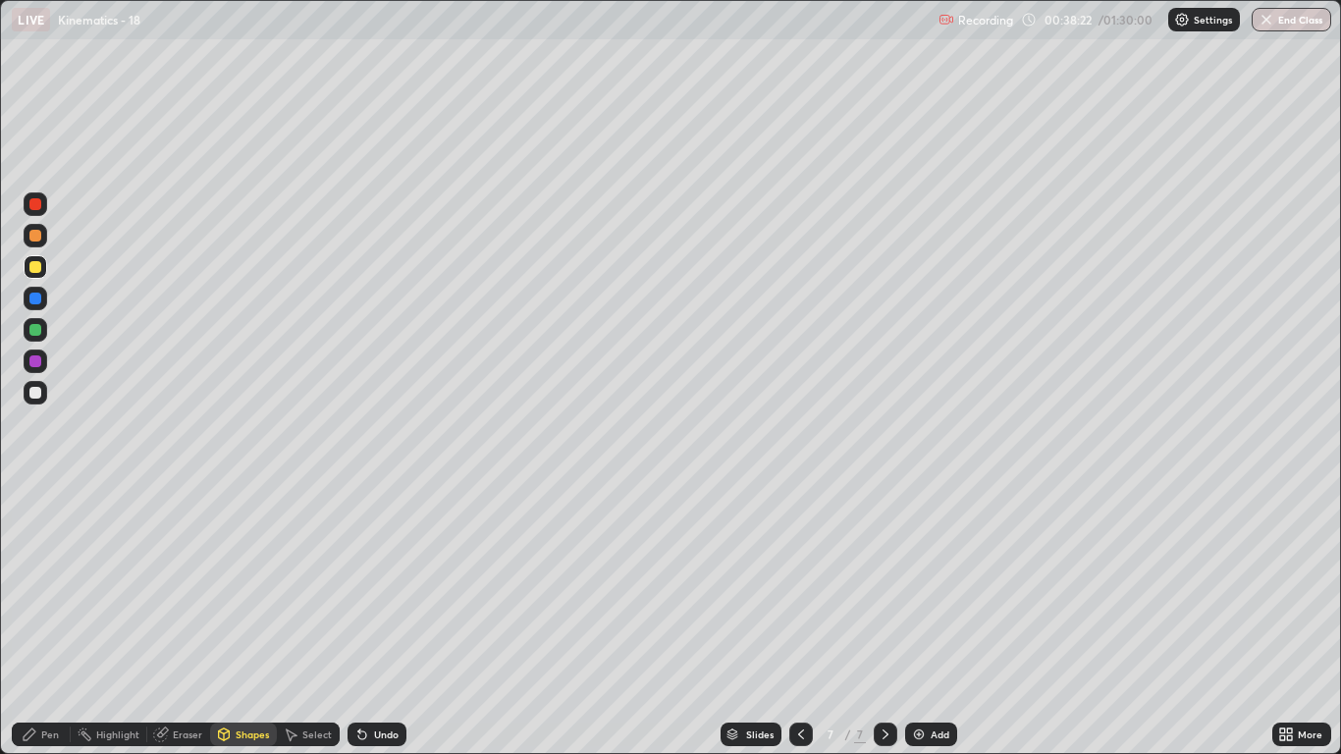
click at [34, 394] on div at bounding box center [35, 393] width 12 height 12
click at [45, 620] on div "Pen" at bounding box center [41, 734] width 59 height 24
click at [38, 333] on div at bounding box center [35, 330] width 12 height 12
click at [254, 620] on div "Shapes" at bounding box center [252, 734] width 33 height 10
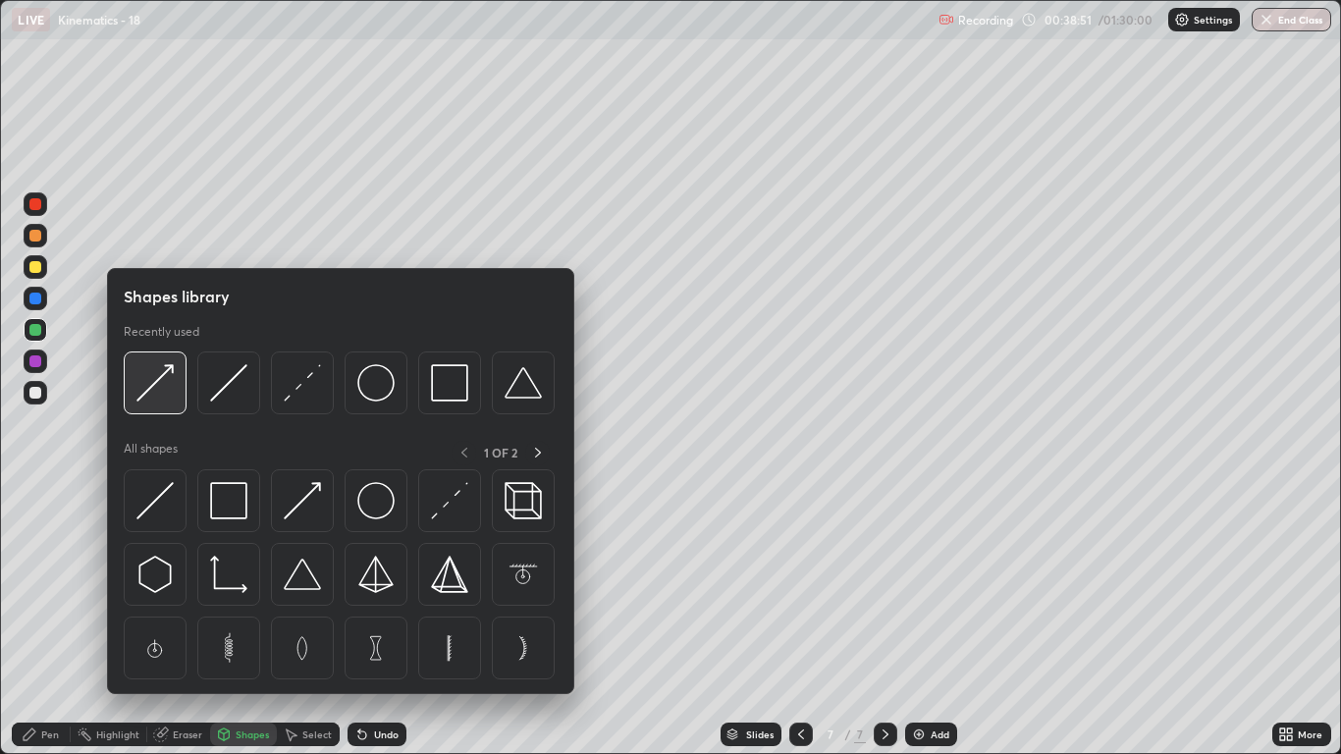
click at [166, 391] on img at bounding box center [154, 382] width 37 height 37
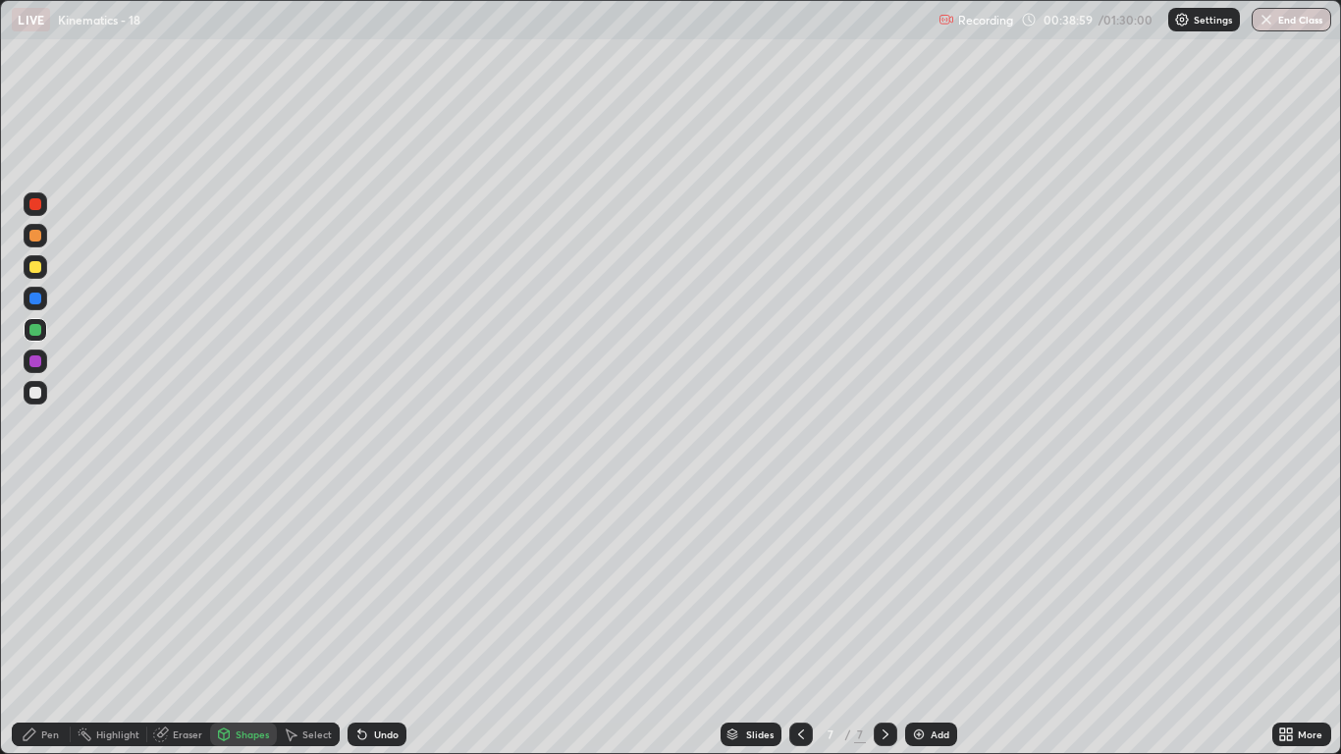
click at [387, 620] on div "Undo" at bounding box center [386, 734] width 25 height 10
click at [237, 620] on div "Shapes" at bounding box center [243, 734] width 67 height 24
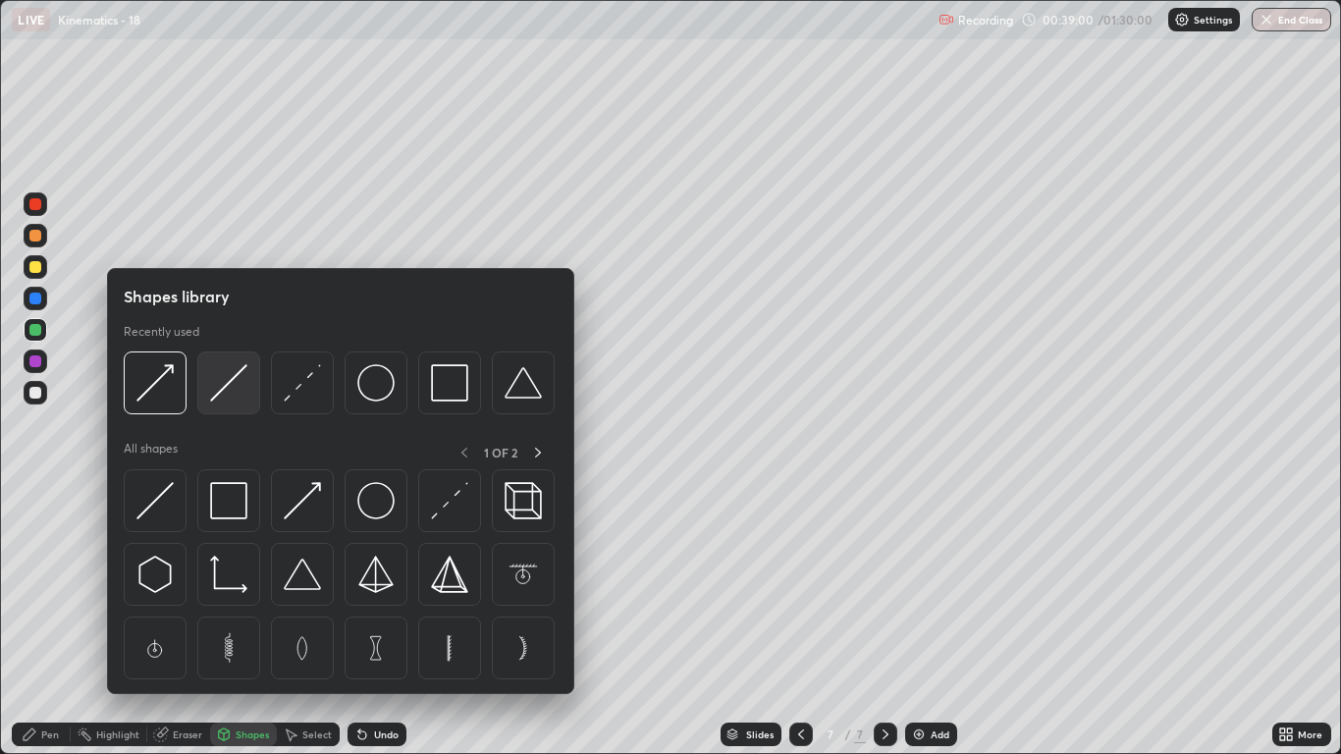
click at [236, 390] on img at bounding box center [228, 382] width 37 height 37
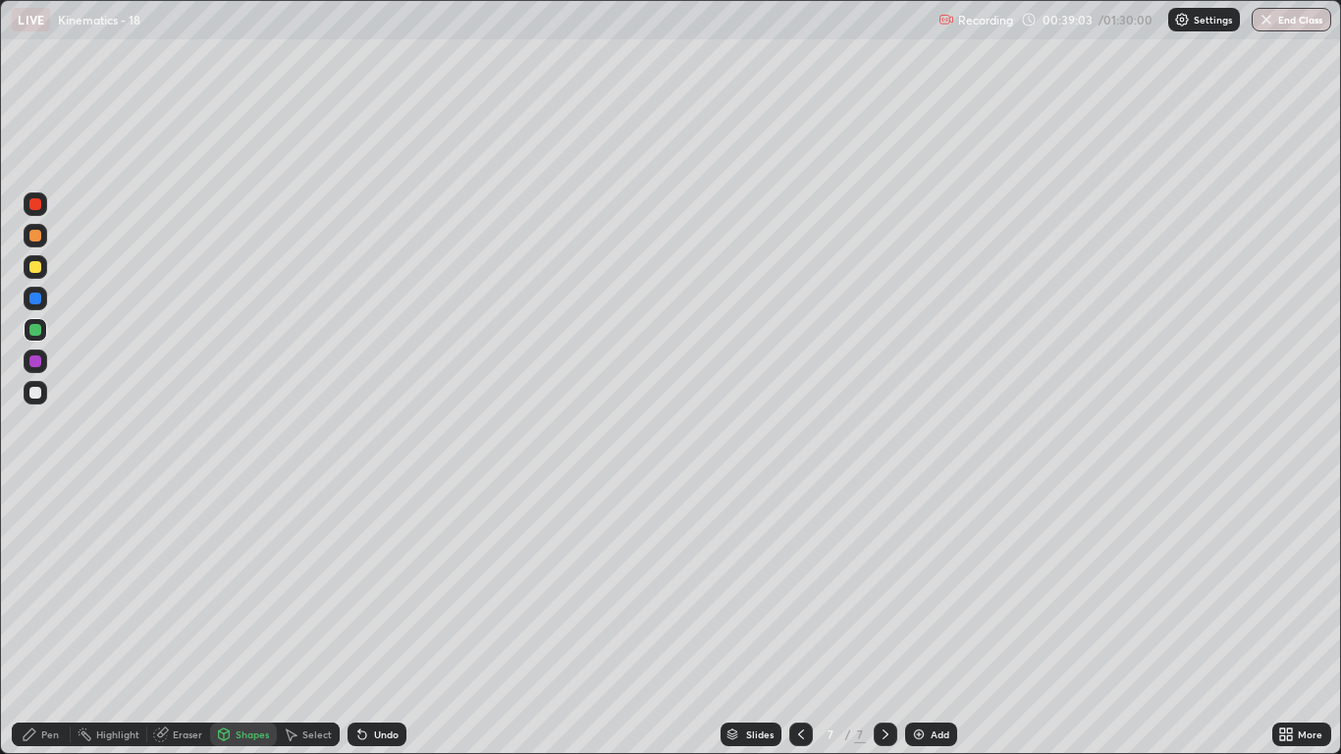
click at [41, 620] on div "Pen" at bounding box center [50, 734] width 18 height 10
click at [36, 401] on div at bounding box center [36, 393] width 24 height 24
click at [35, 268] on div at bounding box center [35, 267] width 12 height 12
click at [252, 620] on div "Shapes" at bounding box center [252, 734] width 33 height 10
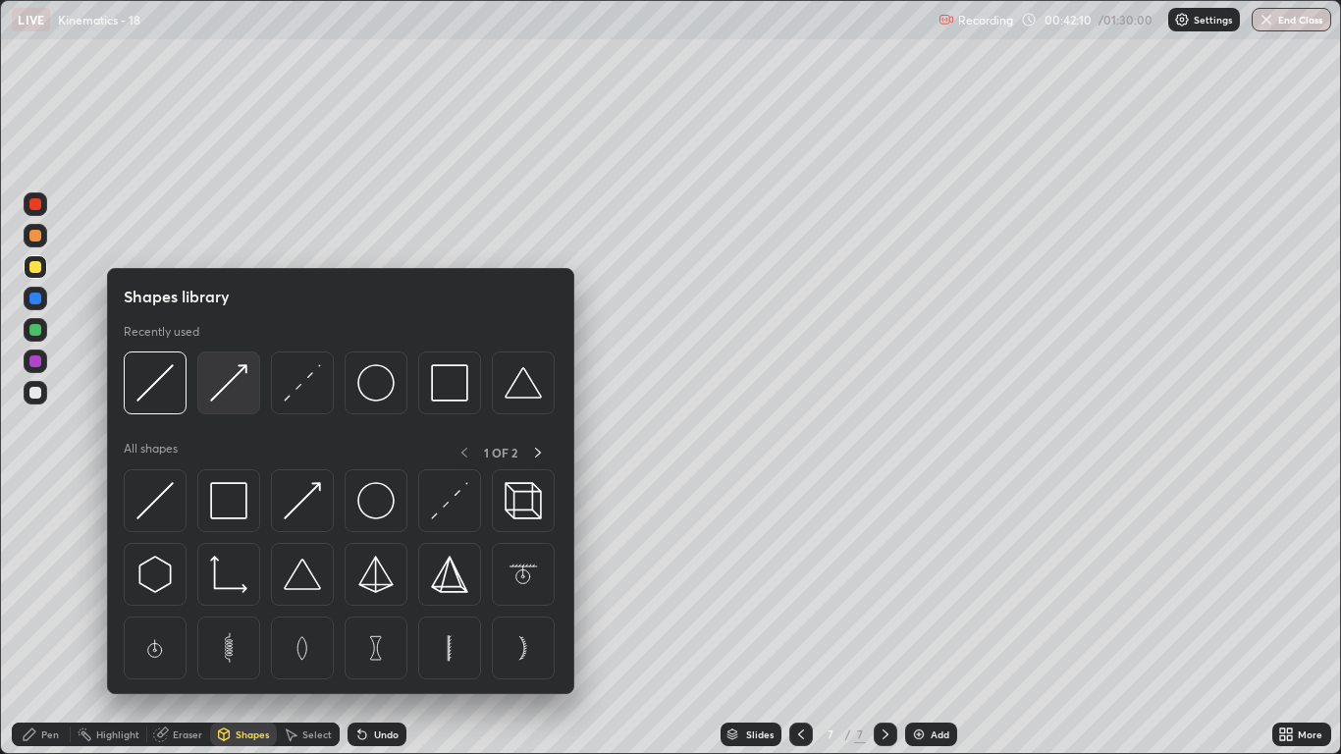
click at [224, 386] on img at bounding box center [228, 382] width 37 height 37
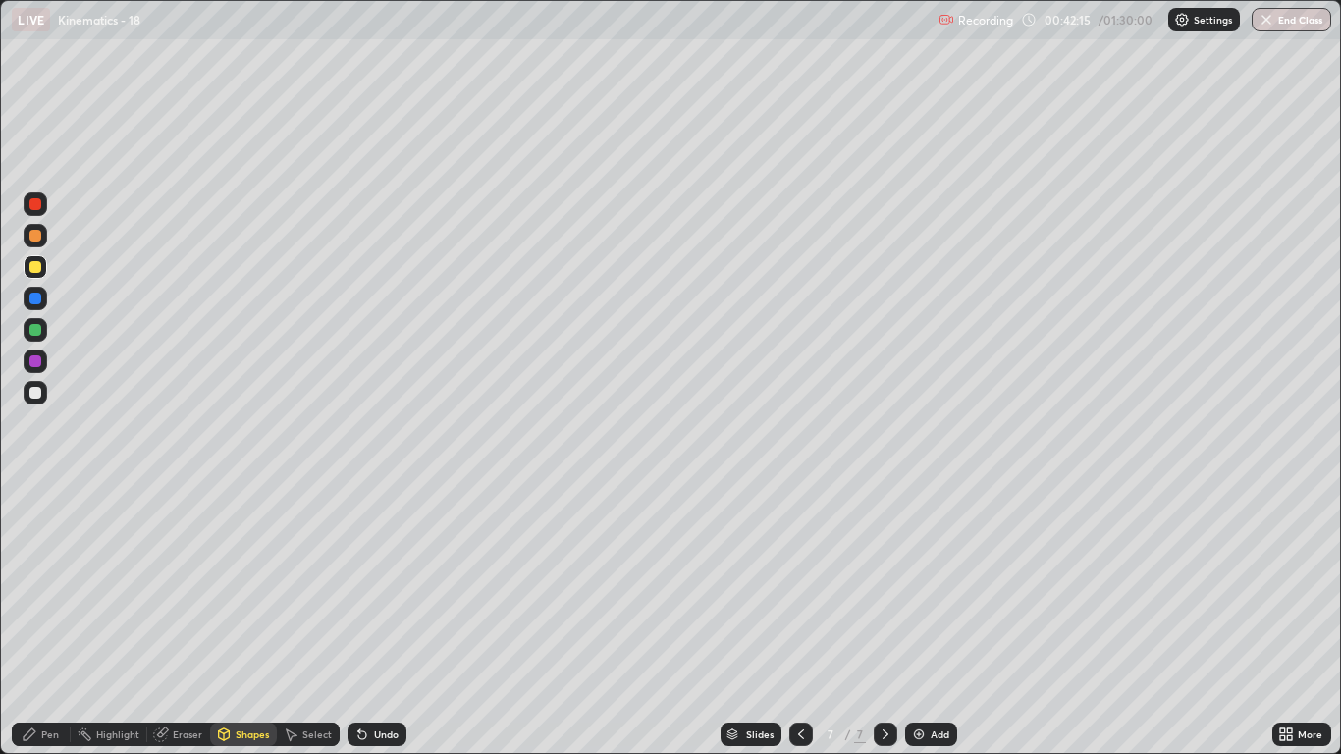
click at [46, 620] on div "Pen" at bounding box center [50, 734] width 18 height 10
click at [1115, 620] on div "Slides 7 / 7 Add" at bounding box center [838, 733] width 865 height 39
click at [918, 620] on img at bounding box center [919, 734] width 16 height 16
click at [32, 395] on div at bounding box center [35, 393] width 12 height 12
click at [253, 620] on div "Shapes" at bounding box center [252, 734] width 33 height 10
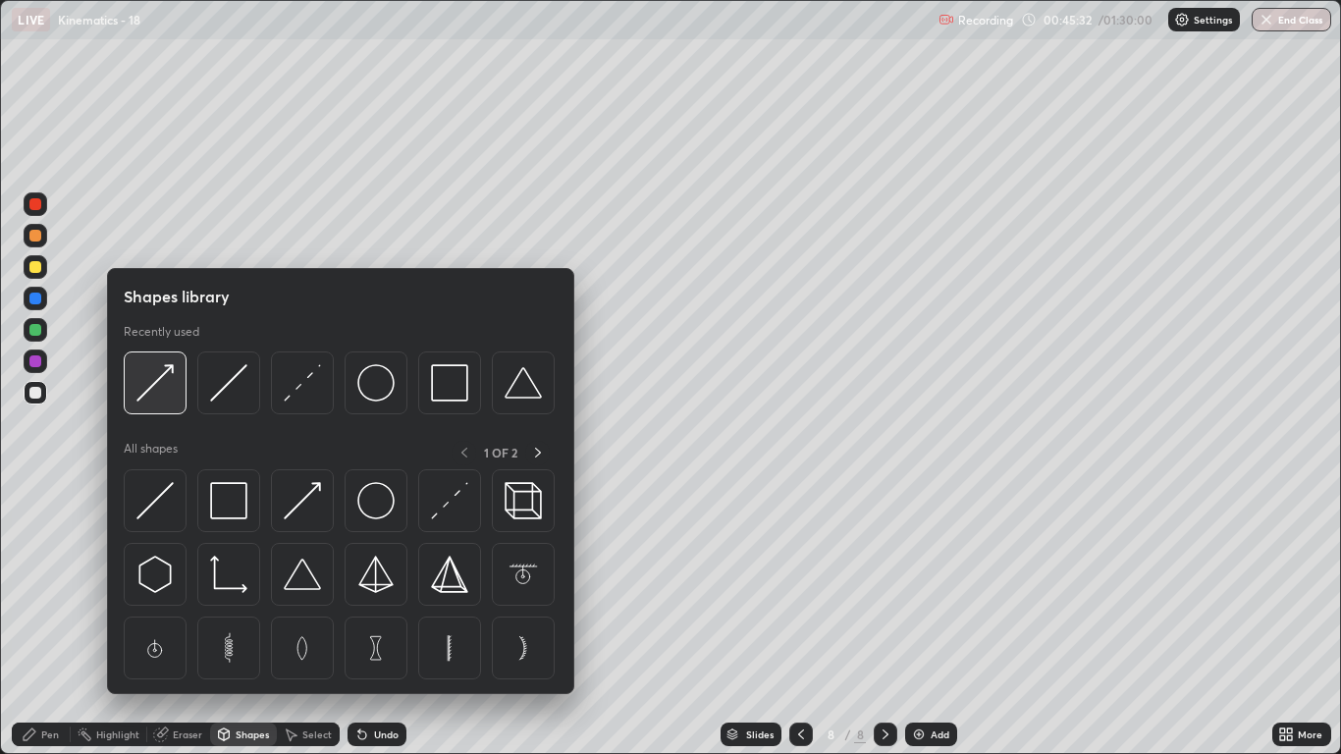
click at [167, 396] on img at bounding box center [154, 382] width 37 height 37
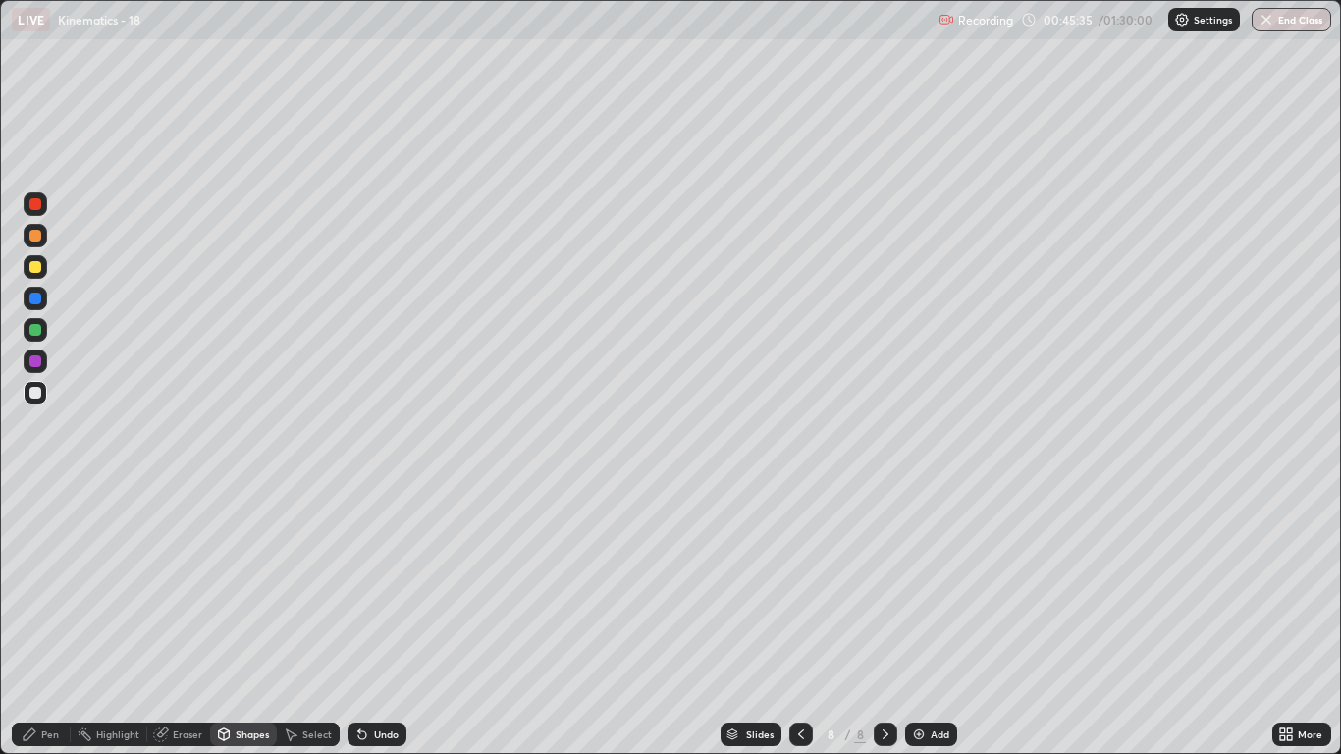
click at [53, 620] on div "Pen" at bounding box center [41, 734] width 59 height 24
click at [35, 235] on div at bounding box center [35, 236] width 12 height 12
click at [246, 620] on div "Shapes" at bounding box center [252, 734] width 33 height 10
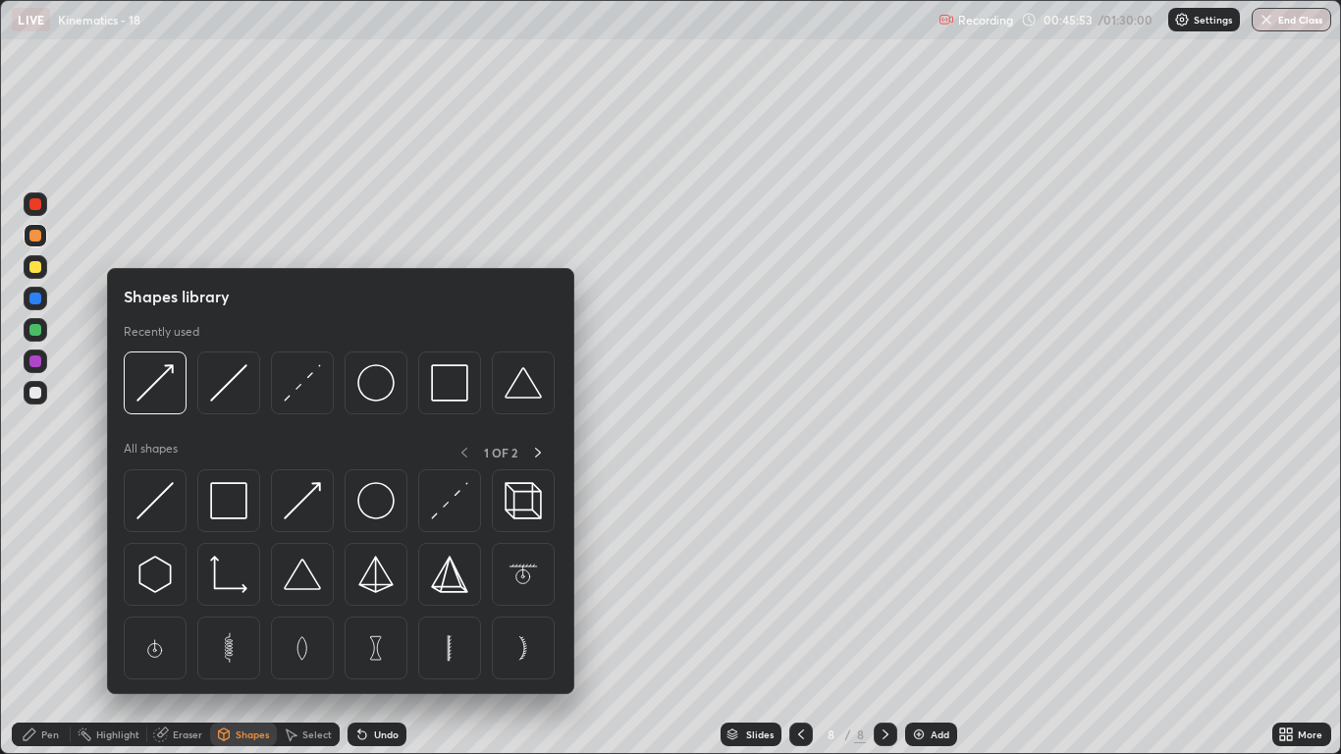
click at [169, 401] on div at bounding box center [155, 382] width 63 height 63
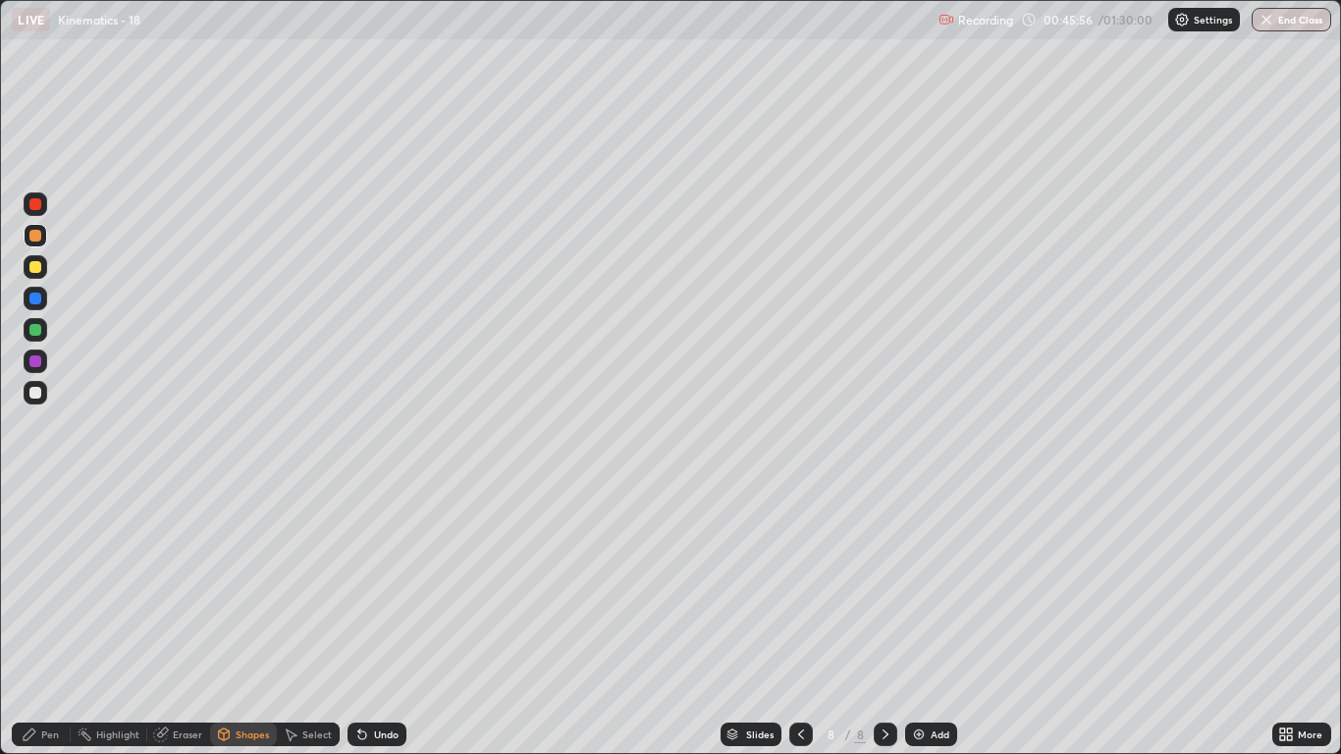
click at [48, 620] on div "Pen" at bounding box center [50, 734] width 18 height 10
click at [37, 207] on div at bounding box center [35, 204] width 12 height 12
click at [236, 620] on div "Shapes" at bounding box center [252, 734] width 33 height 10
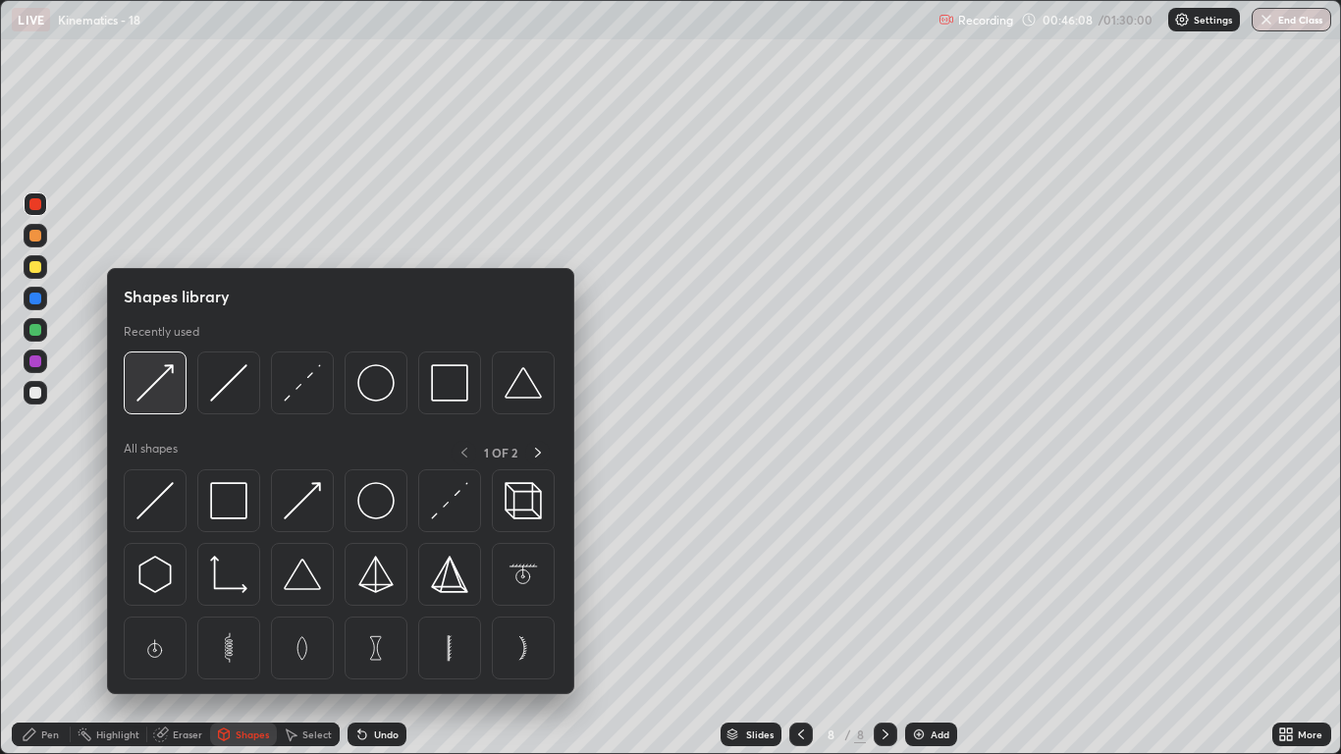
click at [154, 398] on img at bounding box center [154, 382] width 37 height 37
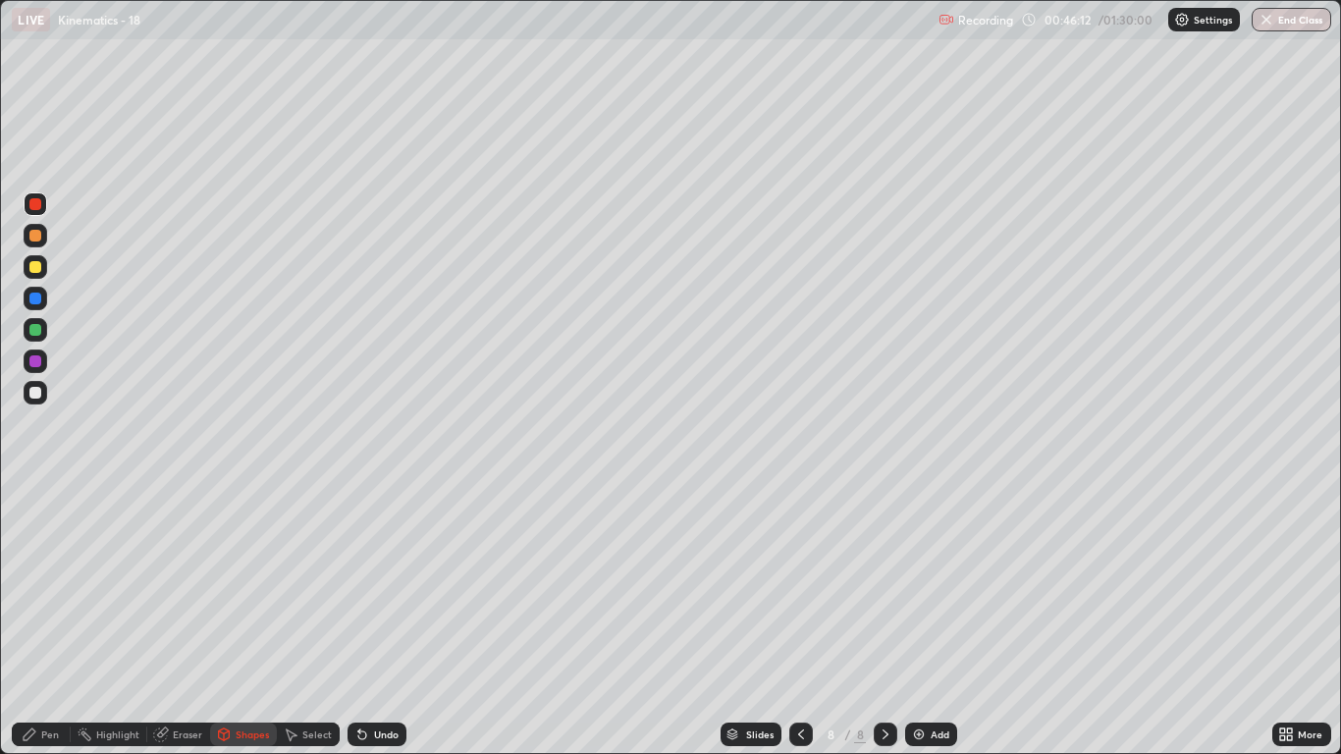
click at [54, 620] on div "Pen" at bounding box center [50, 734] width 18 height 10
click at [35, 390] on div at bounding box center [35, 393] width 12 height 12
click at [240, 620] on div "Shapes" at bounding box center [252, 734] width 33 height 10
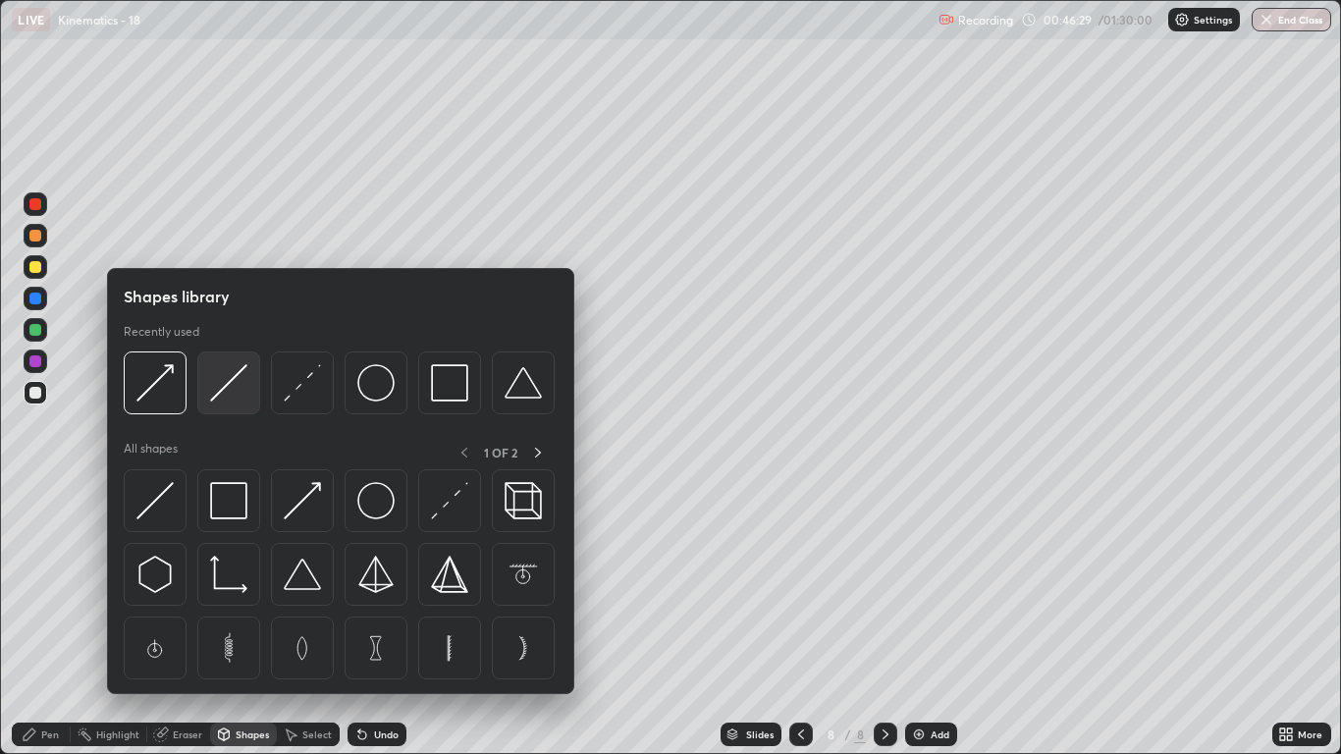
click at [234, 390] on img at bounding box center [228, 382] width 37 height 37
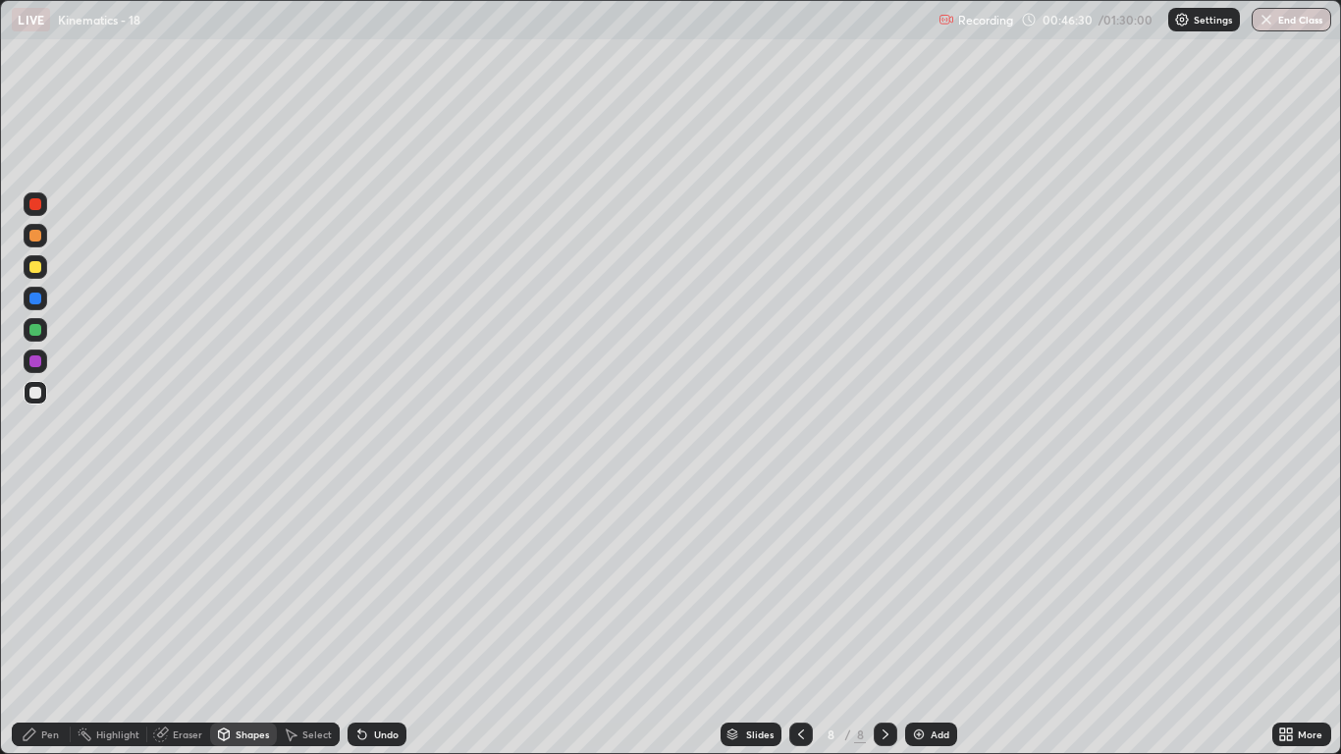
click at [37, 212] on div at bounding box center [36, 204] width 24 height 24
click at [37, 366] on div at bounding box center [35, 361] width 12 height 12
click at [61, 620] on div "Pen" at bounding box center [41, 734] width 59 height 24
click at [36, 333] on div at bounding box center [35, 330] width 12 height 12
click at [245, 620] on div "Shapes" at bounding box center [252, 734] width 33 height 10
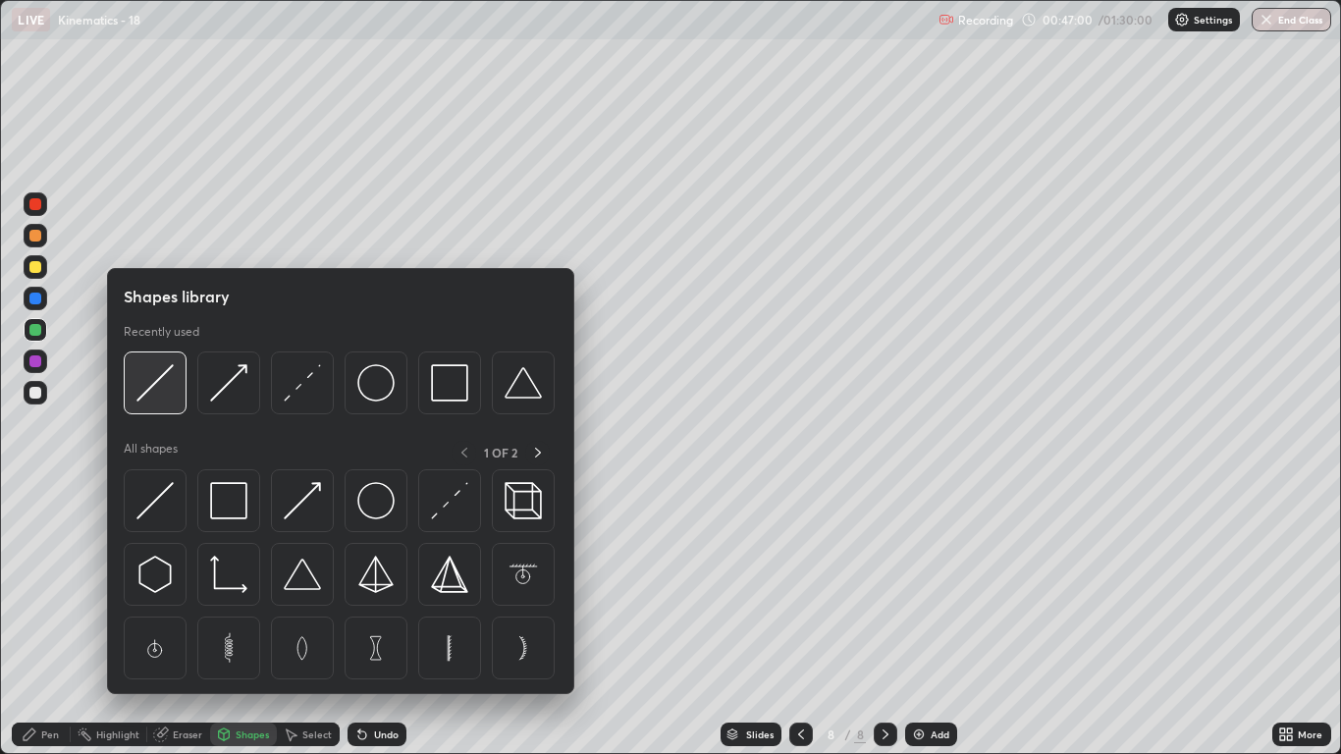
click at [177, 403] on div at bounding box center [155, 382] width 63 height 63
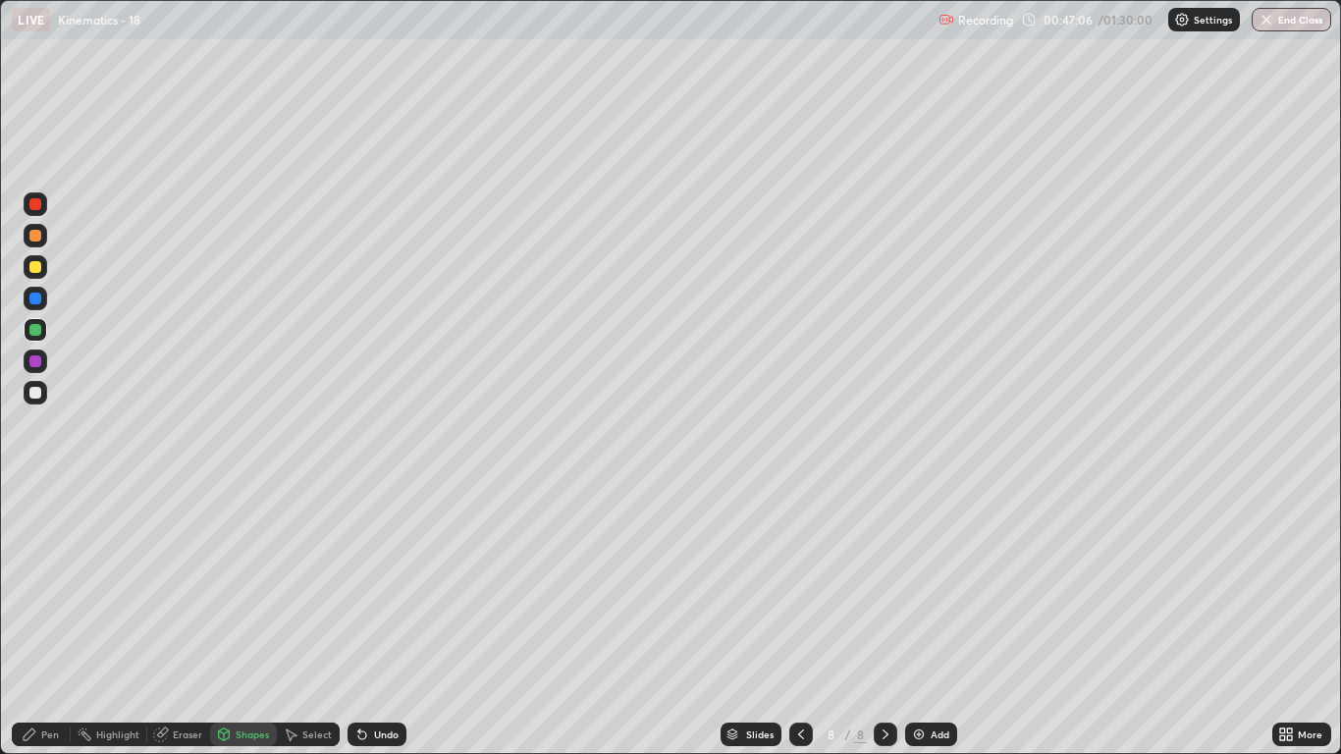
click at [387, 620] on div "Undo" at bounding box center [386, 734] width 25 height 10
click at [48, 620] on div "Pen" at bounding box center [50, 734] width 18 height 10
click at [246, 620] on div "Shapes" at bounding box center [252, 734] width 33 height 10
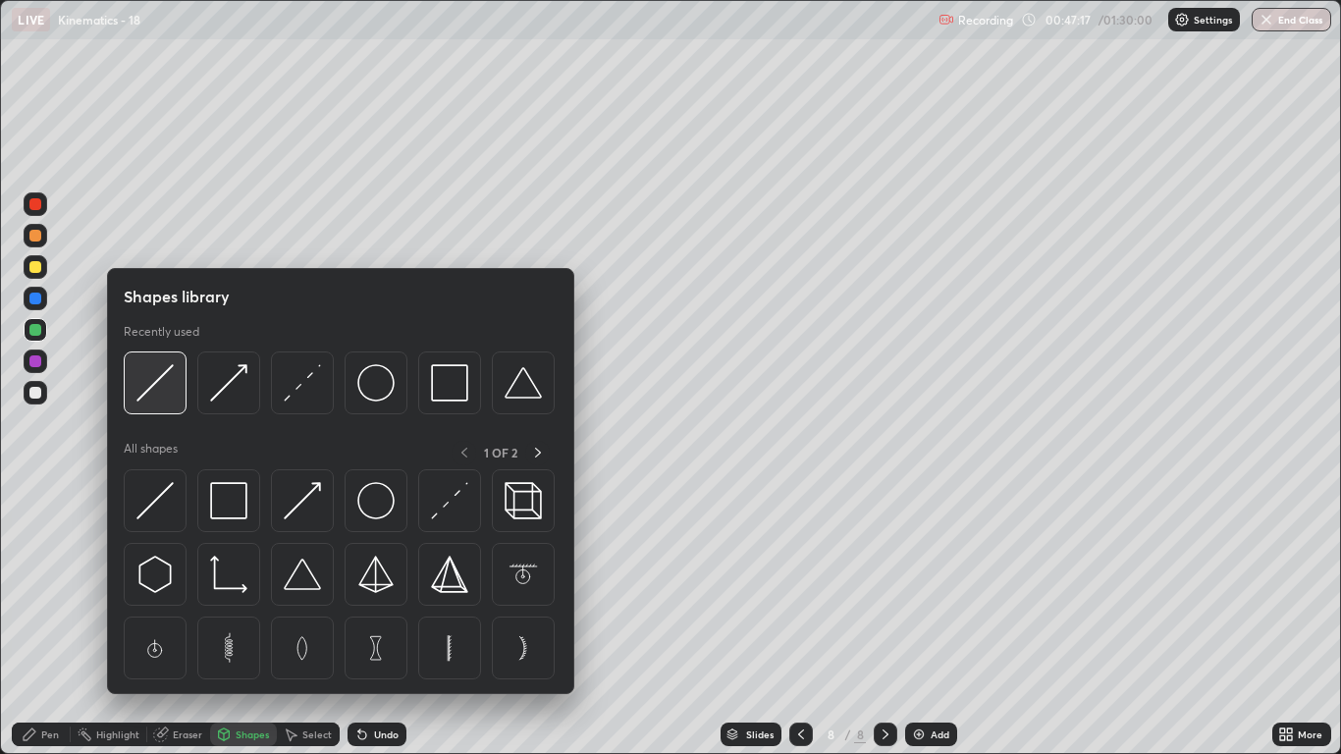
click at [165, 403] on div at bounding box center [155, 382] width 63 height 63
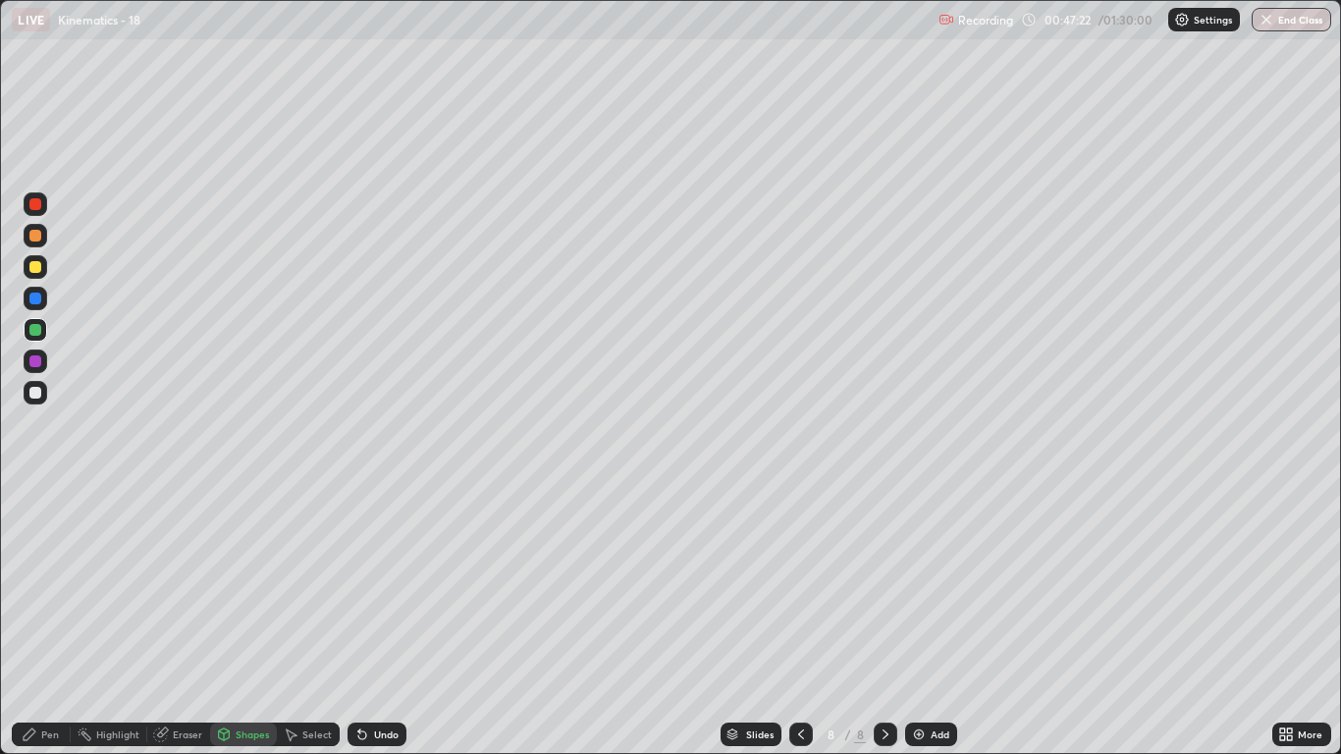
click at [51, 620] on div "Pen" at bounding box center [50, 734] width 18 height 10
click at [36, 299] on div at bounding box center [35, 298] width 12 height 12
click at [918, 620] on img at bounding box center [919, 734] width 16 height 16
click at [34, 275] on div at bounding box center [36, 267] width 24 height 24
click at [39, 329] on div at bounding box center [35, 330] width 12 height 12
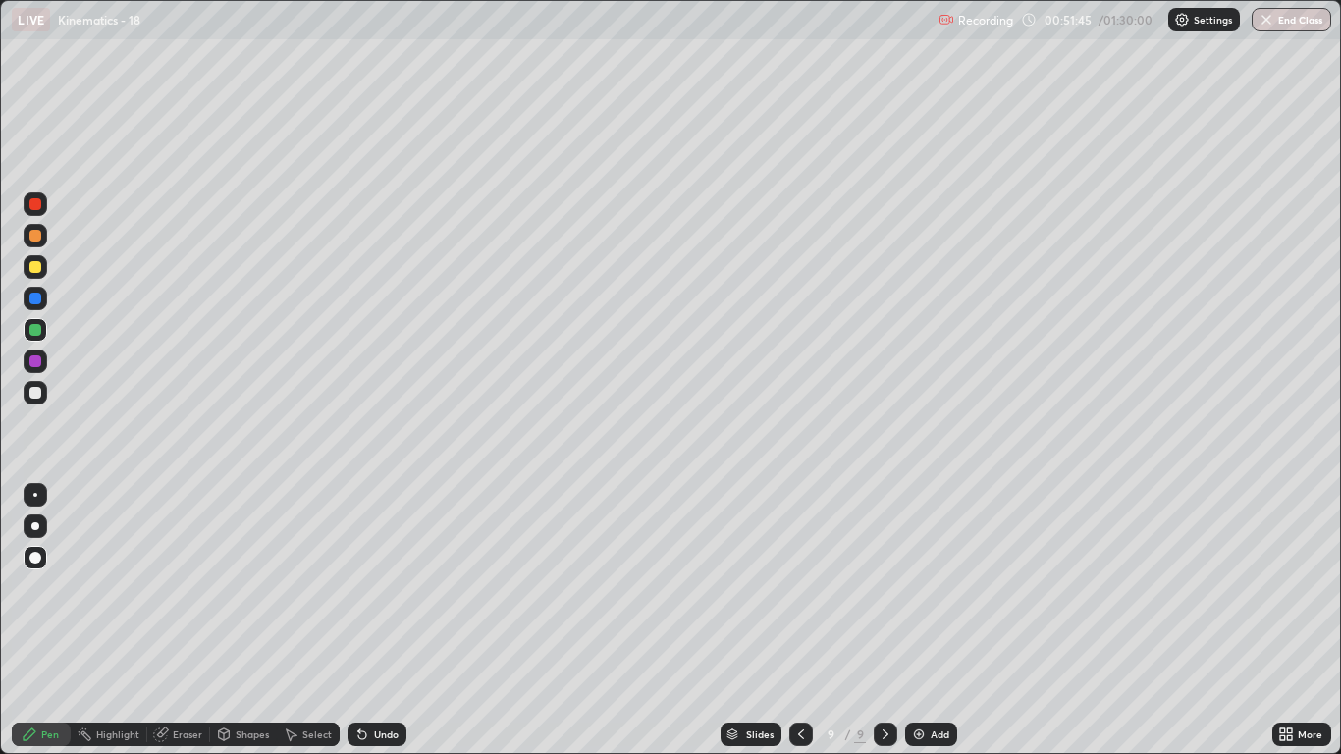
click at [39, 395] on div at bounding box center [35, 393] width 12 height 12
click at [38, 237] on div at bounding box center [35, 236] width 12 height 12
click at [32, 369] on div at bounding box center [36, 361] width 24 height 24
click at [38, 391] on div at bounding box center [35, 393] width 12 height 12
click at [39, 269] on div at bounding box center [35, 267] width 12 height 12
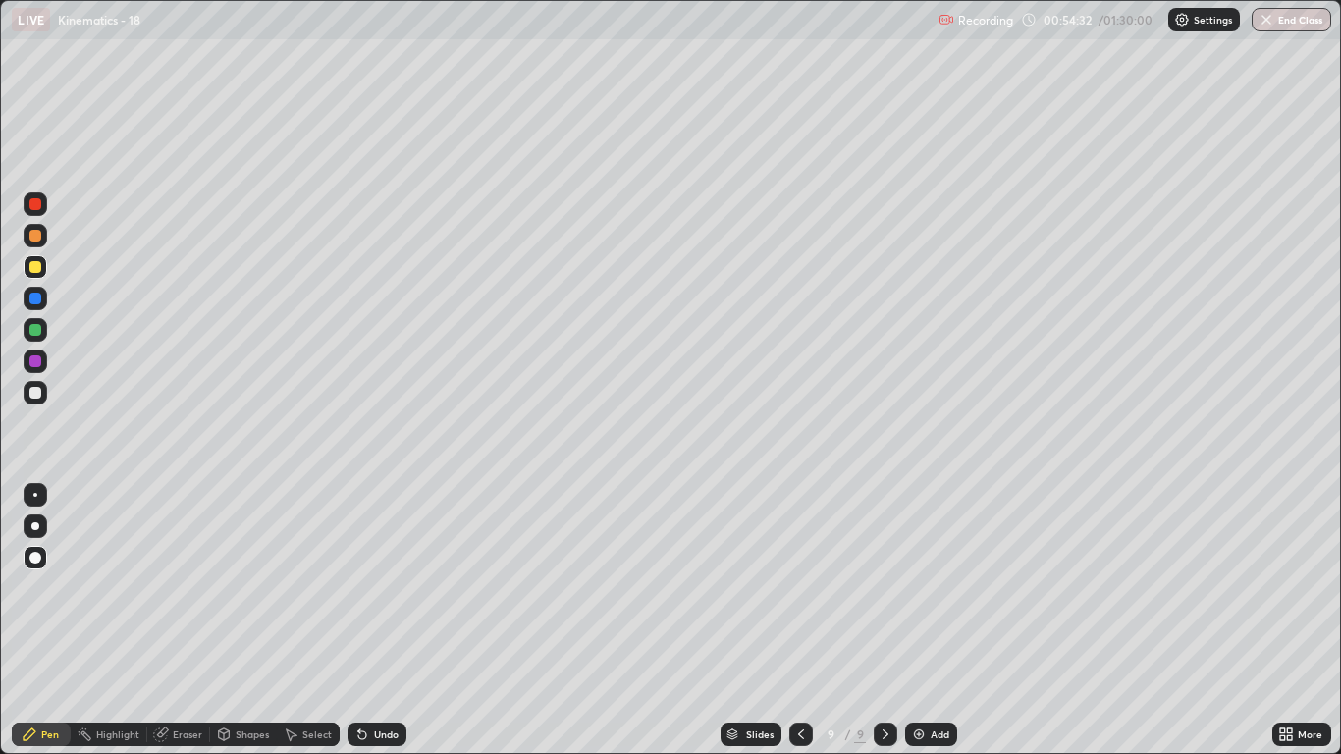
click at [34, 337] on div at bounding box center [36, 330] width 24 height 24
click at [249, 620] on div "Shapes" at bounding box center [252, 734] width 33 height 10
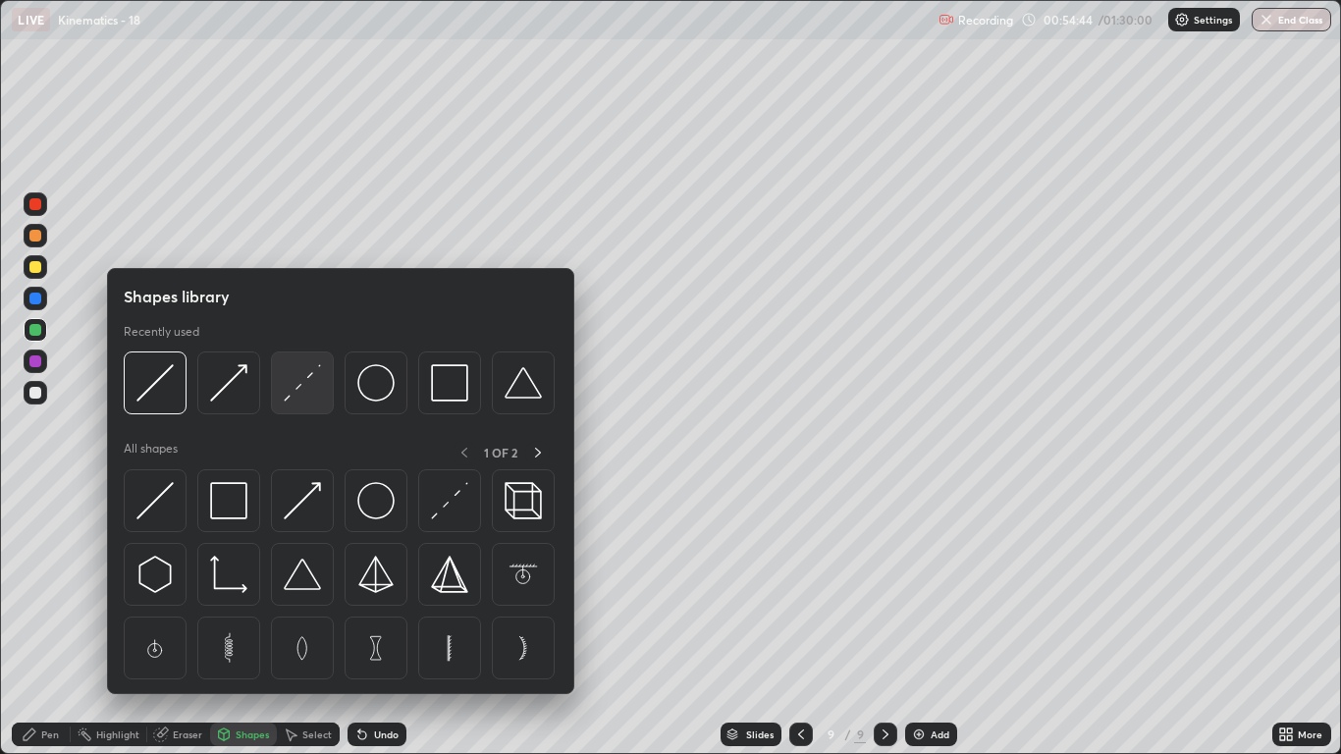
click at [302, 394] on img at bounding box center [302, 382] width 37 height 37
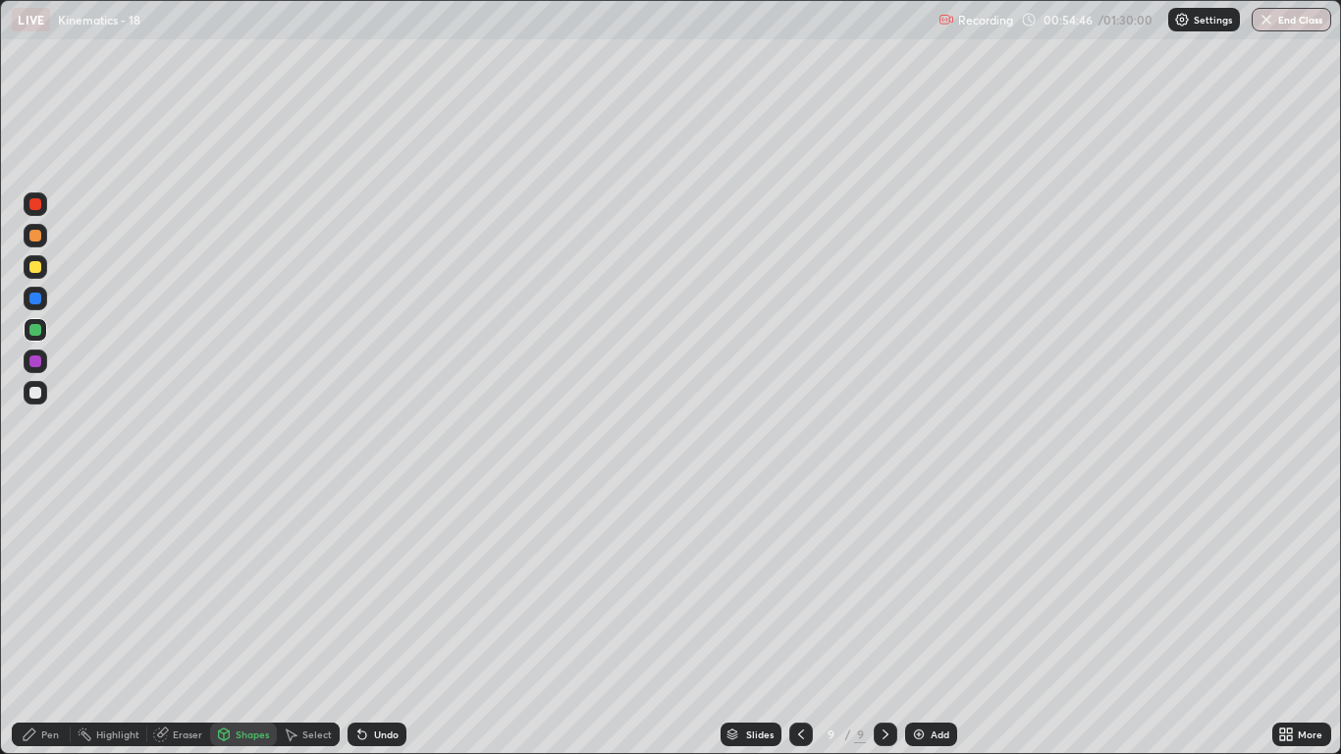
click at [39, 206] on div at bounding box center [35, 204] width 12 height 12
click at [50, 620] on div "Pen" at bounding box center [50, 734] width 18 height 10
click at [921, 620] on img at bounding box center [919, 734] width 16 height 16
click at [30, 266] on div at bounding box center [35, 267] width 12 height 12
click at [266, 620] on div "Shapes" at bounding box center [243, 734] width 67 height 24
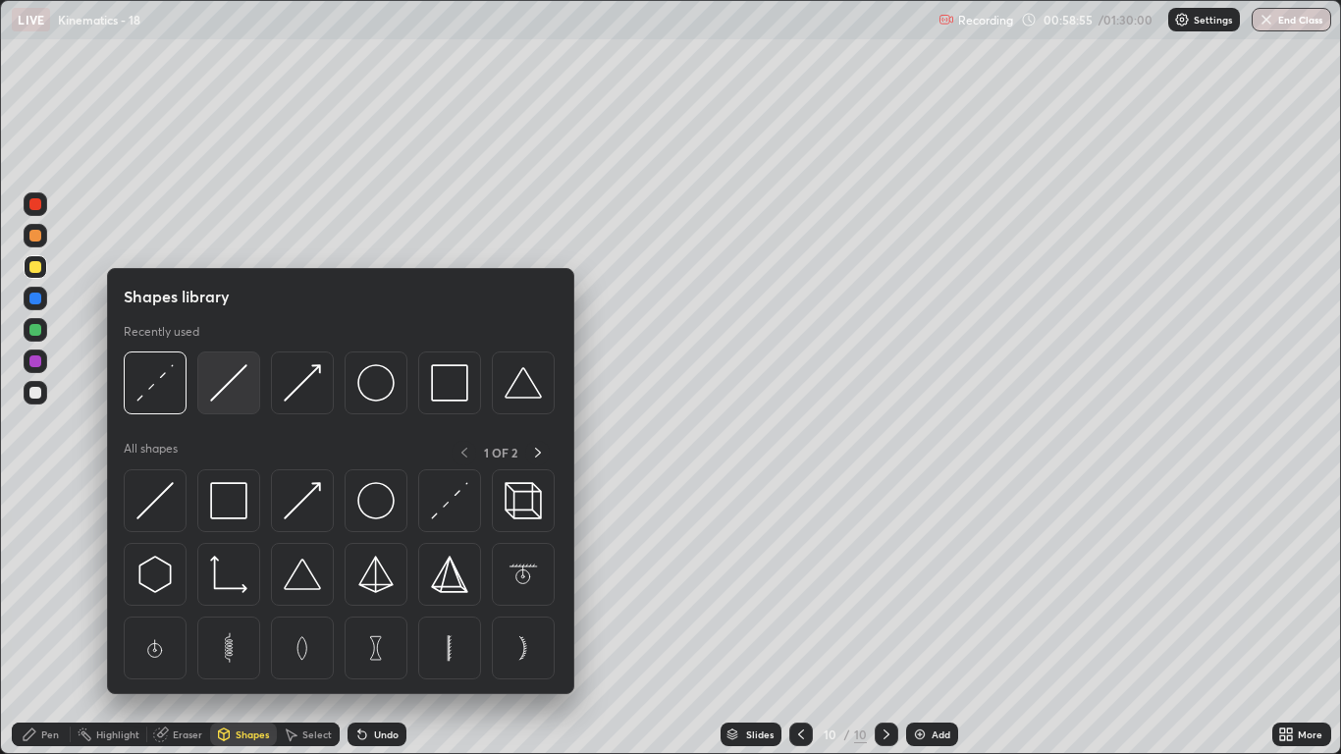
click at [242, 400] on img at bounding box center [228, 382] width 37 height 37
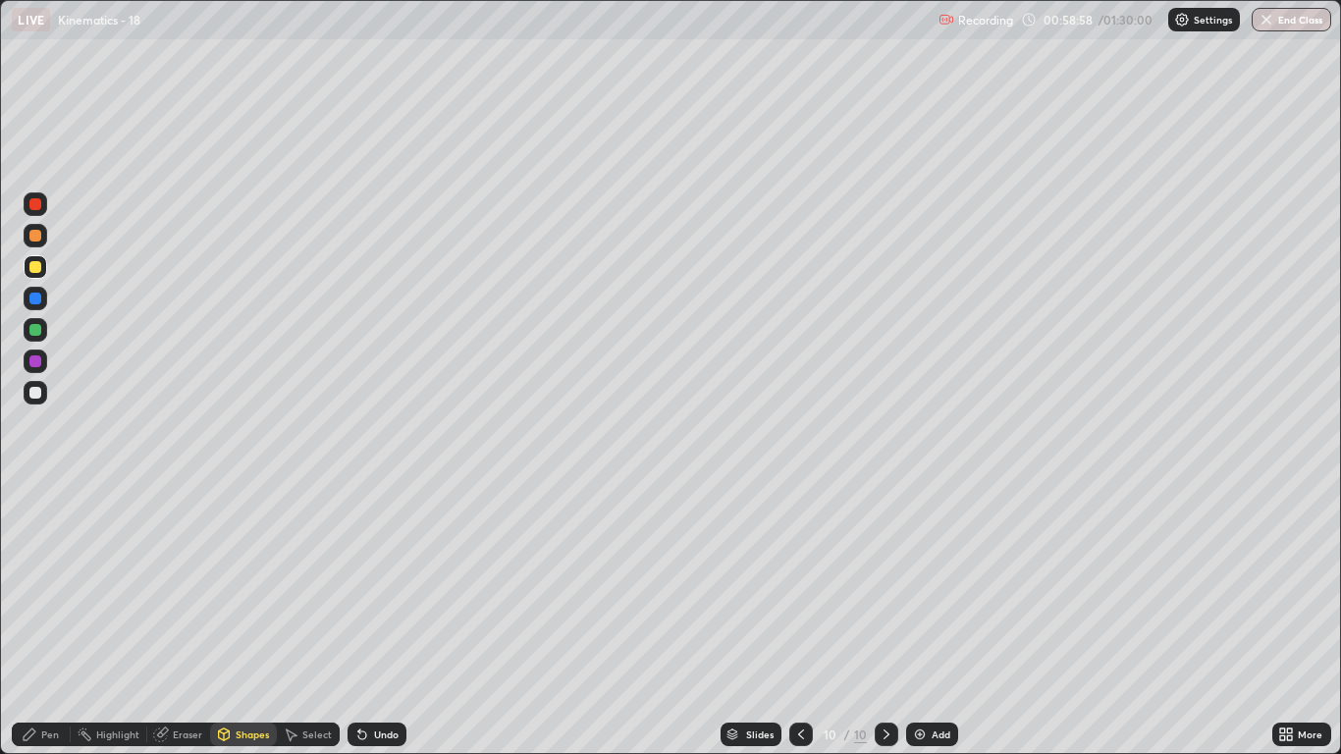
click at [55, 620] on div "Pen" at bounding box center [41, 734] width 59 height 24
click at [35, 333] on div at bounding box center [35, 330] width 12 height 12
click at [251, 620] on div "Shapes" at bounding box center [243, 734] width 67 height 24
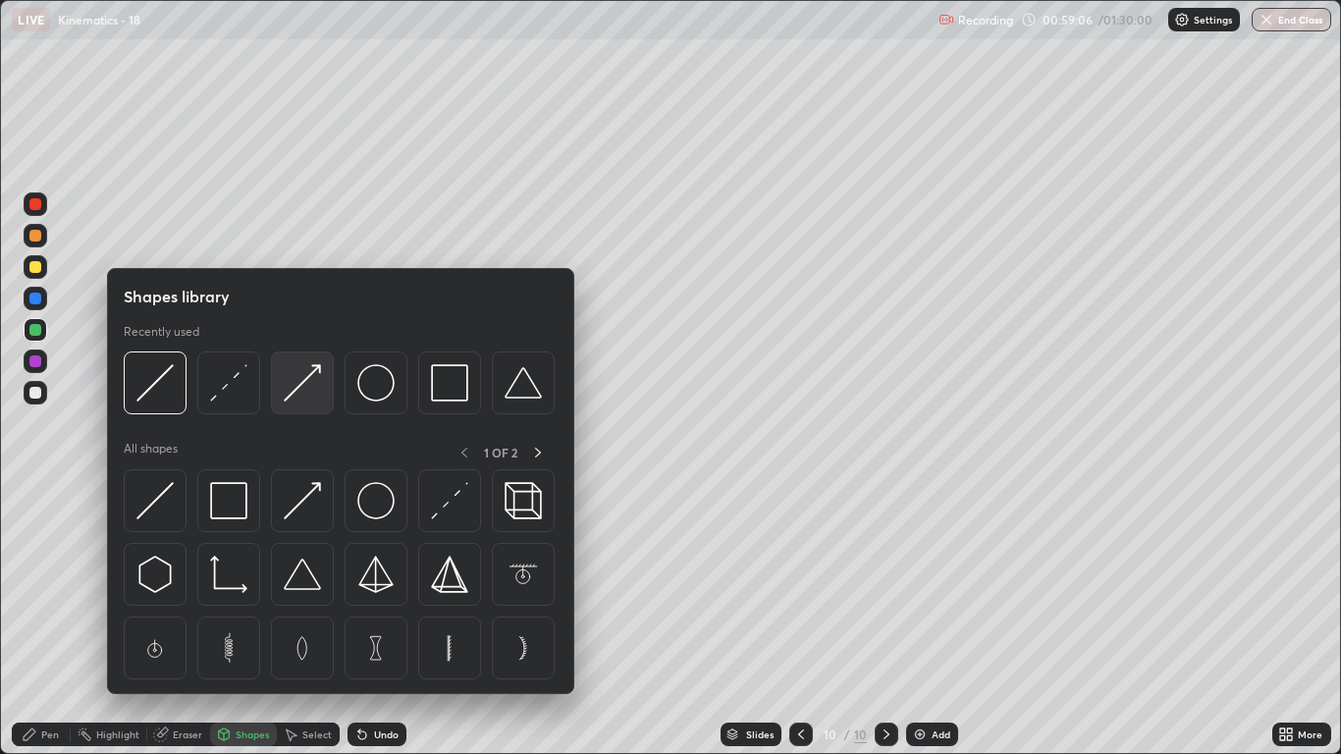
click at [298, 396] on img at bounding box center [302, 382] width 37 height 37
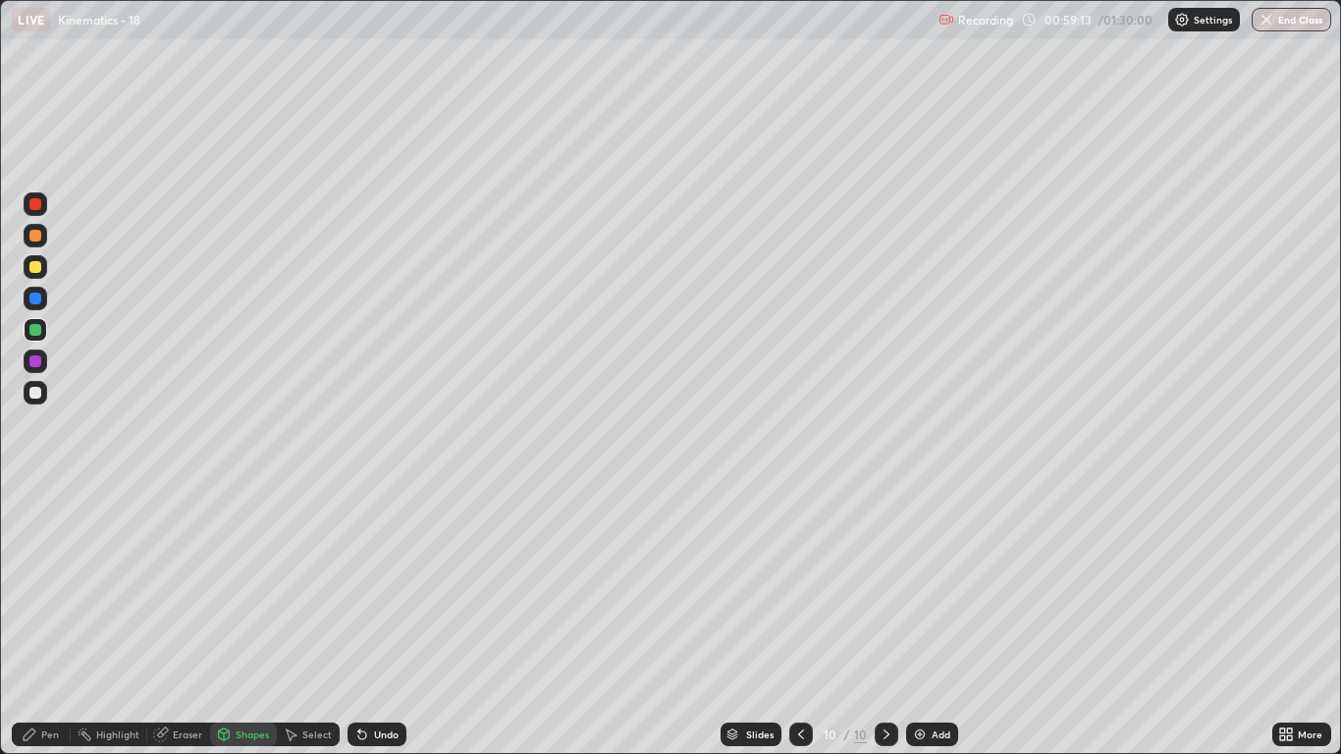
click at [50, 620] on div "Pen" at bounding box center [50, 734] width 18 height 10
click at [37, 394] on div at bounding box center [35, 393] width 12 height 12
click at [36, 299] on div at bounding box center [35, 298] width 12 height 12
click at [35, 237] on div at bounding box center [35, 236] width 12 height 12
click at [181, 620] on div "Eraser" at bounding box center [178, 734] width 63 height 24
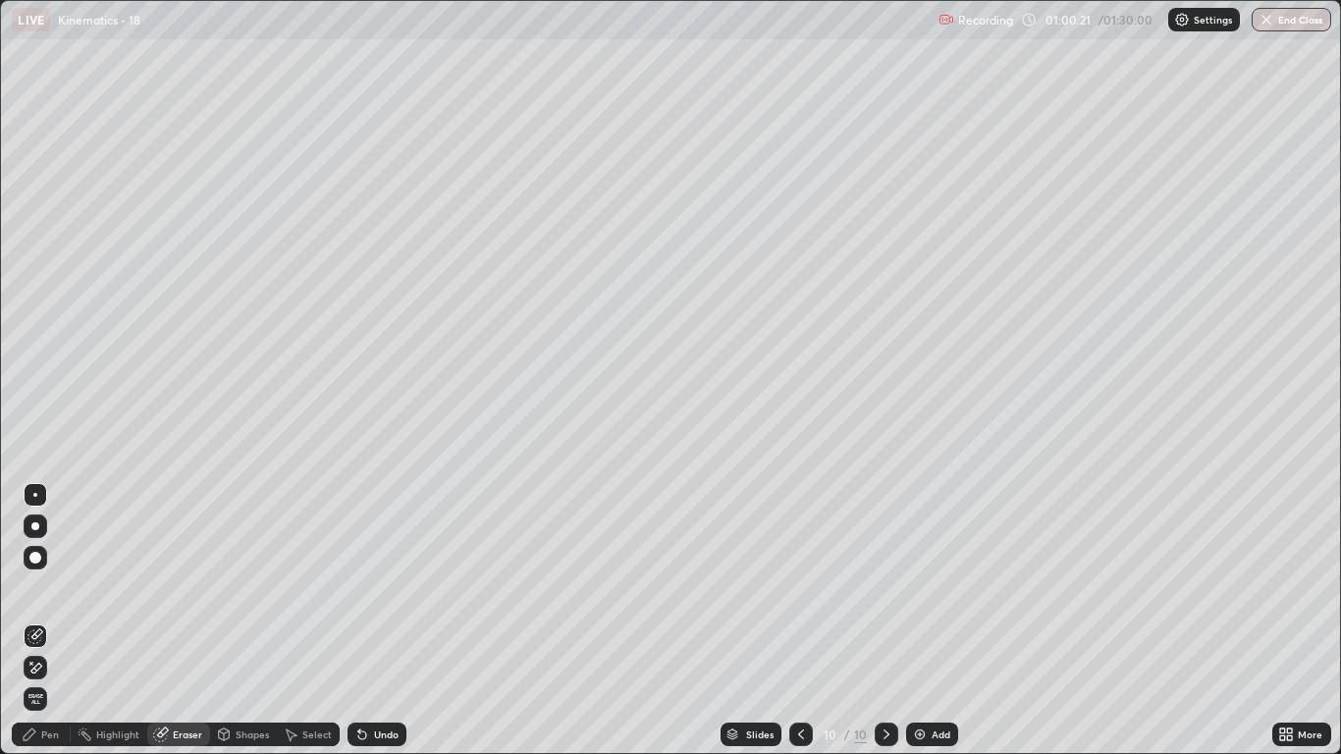
click at [50, 620] on div "Pen" at bounding box center [50, 734] width 18 height 10
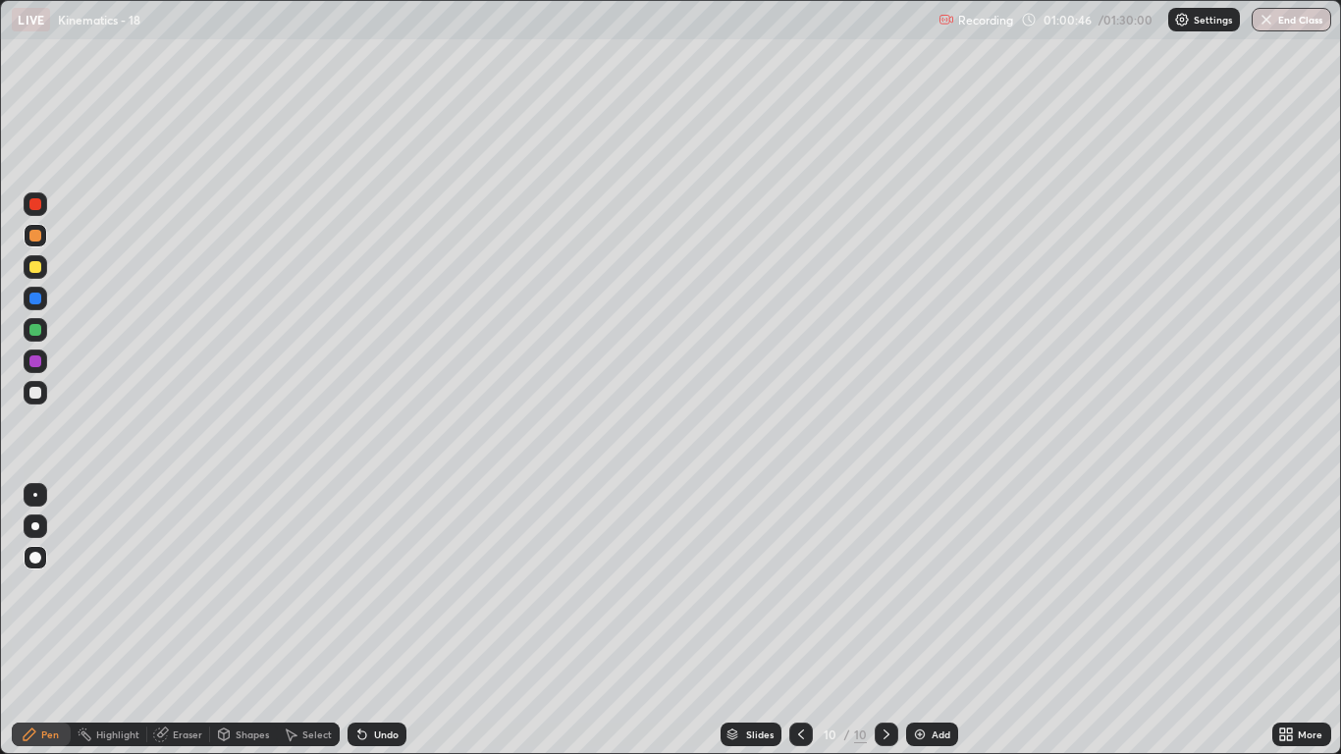
click at [31, 397] on div at bounding box center [35, 393] width 12 height 12
click at [35, 328] on div at bounding box center [35, 330] width 12 height 12
click at [42, 362] on div at bounding box center [36, 361] width 24 height 24
click at [40, 390] on div at bounding box center [35, 393] width 12 height 12
click at [32, 265] on div at bounding box center [35, 267] width 12 height 12
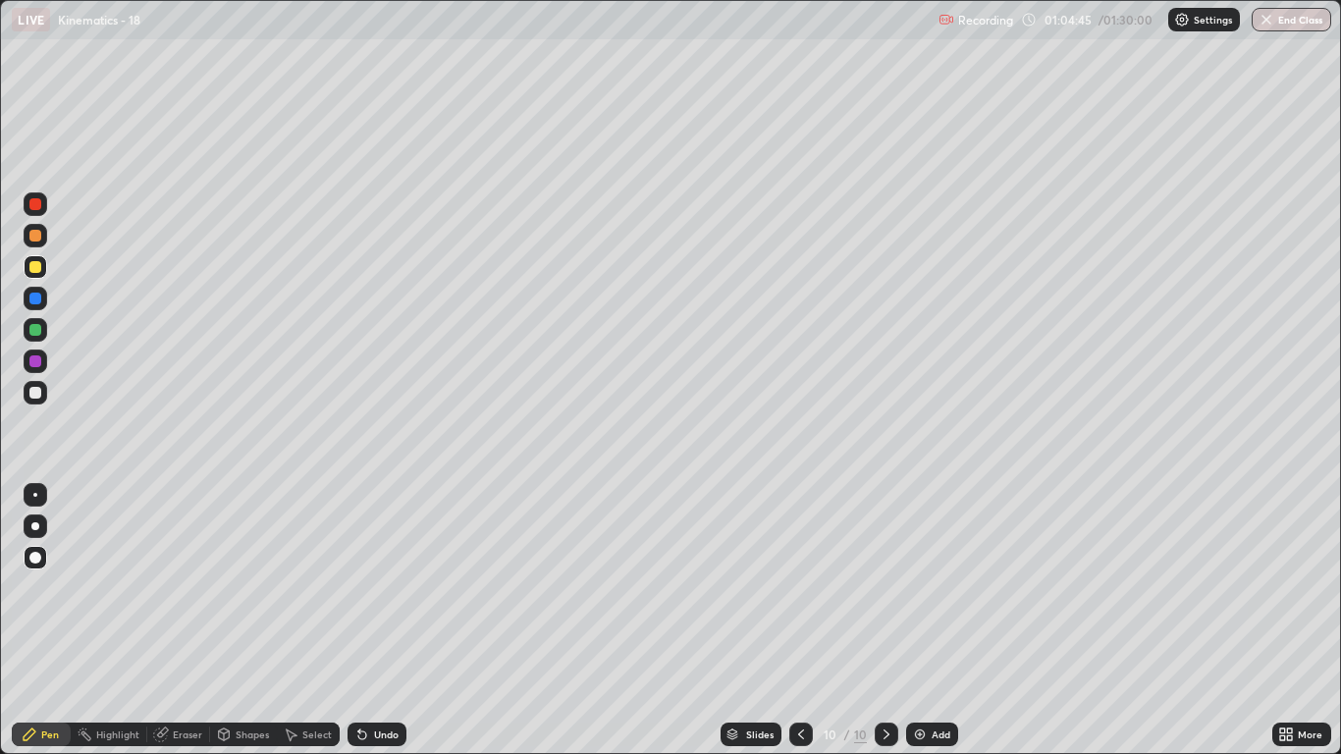
click at [932, 620] on div "Add" at bounding box center [940, 734] width 19 height 10
click at [41, 400] on div at bounding box center [36, 393] width 24 height 24
click at [35, 268] on div at bounding box center [35, 267] width 12 height 12
click at [239, 620] on div "Shapes" at bounding box center [252, 734] width 33 height 10
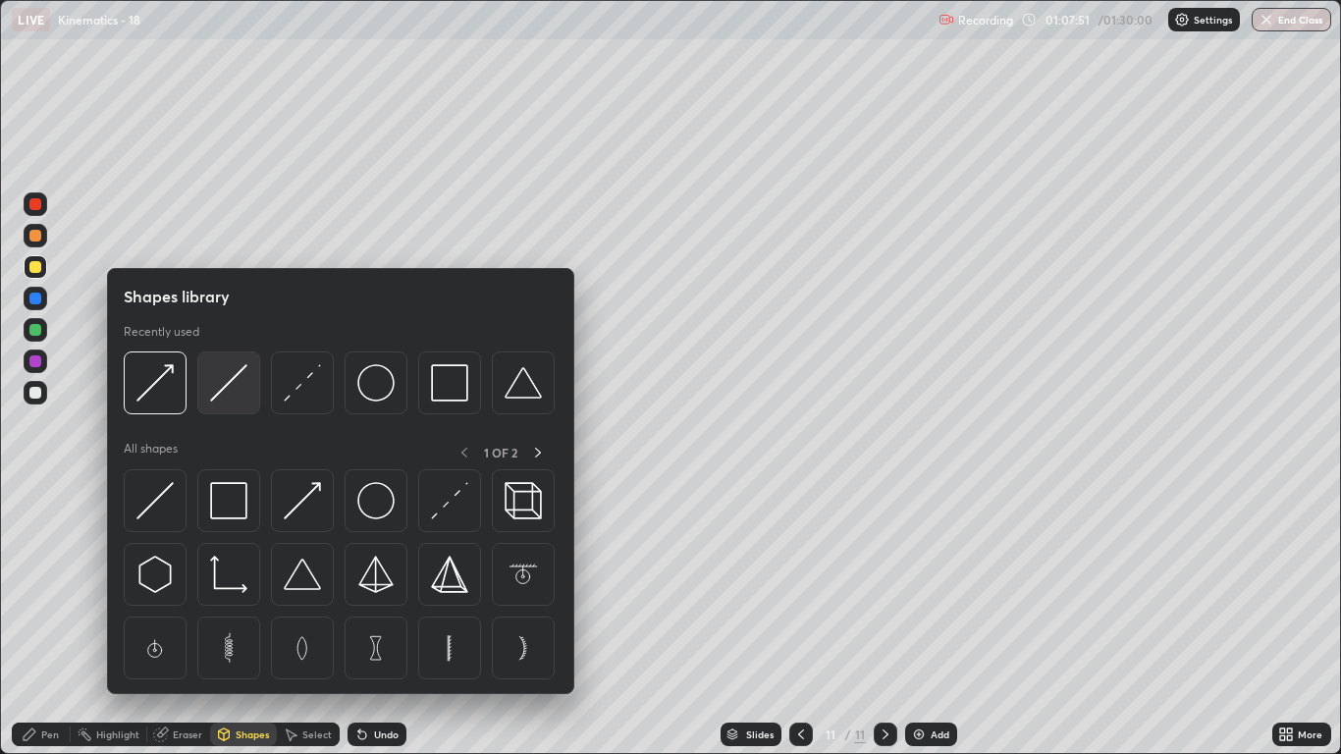
click at [233, 386] on img at bounding box center [228, 382] width 37 height 37
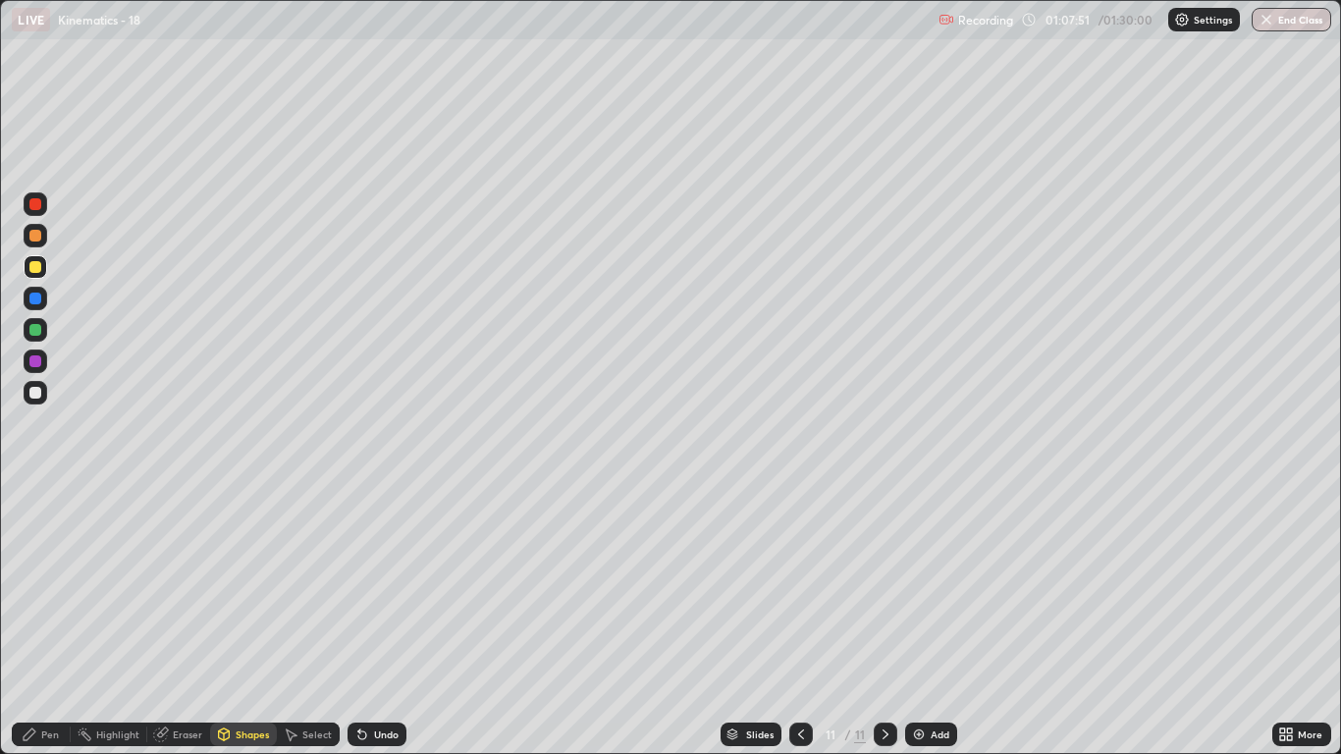
click at [33, 335] on div at bounding box center [35, 330] width 12 height 12
click at [47, 620] on div "Pen" at bounding box center [41, 734] width 59 height 24
click at [37, 266] on div at bounding box center [35, 267] width 12 height 12
click at [38, 395] on div at bounding box center [35, 393] width 12 height 12
click at [244, 620] on div "Shapes" at bounding box center [252, 734] width 33 height 10
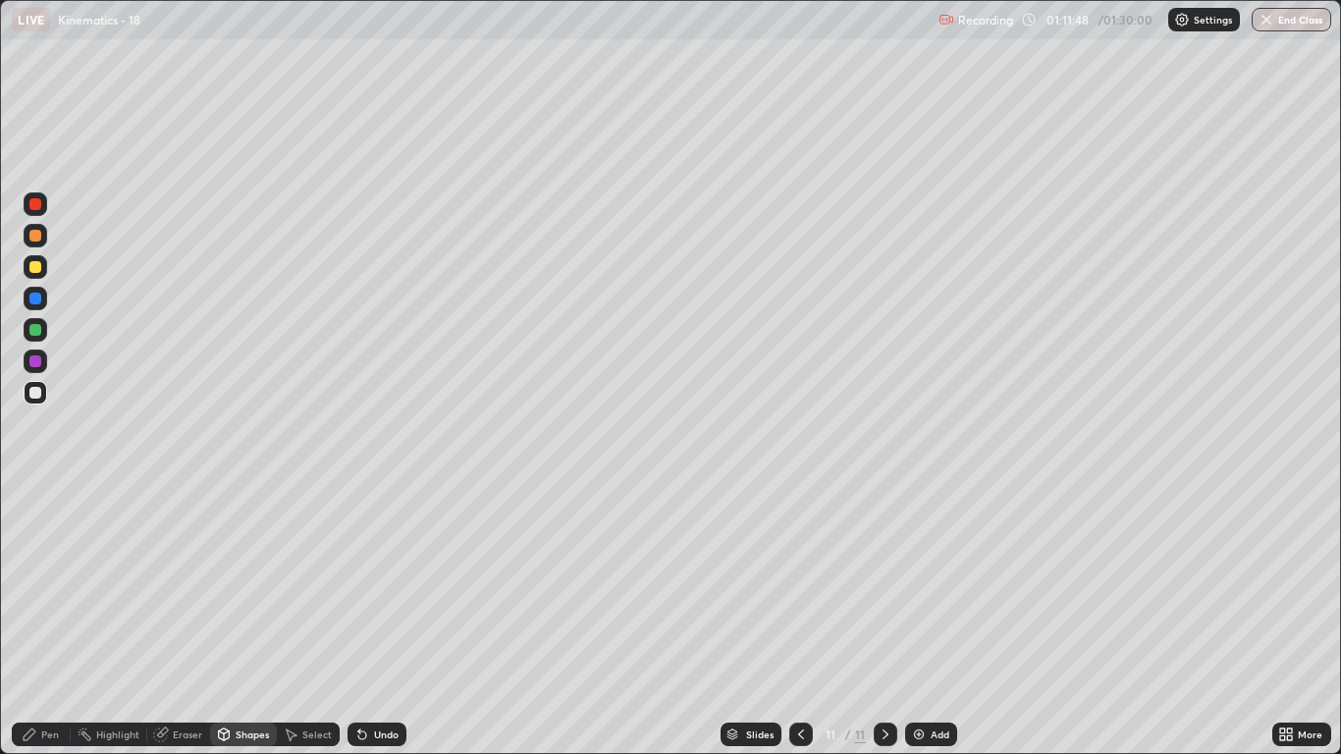
click at [45, 620] on div "Pen" at bounding box center [50, 734] width 18 height 10
click at [30, 233] on div at bounding box center [35, 236] width 12 height 12
click at [248, 620] on div "Shapes" at bounding box center [252, 734] width 33 height 10
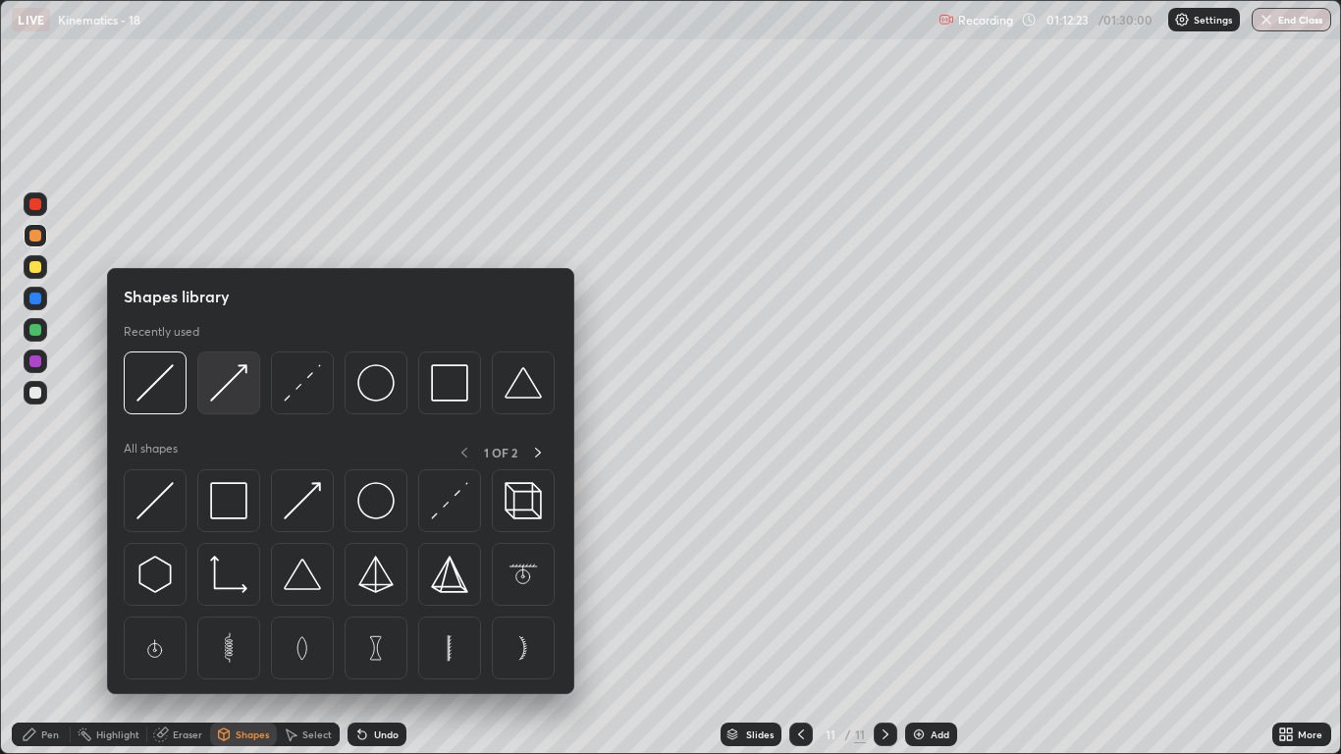
click at [242, 390] on img at bounding box center [228, 382] width 37 height 37
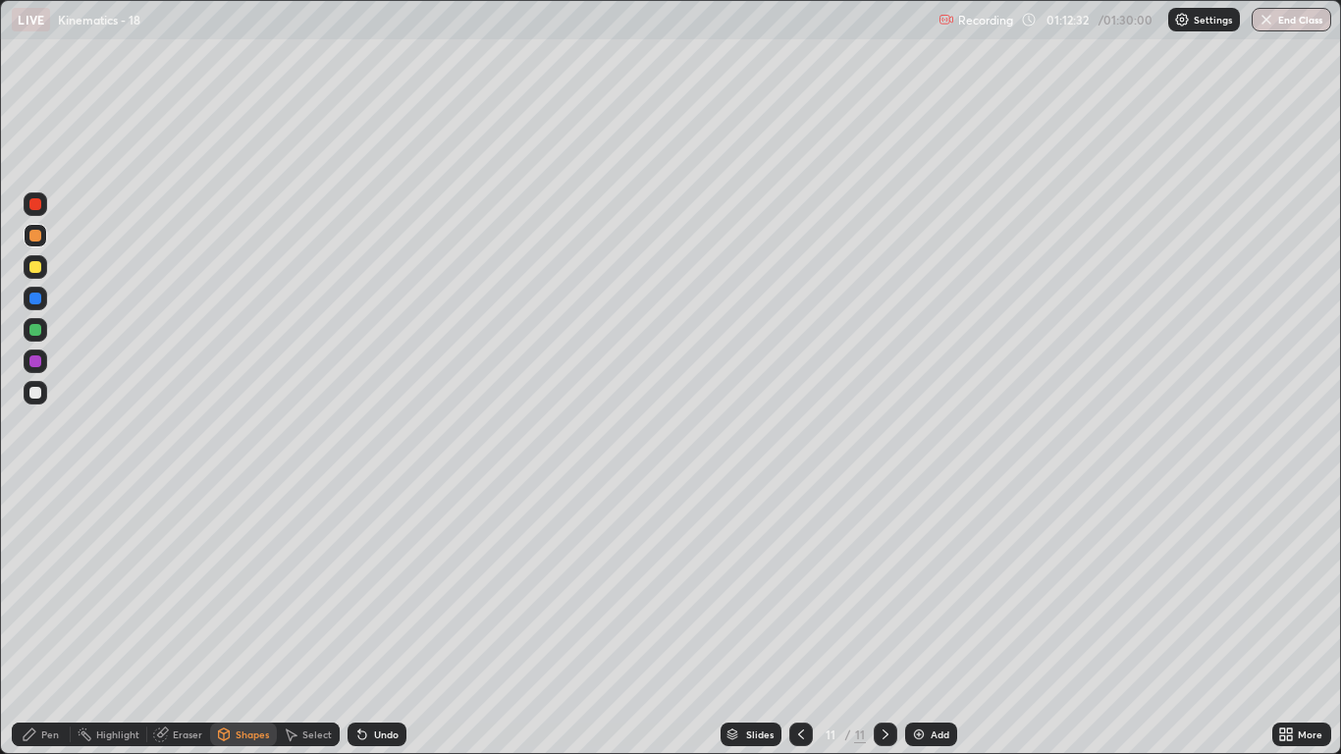
click at [390, 620] on div "Undo" at bounding box center [386, 734] width 25 height 10
click at [46, 620] on div "Pen" at bounding box center [50, 734] width 18 height 10
click at [45, 268] on div at bounding box center [36, 267] width 24 height 24
click at [29, 392] on div at bounding box center [35, 393] width 12 height 12
click at [920, 620] on img at bounding box center [919, 734] width 16 height 16
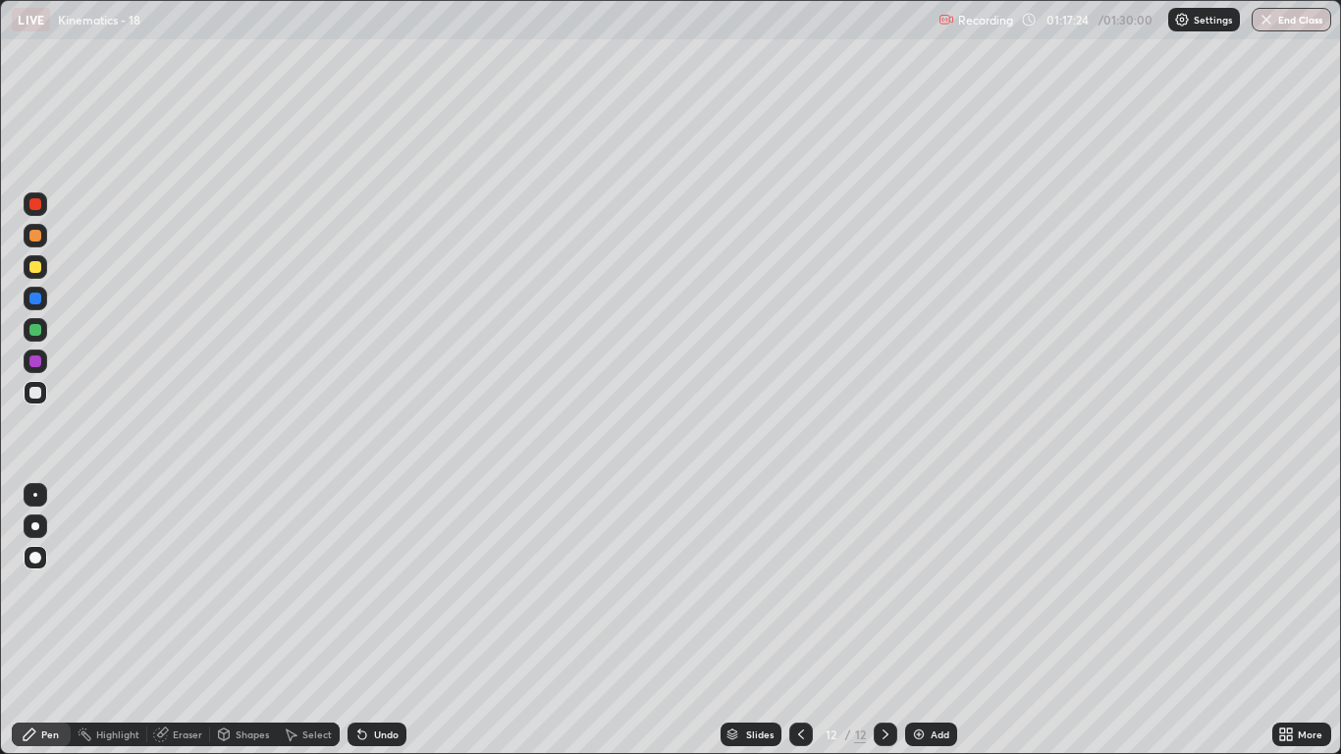
click at [37, 272] on div at bounding box center [35, 267] width 12 height 12
click at [241, 620] on div "Shapes" at bounding box center [252, 734] width 33 height 10
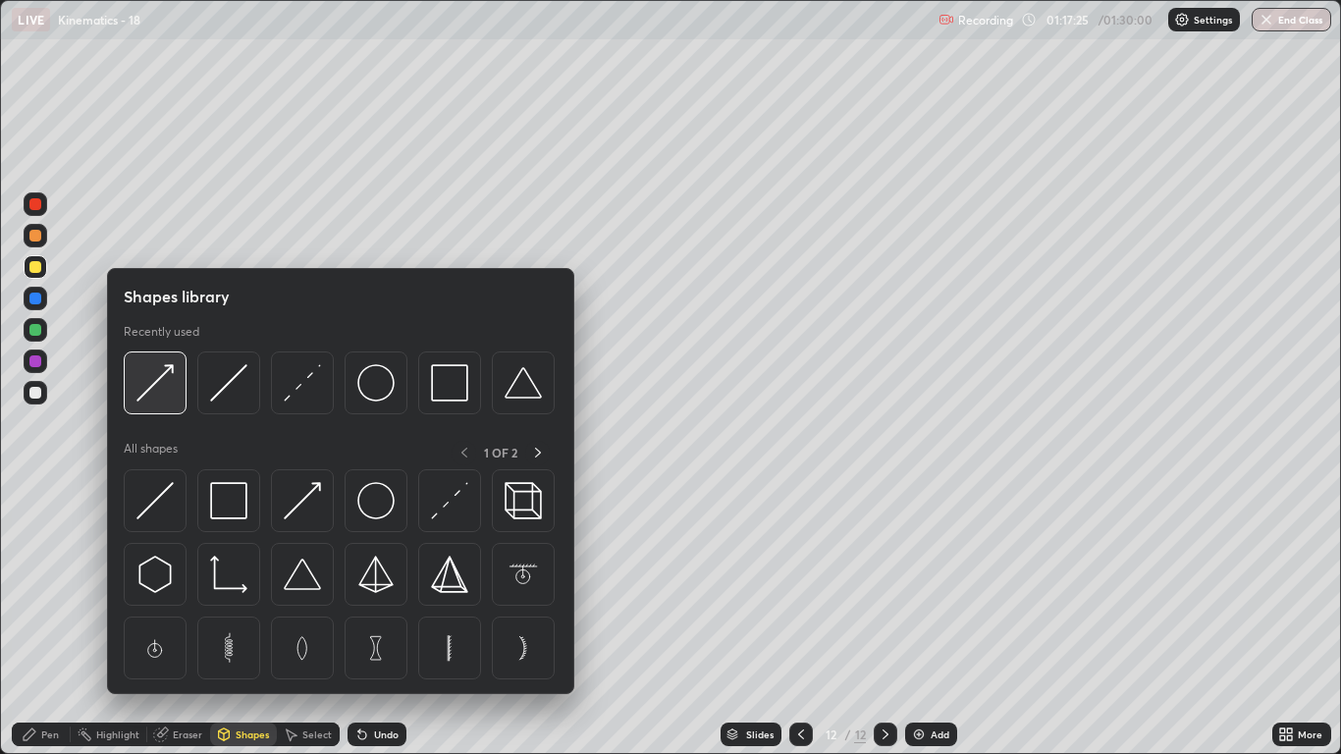
click at [163, 403] on div at bounding box center [155, 382] width 63 height 63
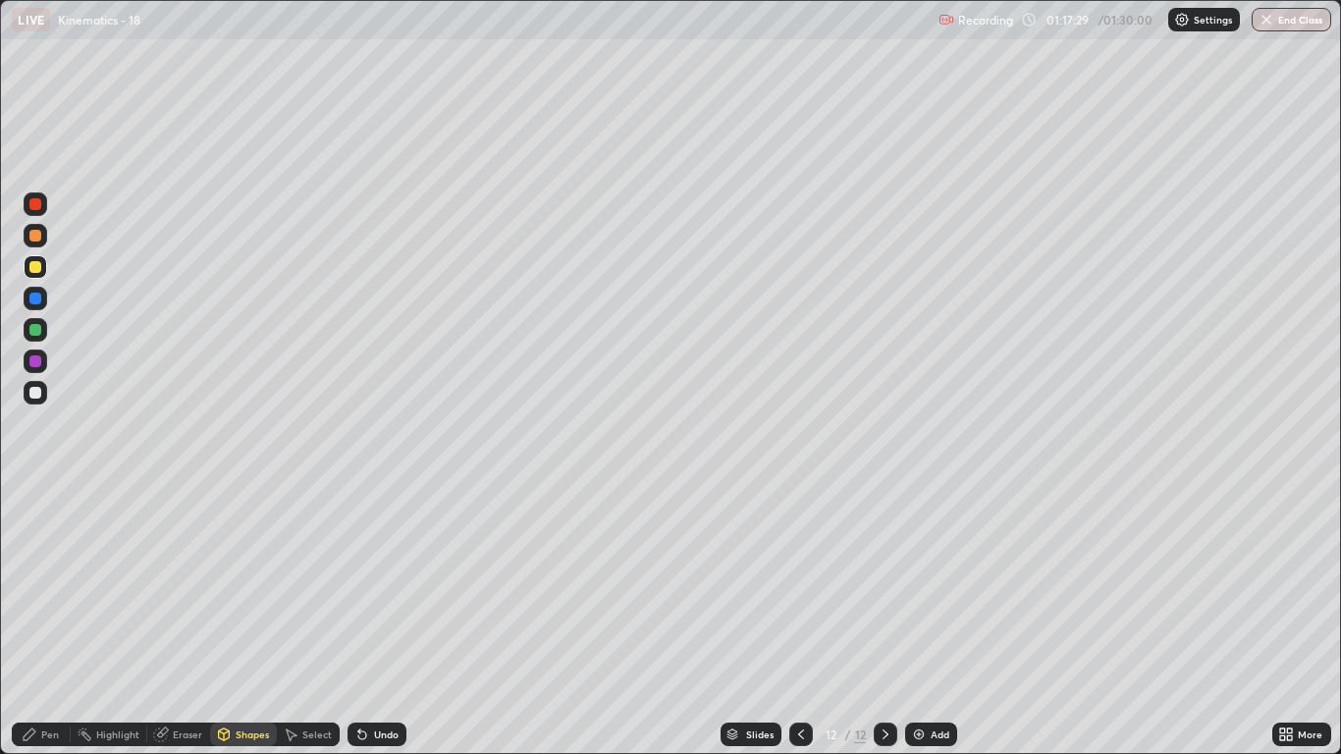
click at [51, 620] on div "Pen" at bounding box center [50, 734] width 18 height 10
click at [37, 397] on div at bounding box center [35, 393] width 12 height 12
click at [42, 268] on div at bounding box center [36, 267] width 24 height 24
click at [246, 620] on div "Shapes" at bounding box center [252, 734] width 33 height 10
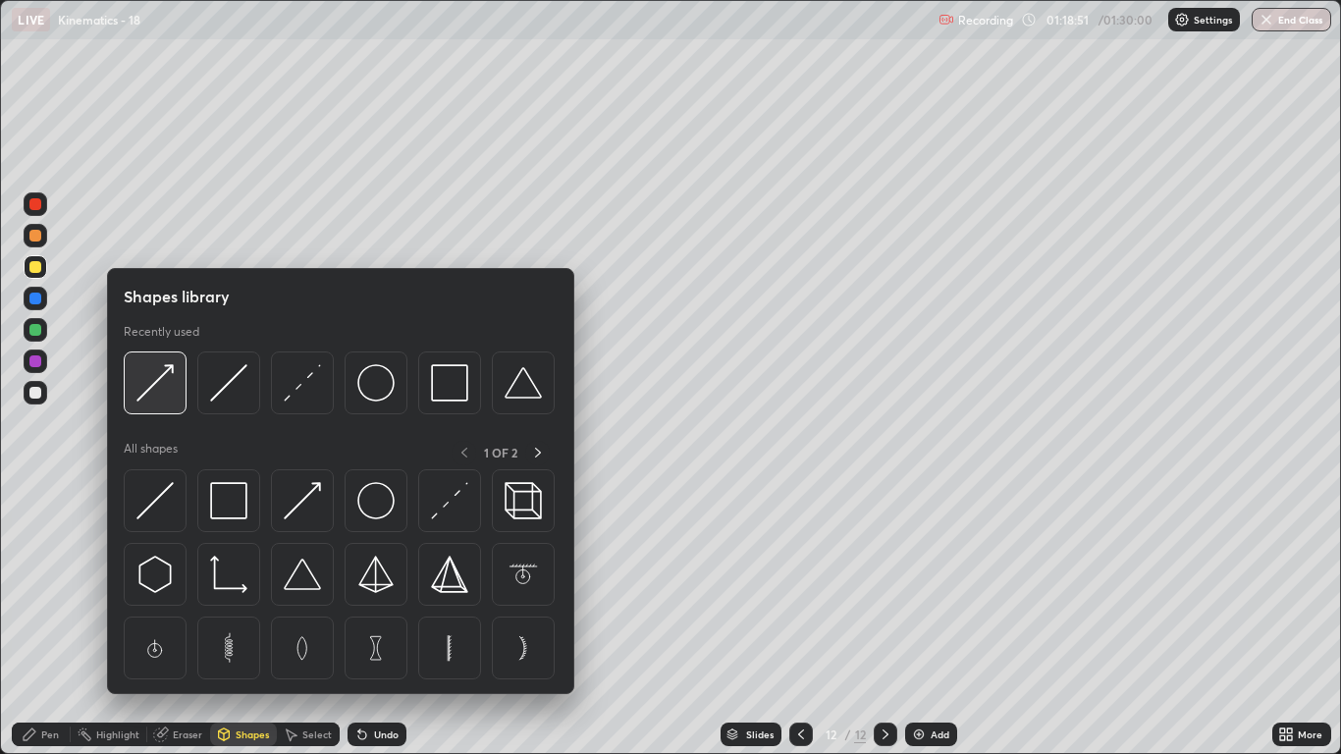
click at [153, 401] on div at bounding box center [155, 382] width 63 height 63
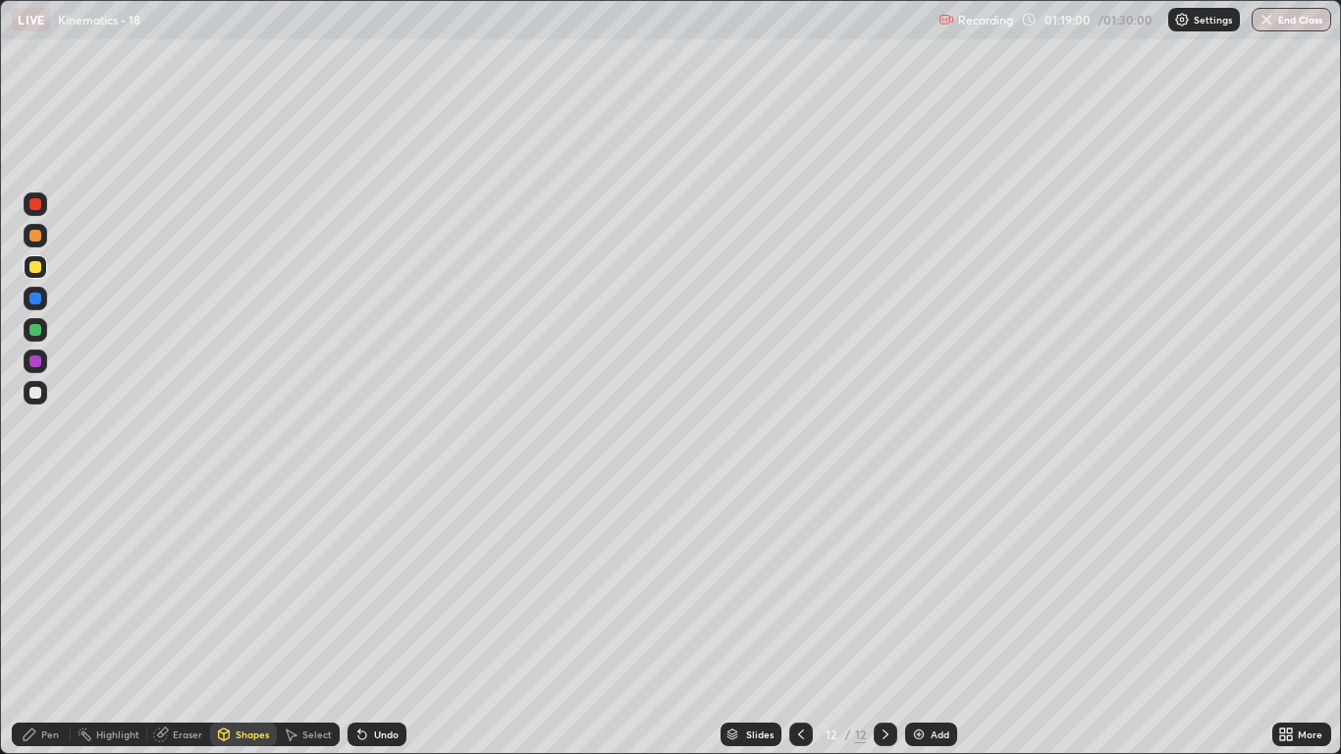
click at [381, 620] on div "Undo" at bounding box center [386, 734] width 25 height 10
click at [46, 620] on div "Pen" at bounding box center [41, 734] width 59 height 24
click at [250, 620] on div "Shapes" at bounding box center [243, 734] width 67 height 24
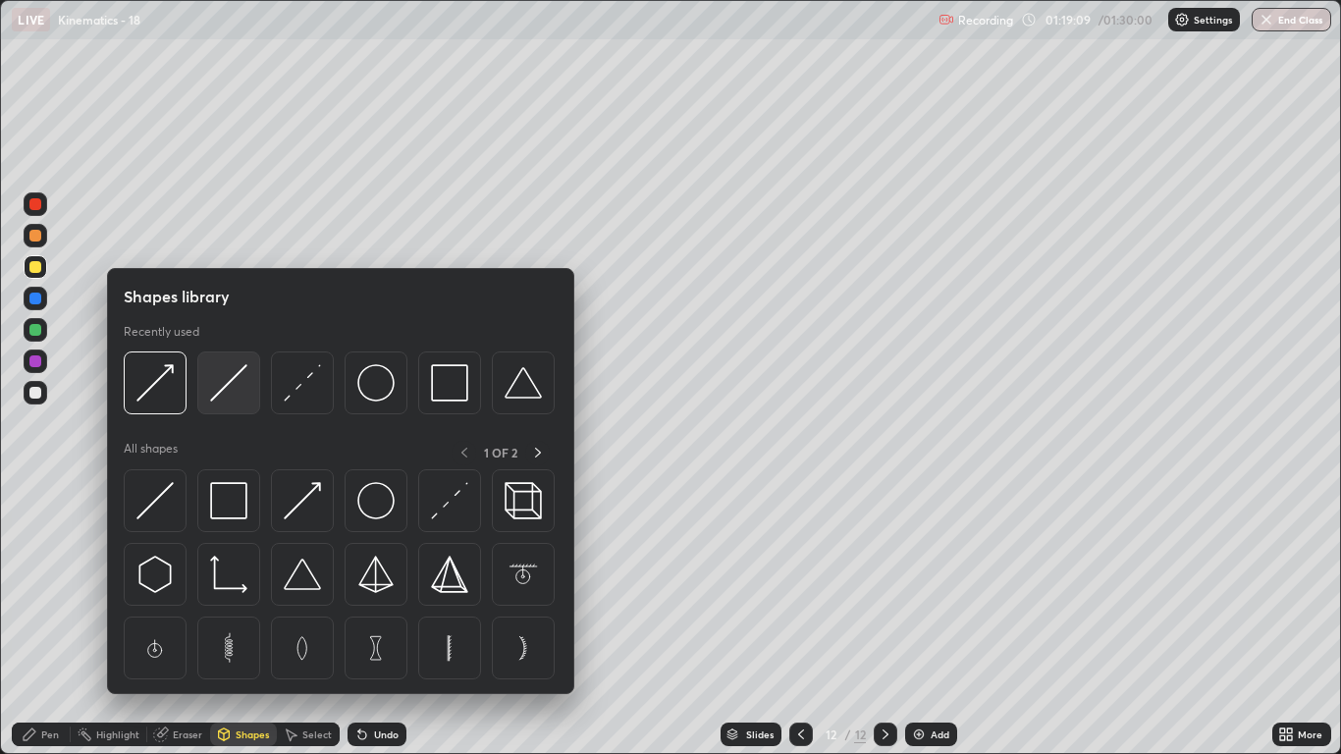
click at [226, 397] on img at bounding box center [228, 382] width 37 height 37
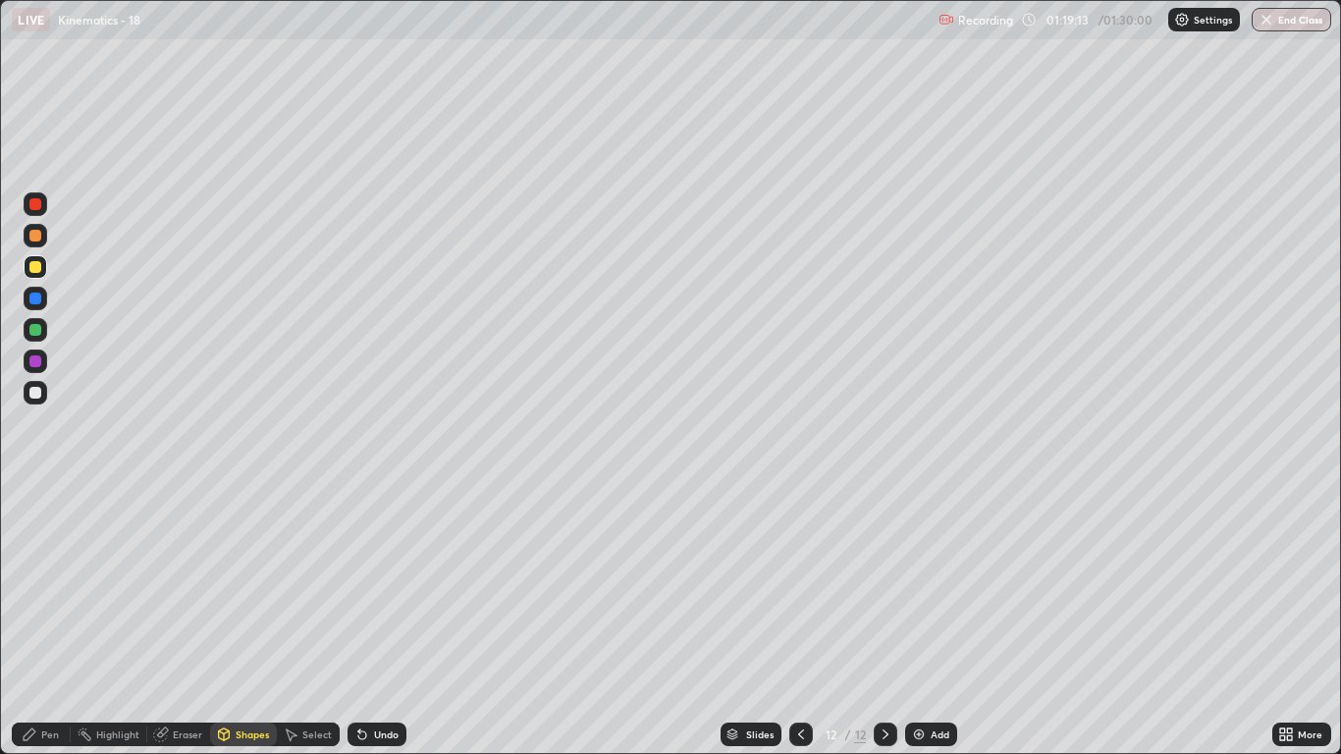
click at [45, 620] on div "Pen" at bounding box center [50, 734] width 18 height 10
click at [916, 620] on img at bounding box center [919, 734] width 16 height 16
click at [384, 620] on div "Undo" at bounding box center [386, 734] width 25 height 10
click at [380, 620] on div "Undo" at bounding box center [376, 734] width 59 height 24
click at [380, 620] on div "Undo" at bounding box center [386, 734] width 25 height 10
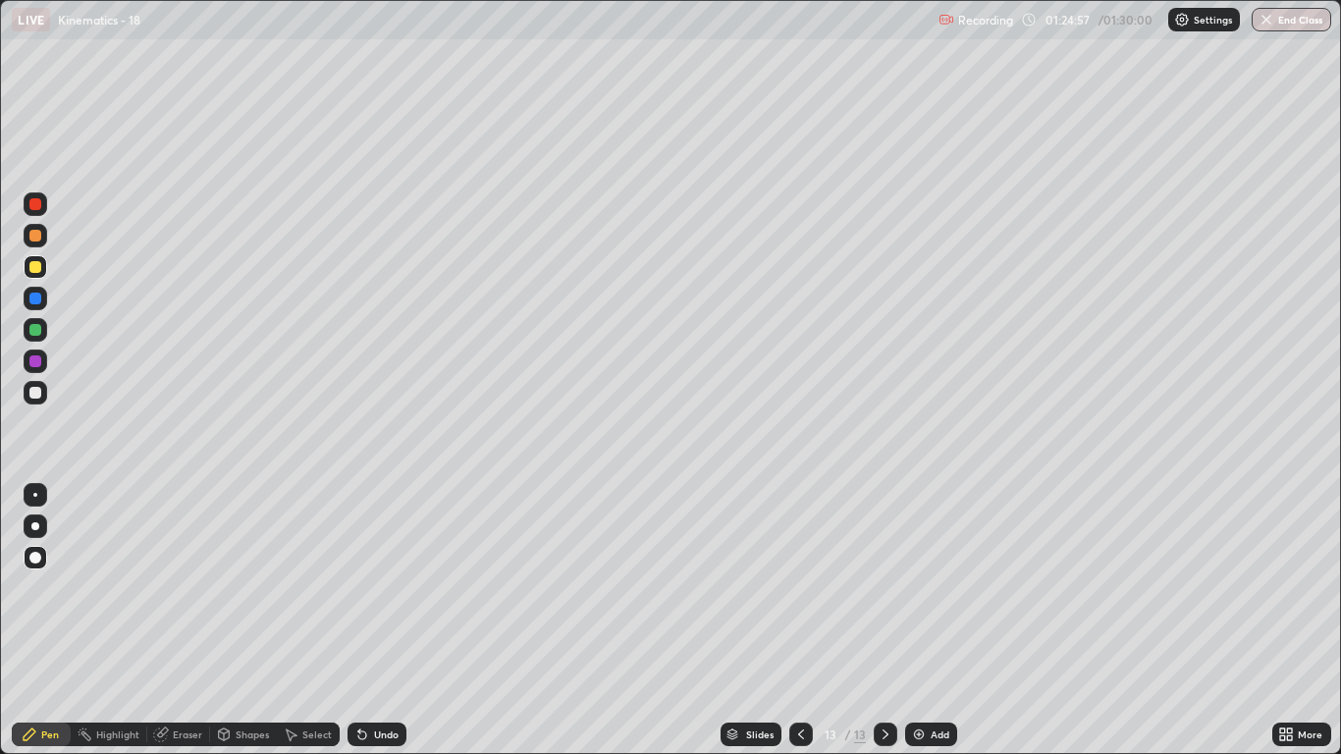
click at [374, 620] on div "Undo" at bounding box center [376, 734] width 59 height 24
click at [376, 620] on div "Undo" at bounding box center [376, 734] width 59 height 24
click at [370, 620] on div "Undo" at bounding box center [376, 734] width 59 height 24
click at [373, 620] on div "Undo" at bounding box center [376, 734] width 59 height 24
click at [372, 620] on div "Undo" at bounding box center [376, 734] width 59 height 24
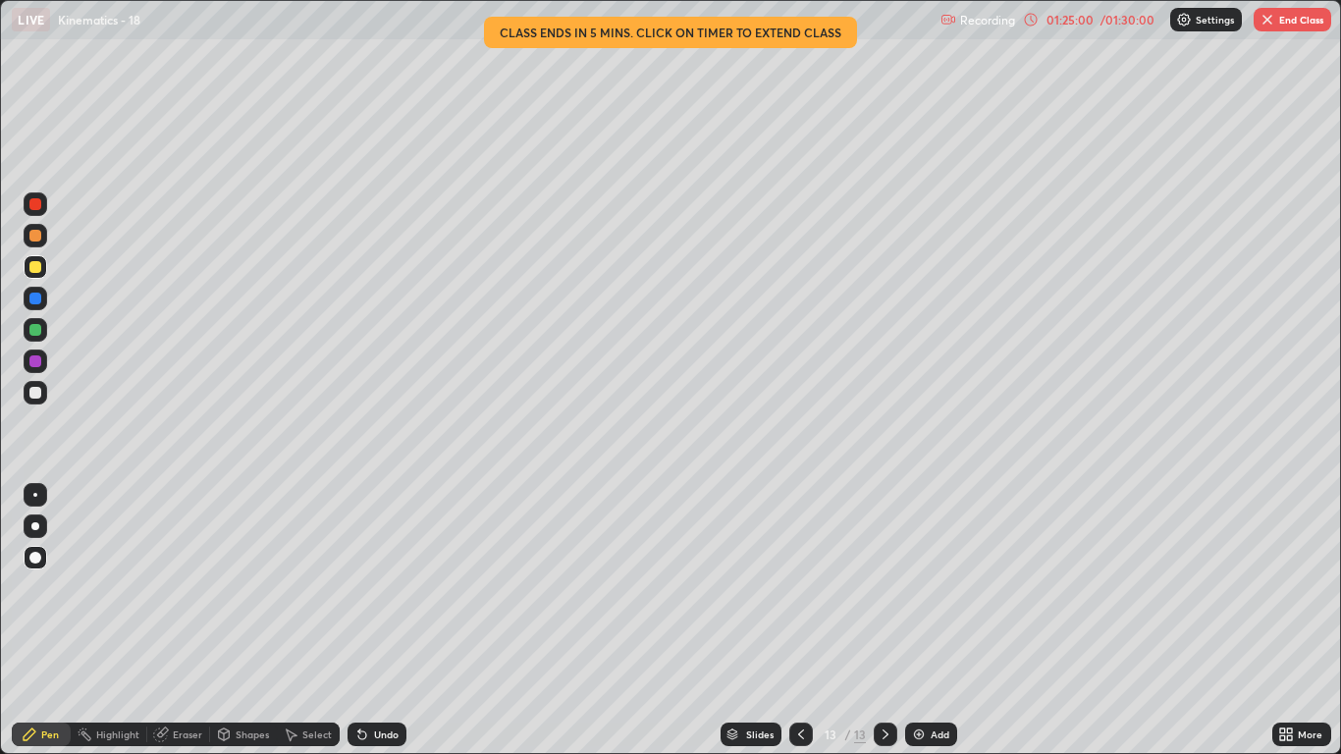
click at [381, 620] on div "Undo" at bounding box center [386, 734] width 25 height 10
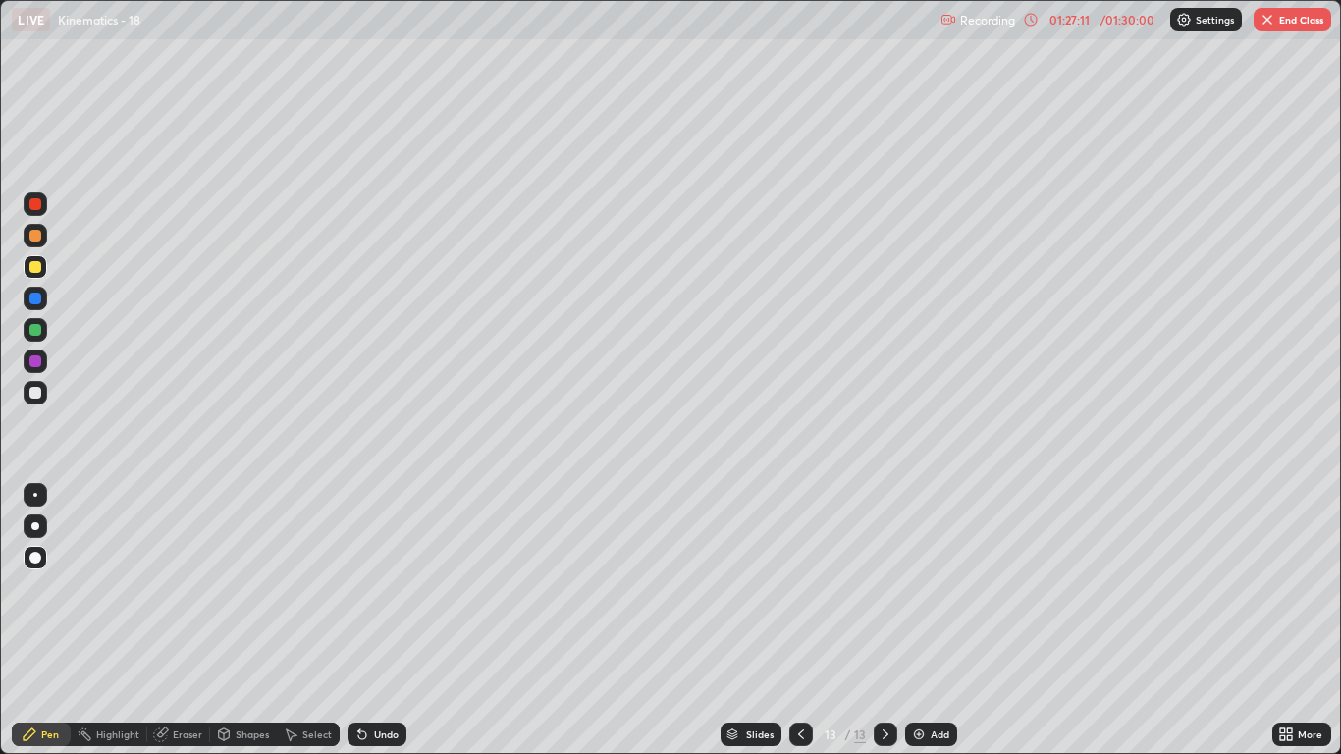
click at [38, 395] on div at bounding box center [35, 393] width 12 height 12
click at [34, 333] on div at bounding box center [35, 330] width 12 height 12
click at [32, 395] on div at bounding box center [35, 393] width 12 height 12
click at [32, 238] on div at bounding box center [35, 236] width 12 height 12
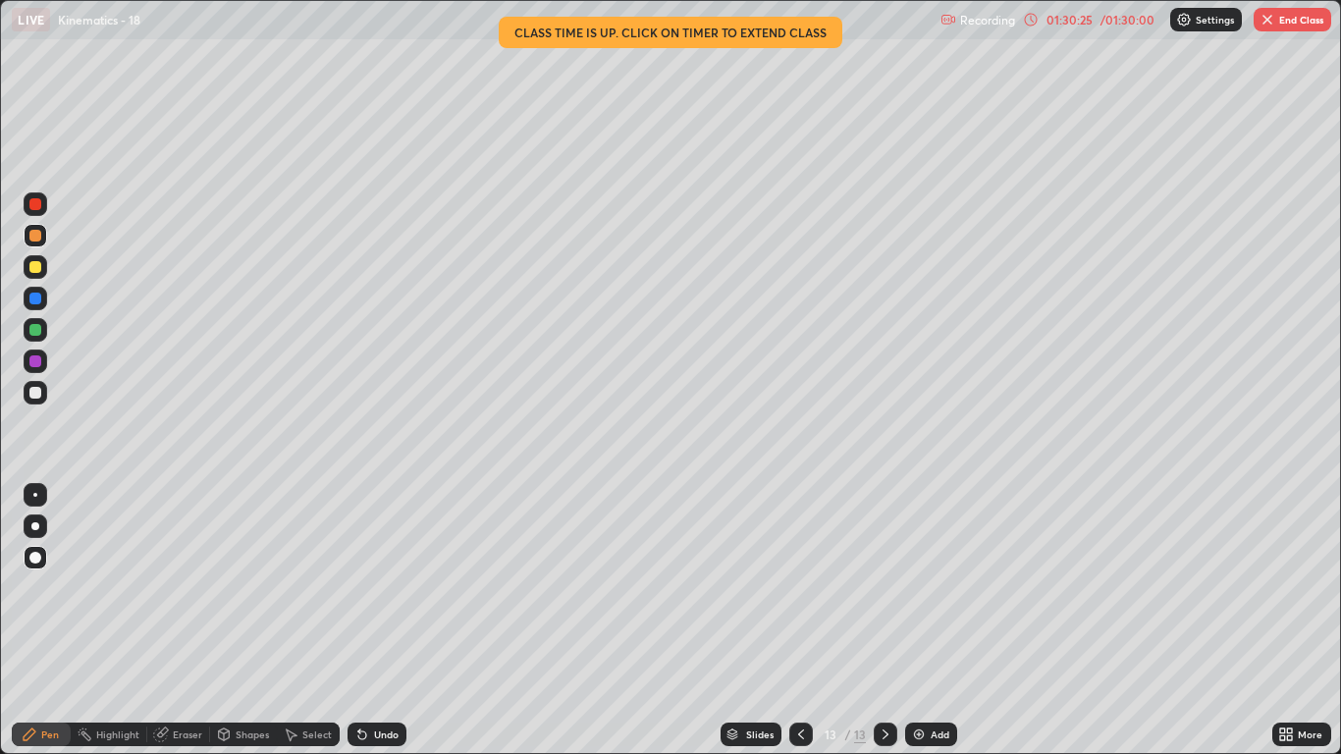
click at [33, 393] on div at bounding box center [35, 393] width 12 height 12
click at [37, 272] on div at bounding box center [35, 267] width 12 height 12
click at [1299, 14] on button "End Class" at bounding box center [1292, 20] width 78 height 24
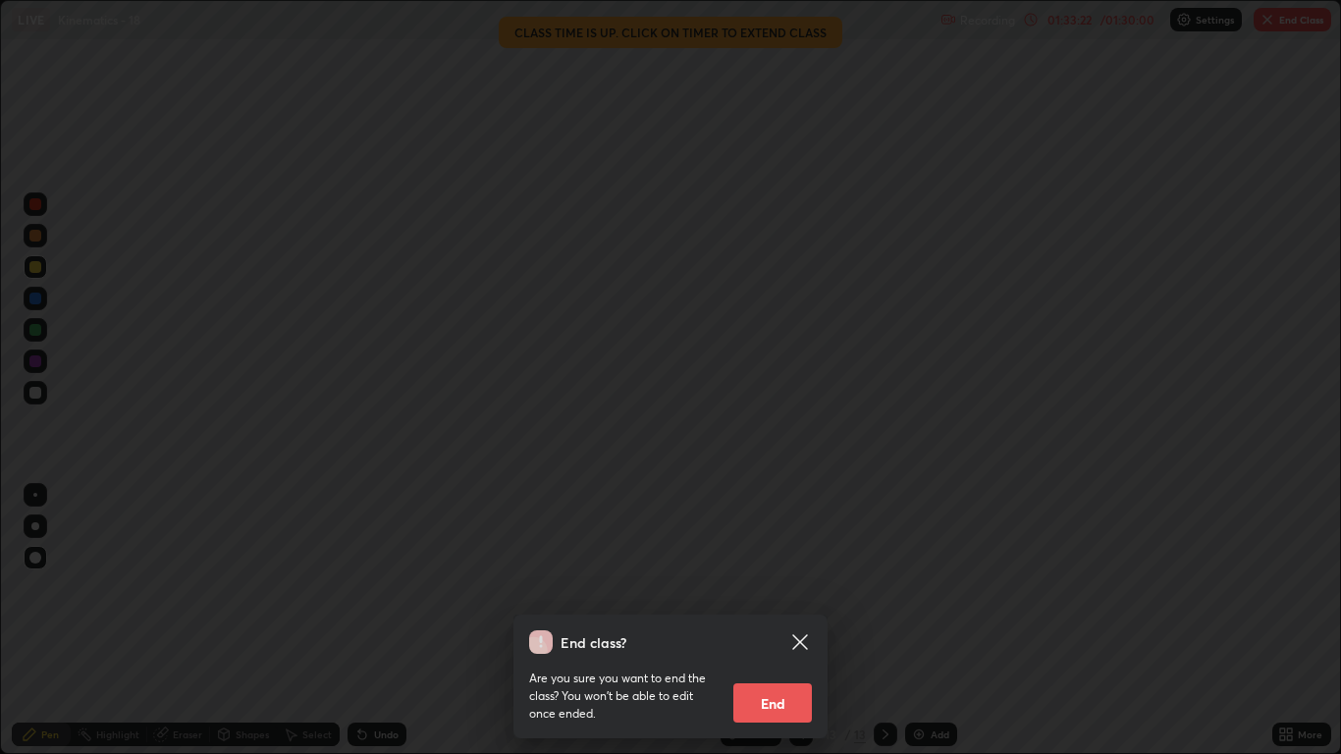
click at [790, 620] on button "End" at bounding box center [772, 702] width 79 height 39
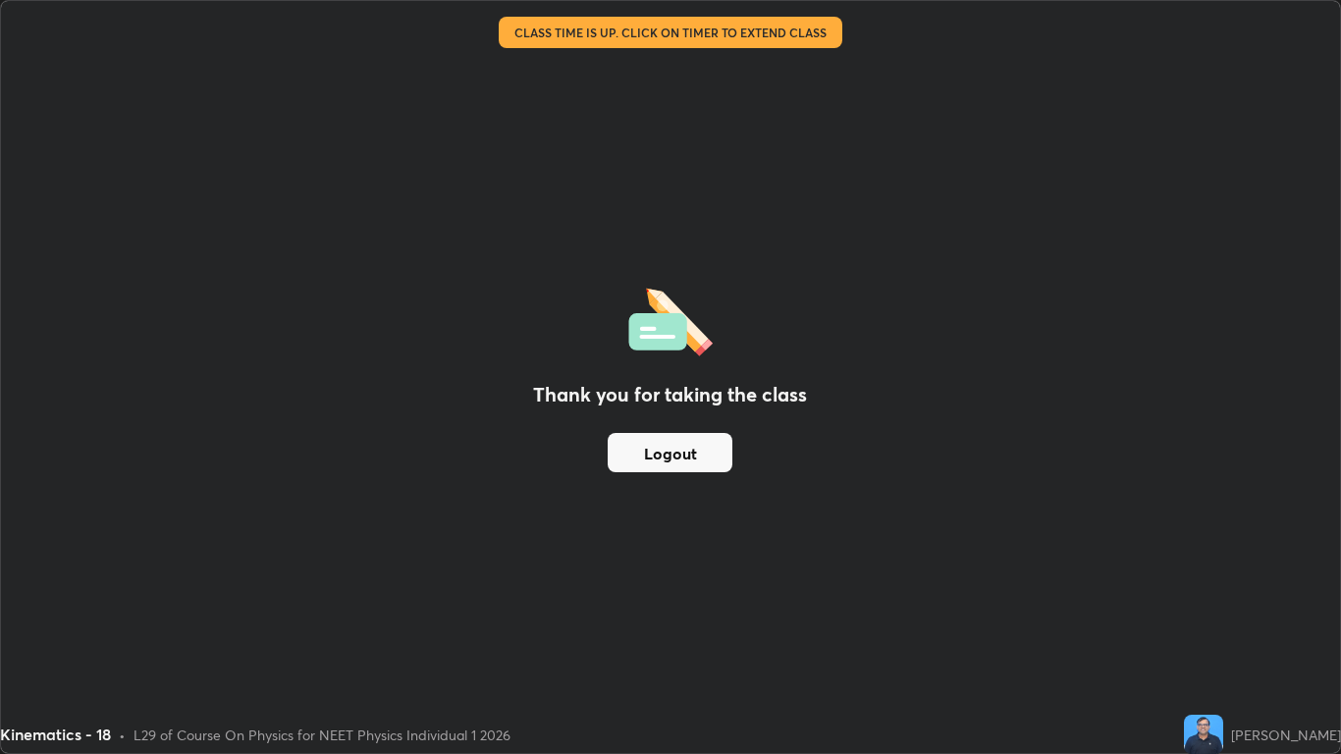
click at [702, 451] on button "Logout" at bounding box center [669, 452] width 125 height 39
